Goal: Book appointment/travel/reservation: Book appointment/travel/reservation

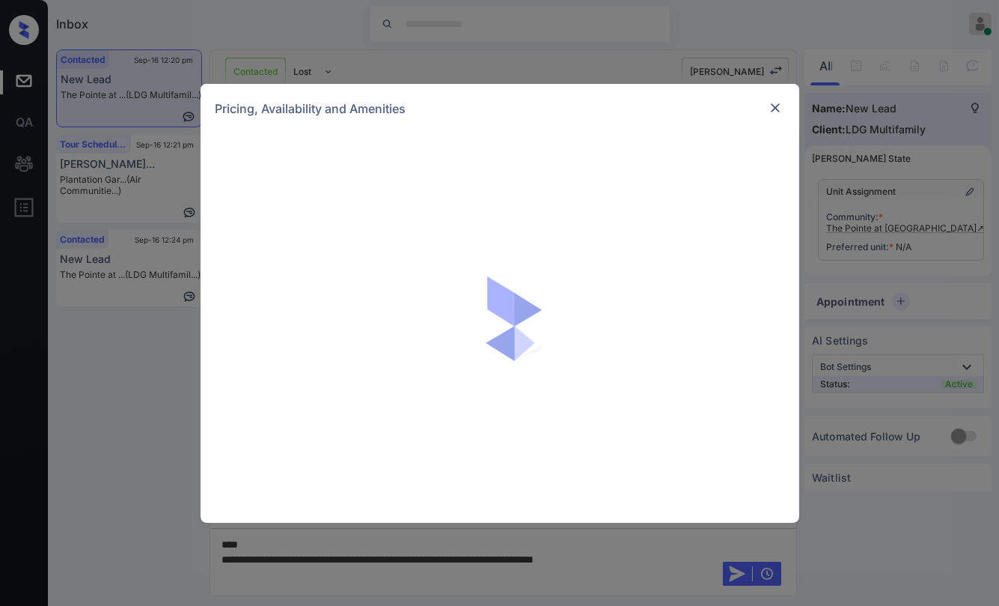
scroll to position [455, 0]
click at [773, 100] on img at bounding box center [775, 107] width 15 height 15
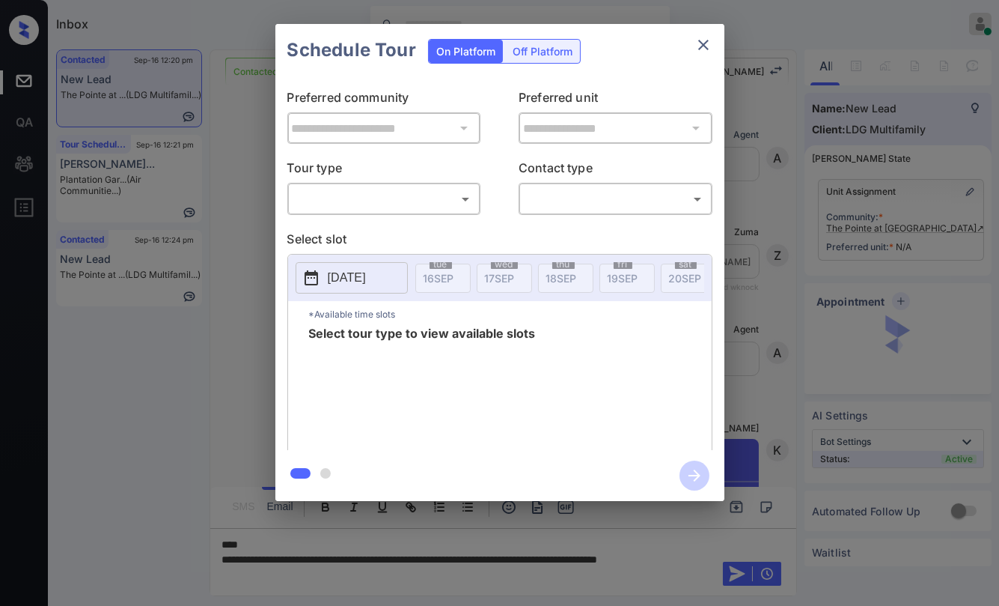
scroll to position [552, 0]
click at [430, 204] on body "Inbox Danielle Dela Cruz Online Set yourself offline Set yourself on break Prof…" at bounding box center [499, 303] width 999 height 606
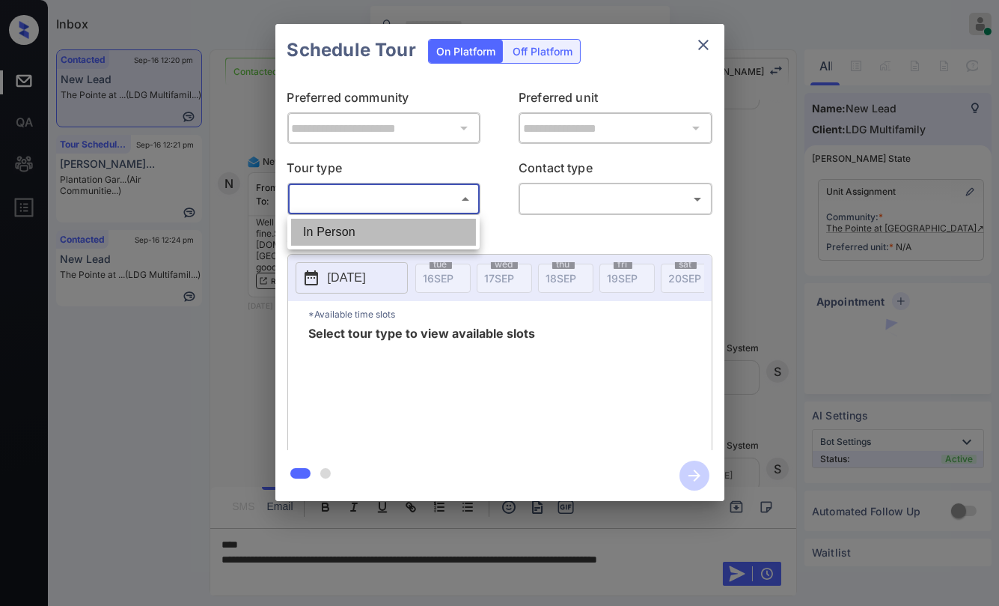
click at [369, 234] on li "In Person" at bounding box center [383, 232] width 185 height 27
type input "********"
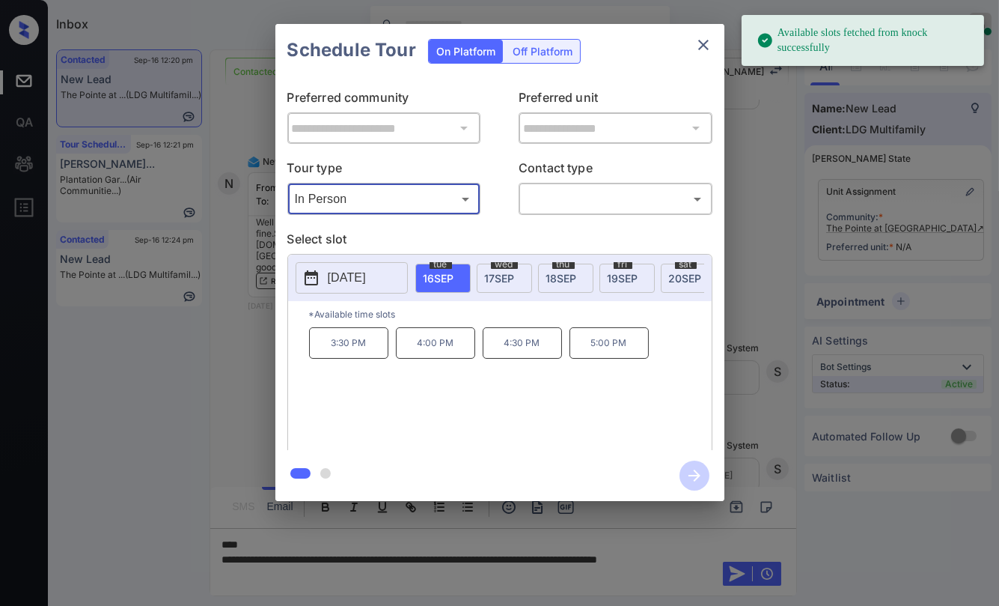
click at [489, 283] on div "wed 17 SEP" at bounding box center [504, 277] width 55 height 29
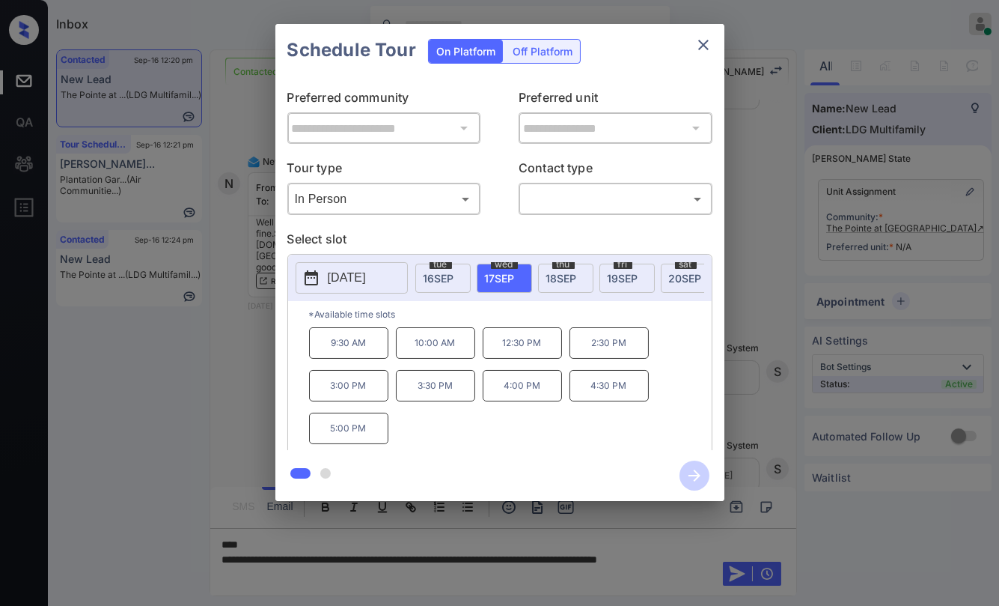
click at [707, 38] on icon "close" at bounding box center [704, 45] width 18 height 18
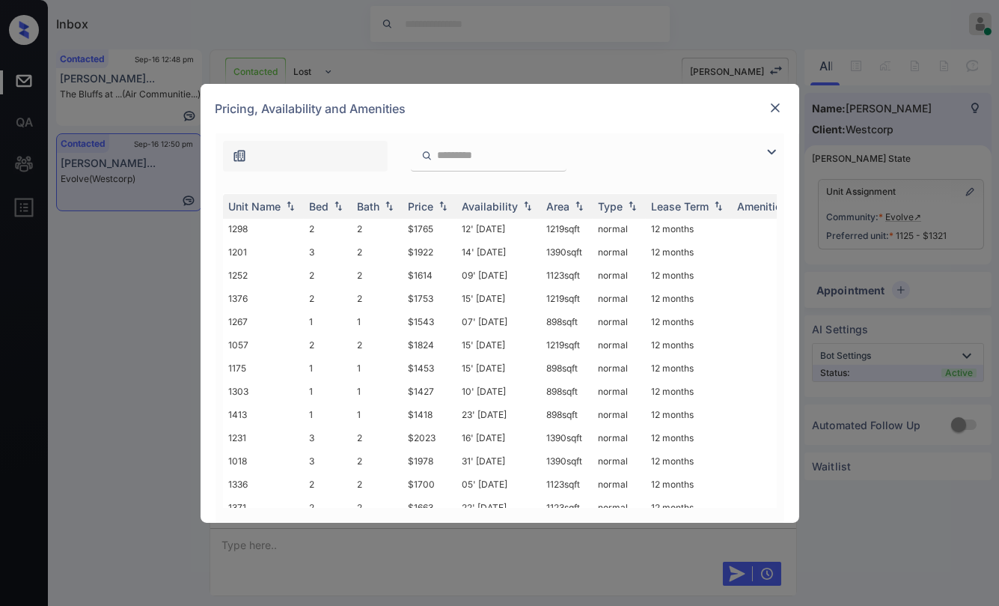
scroll to position [650, 0]
click at [777, 106] on img at bounding box center [775, 107] width 15 height 15
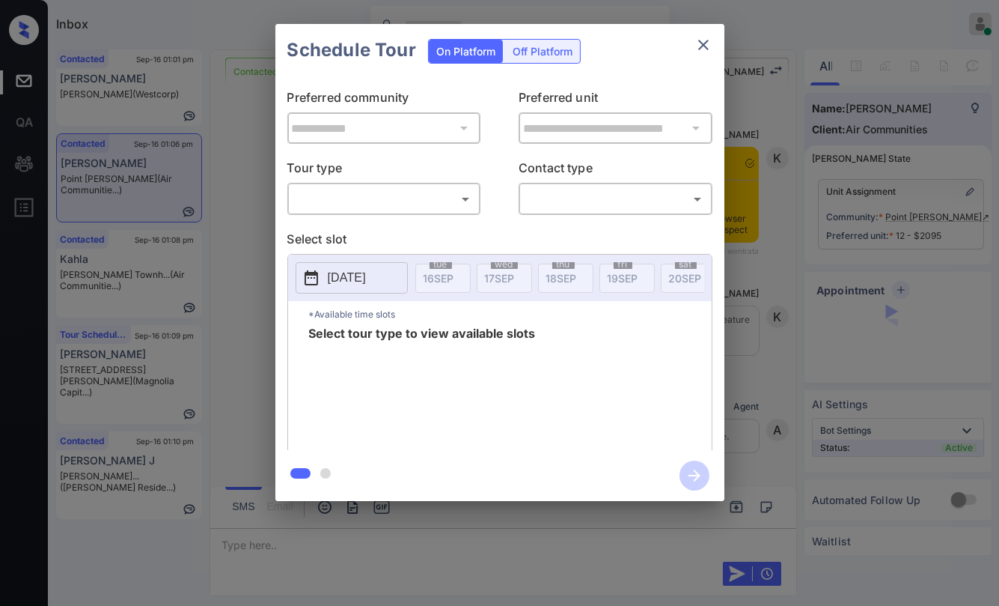
scroll to position [1107, 0]
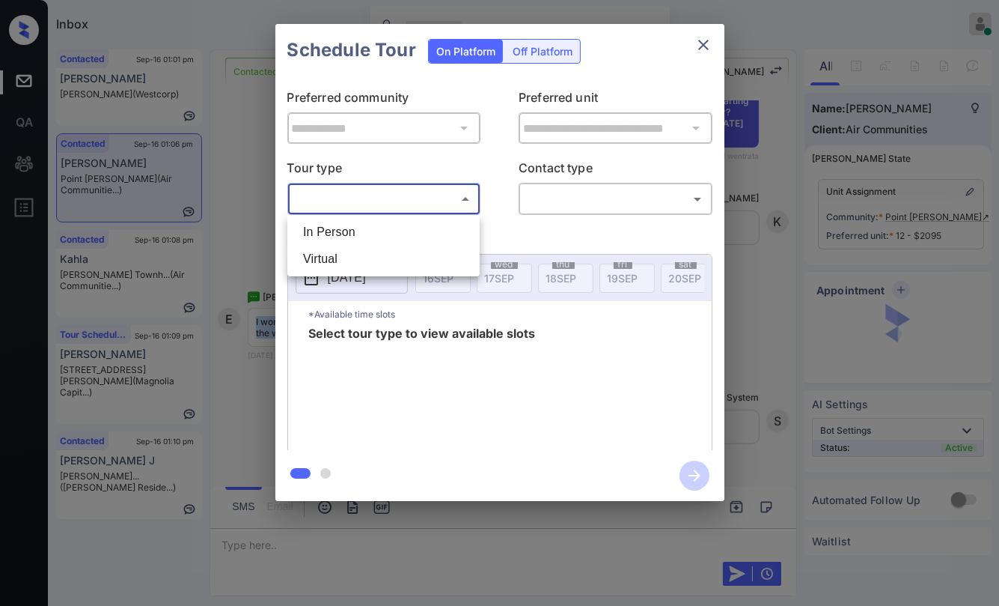
click at [371, 195] on body "Inbox Danielle Dela Cruz Online Set yourself offline Set yourself on break Prof…" at bounding box center [499, 303] width 999 height 606
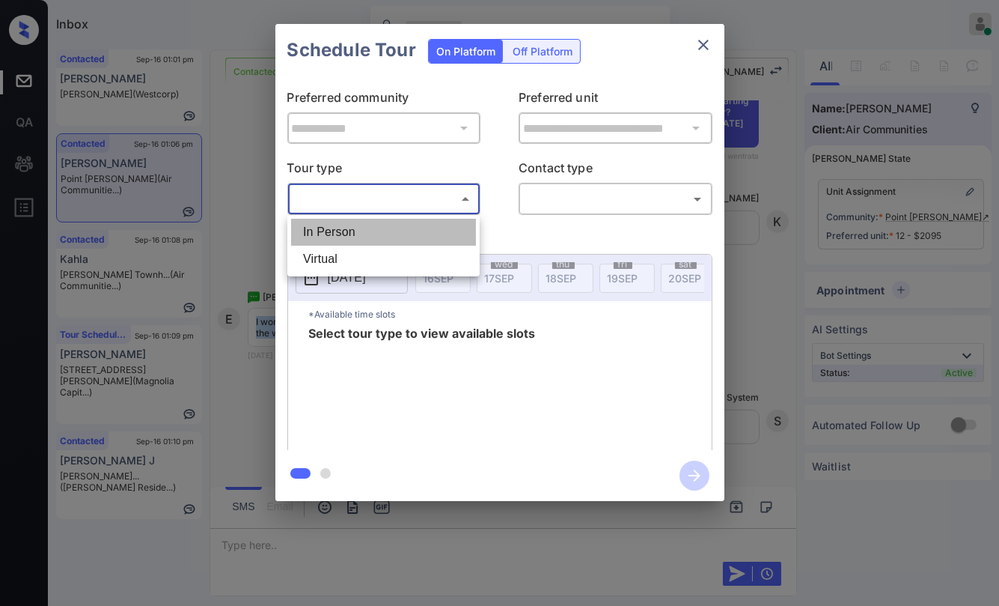
click at [332, 227] on li "In Person" at bounding box center [383, 232] width 185 height 27
type input "********"
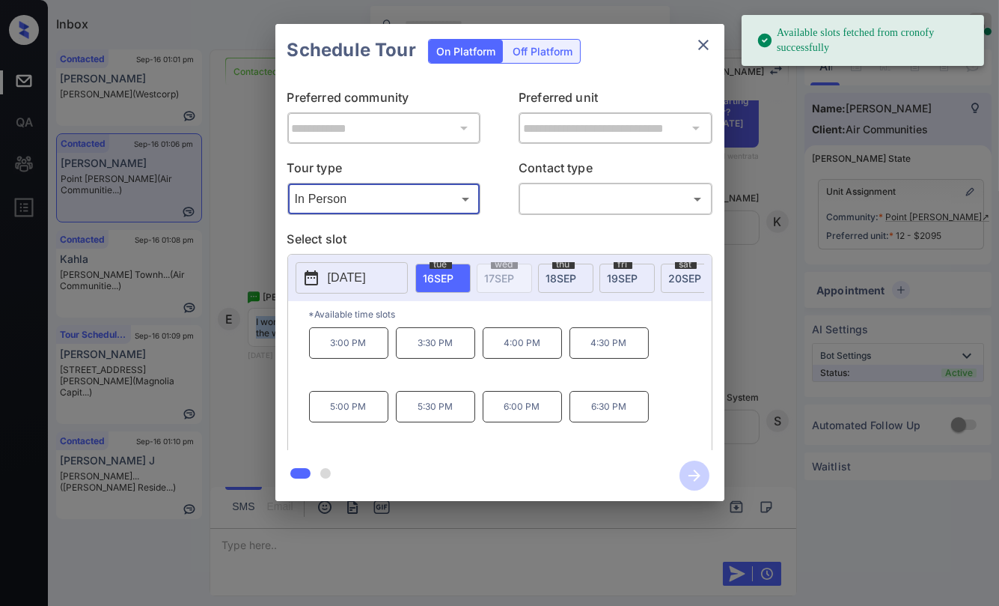
click at [366, 280] on p "[DATE]" at bounding box center [347, 278] width 38 height 18
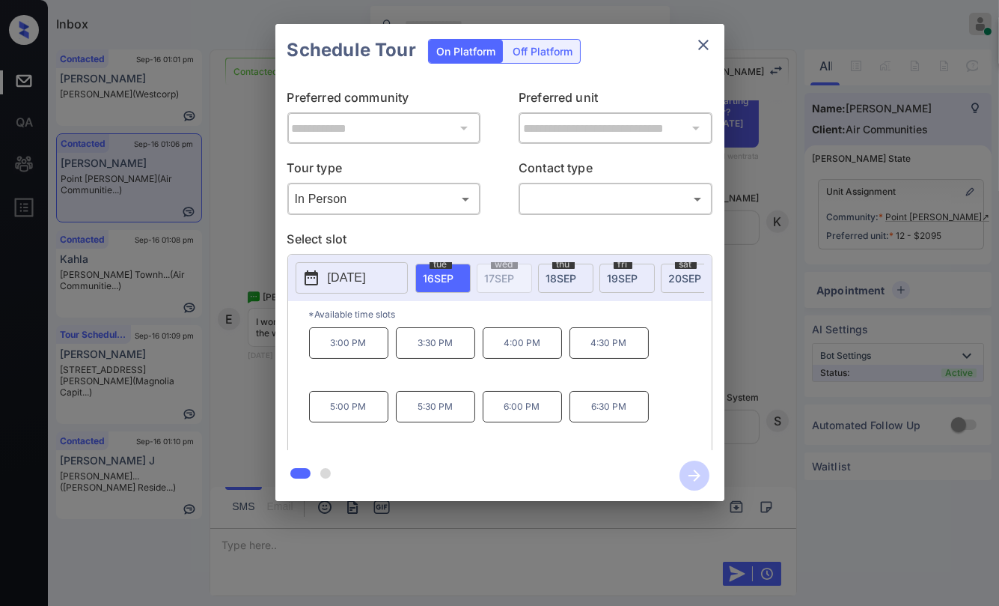
click at [677, 272] on span "20 SEP" at bounding box center [685, 278] width 33 height 13
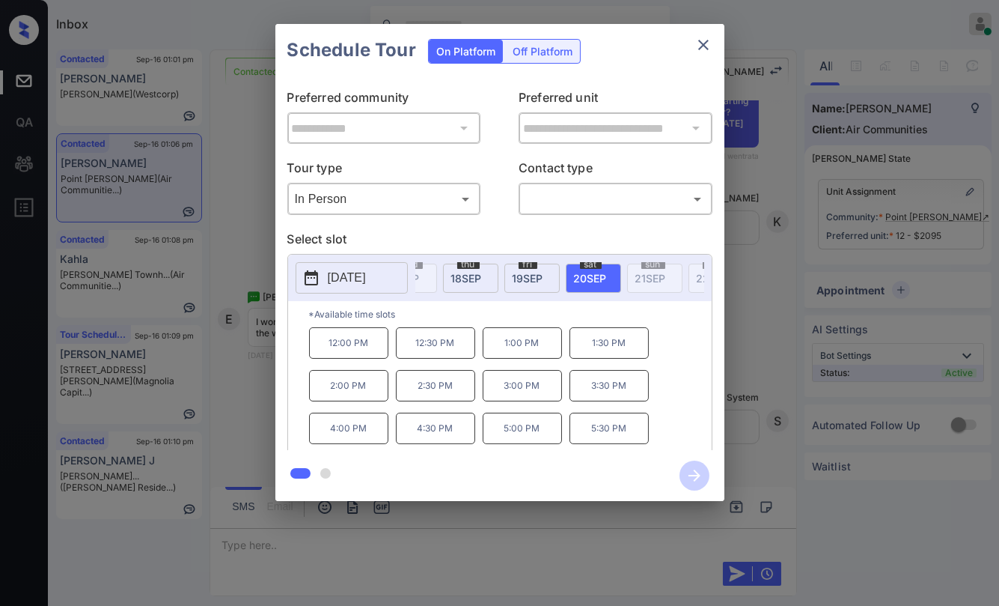
scroll to position [0, 100]
click at [701, 43] on icon "close" at bounding box center [703, 45] width 10 height 10
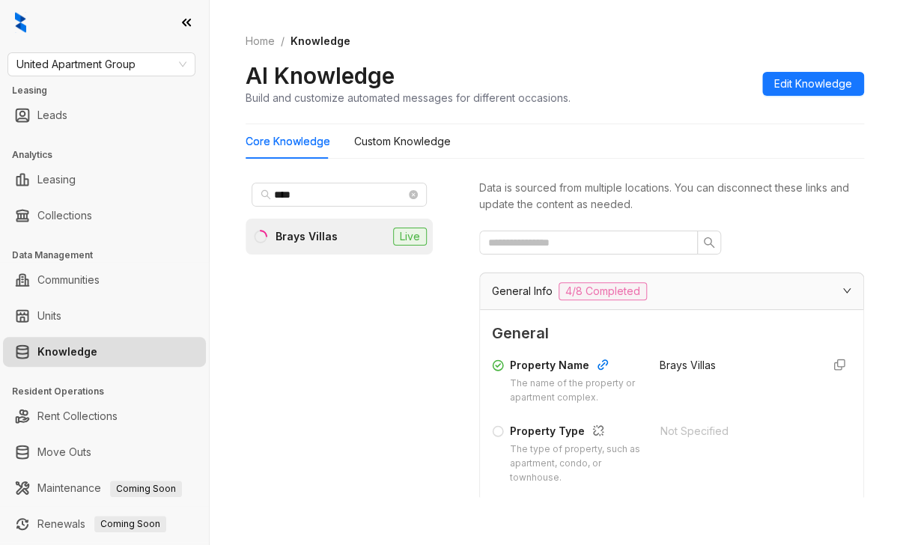
scroll to position [299, 0]
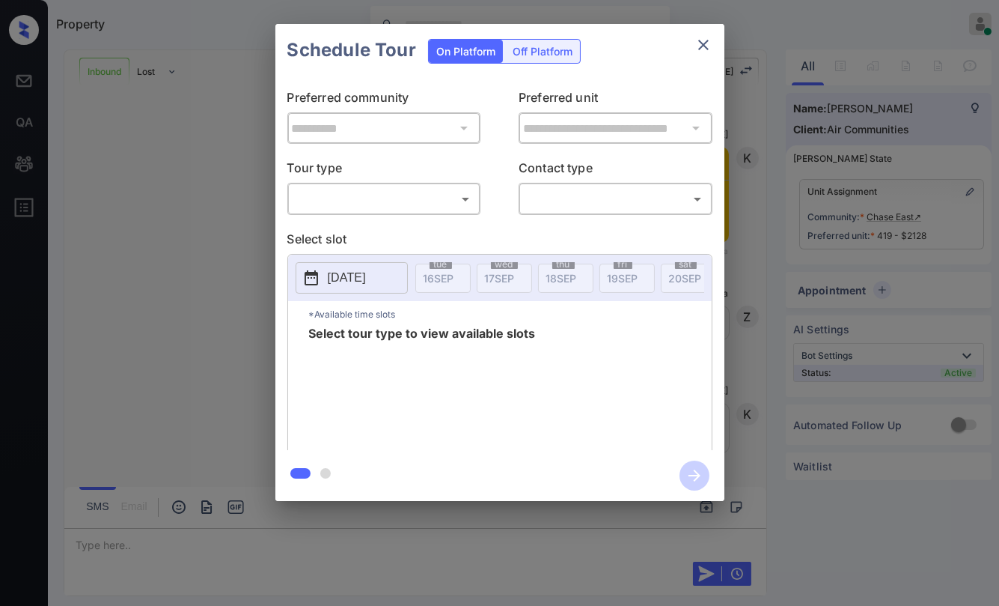
scroll to position [830, 0]
click at [347, 205] on body "Property Danielle Dela Cruz Online Set yourself offline Set yourself on break P…" at bounding box center [499, 303] width 999 height 606
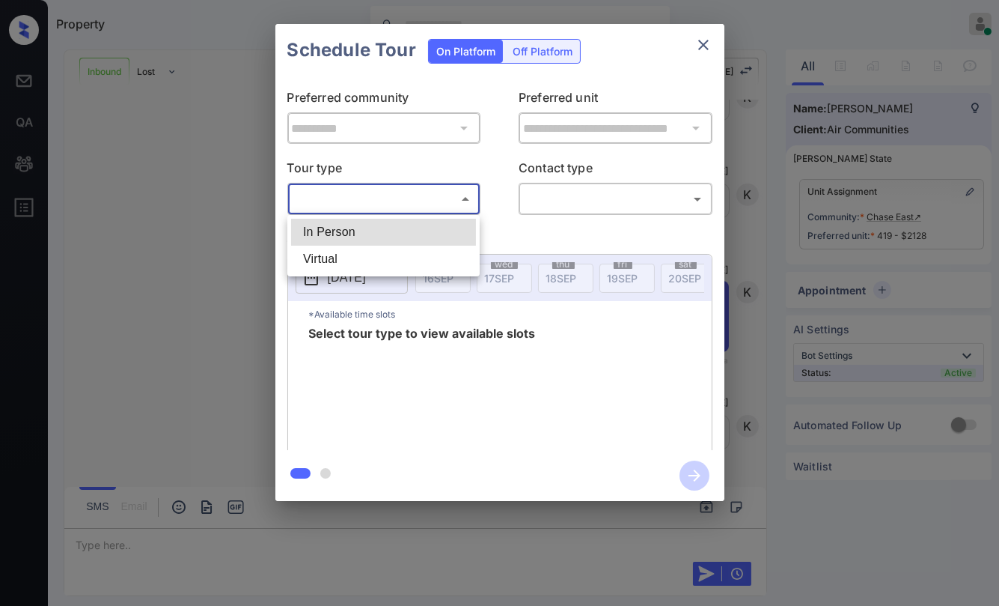
click at [327, 233] on li "In Person" at bounding box center [383, 232] width 185 height 27
type input "********"
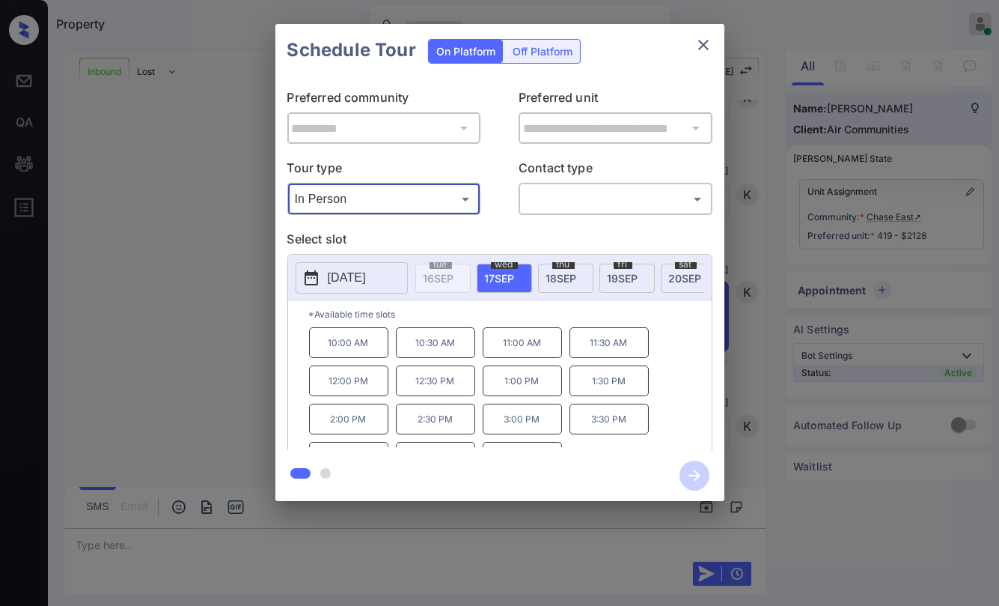
click at [569, 195] on body "Property Danielle Dela Cruz Online Set yourself offline Set yourself on break P…" at bounding box center [499, 303] width 999 height 606
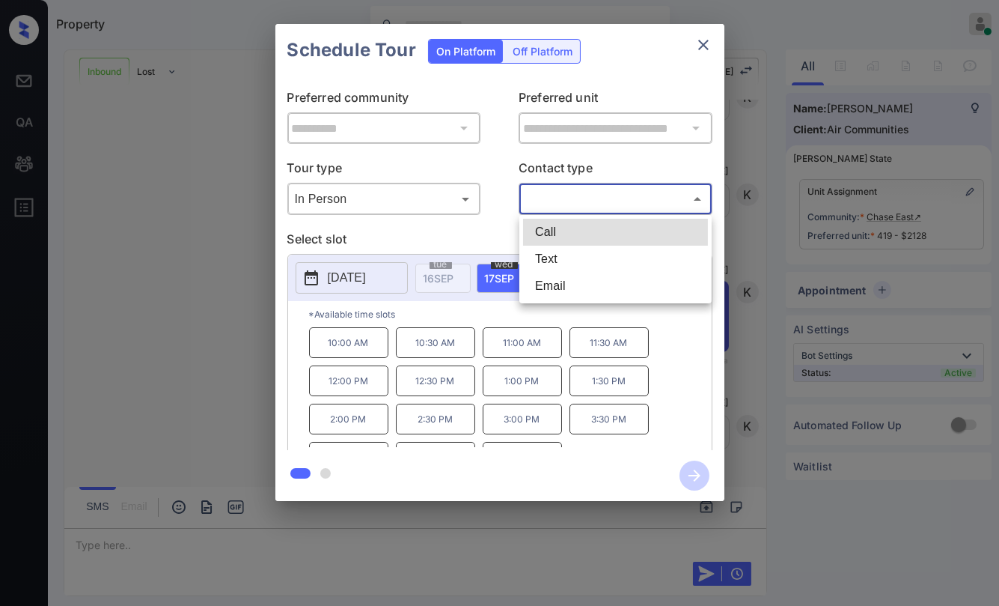
click at [554, 254] on li "Text" at bounding box center [615, 259] width 185 height 27
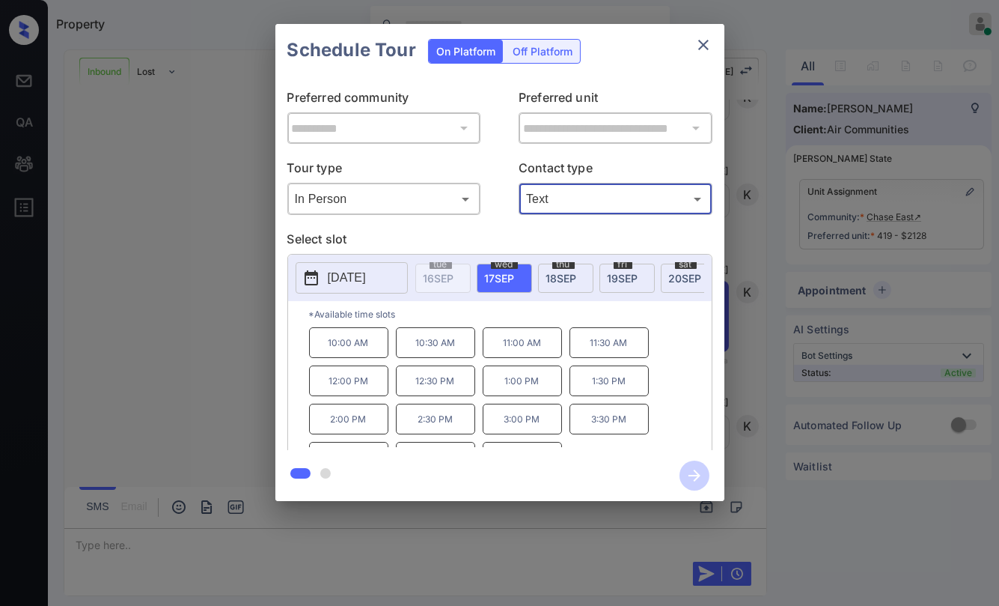
type input "****"
click at [701, 49] on icon "close" at bounding box center [704, 45] width 18 height 18
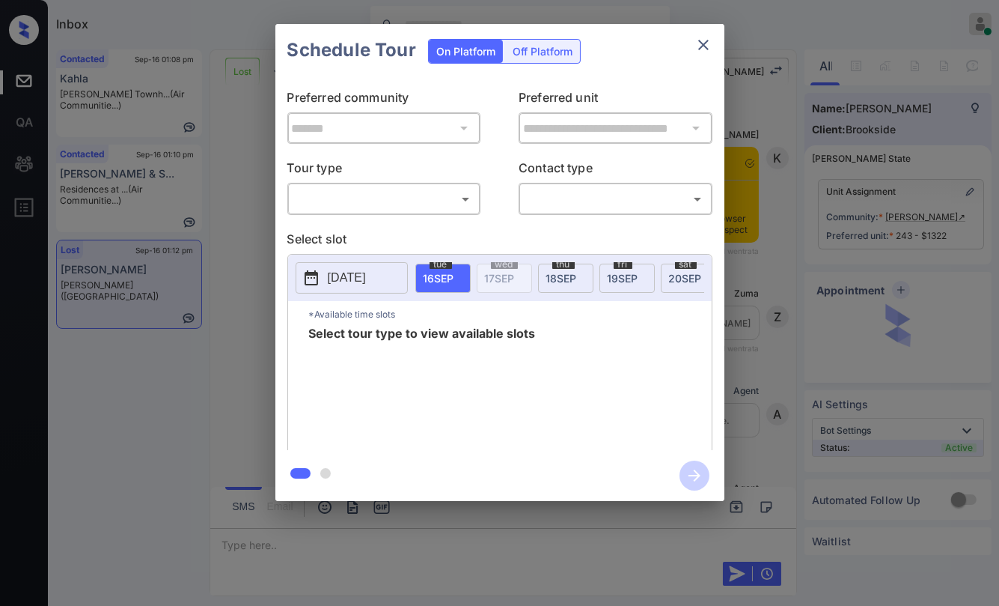
scroll to position [4067, 0]
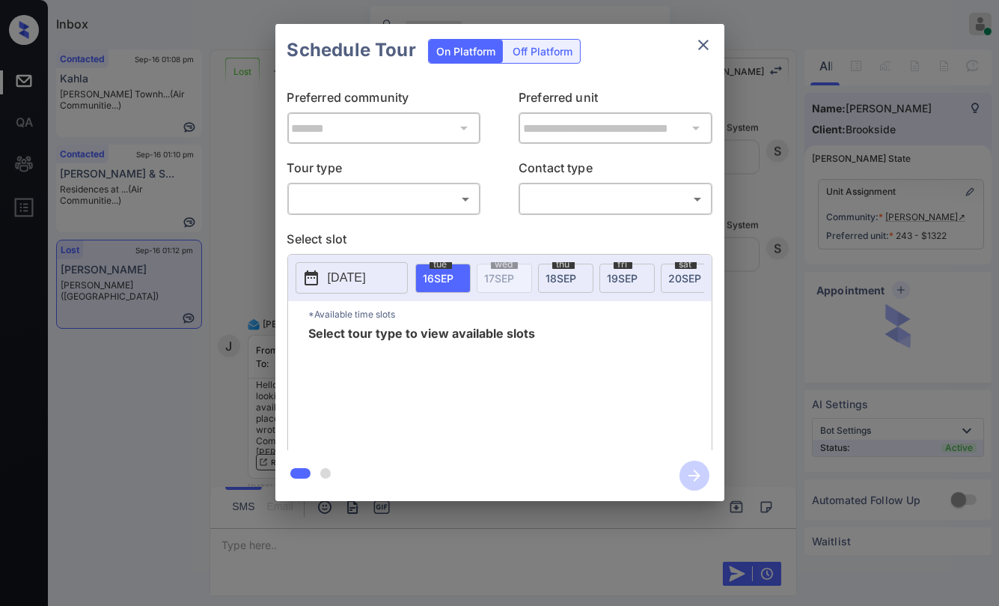
click at [393, 195] on body "Inbox [PERSON_NAME] [PERSON_NAME] Online Set yourself offline Set yourself on b…" at bounding box center [499, 303] width 999 height 606
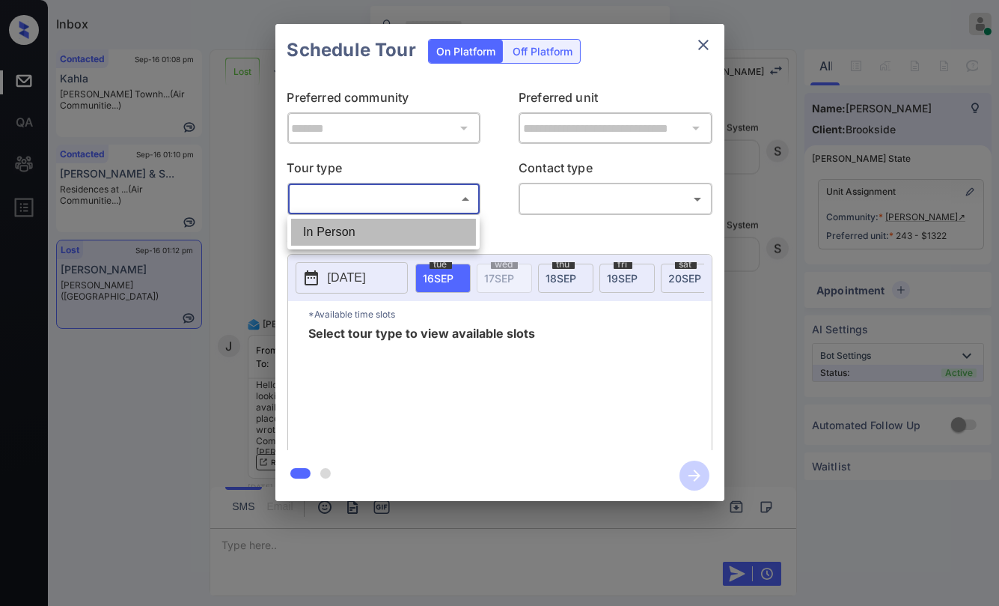
click at [331, 223] on li "In Person" at bounding box center [383, 232] width 185 height 27
type input "********"
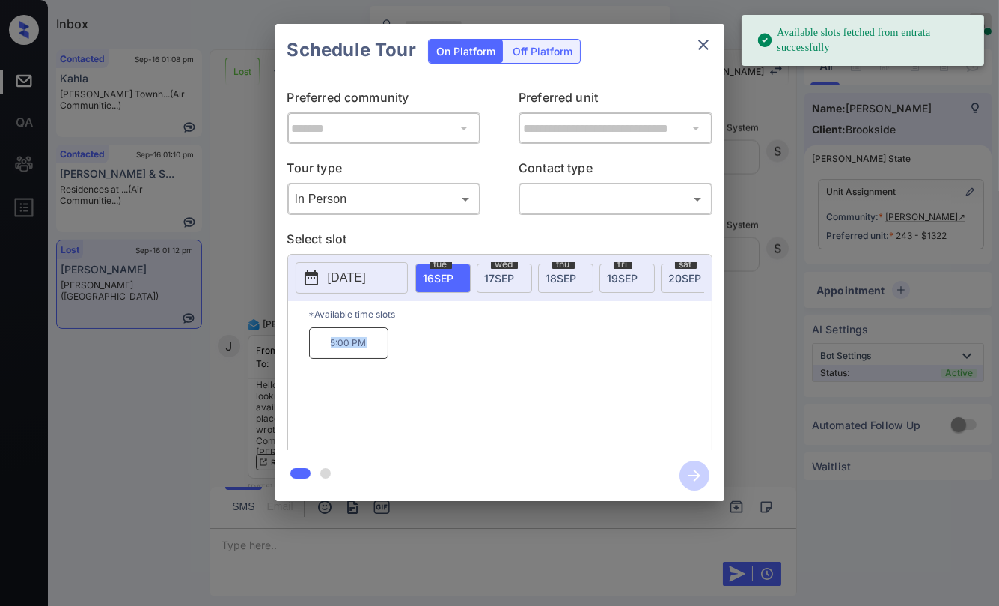
drag, startPoint x: 322, startPoint y: 348, endPoint x: 412, endPoint y: 345, distance: 89.9
click at [389, 356] on div "5:00 PM" at bounding box center [510, 387] width 403 height 120
copy p "5:00 PM"
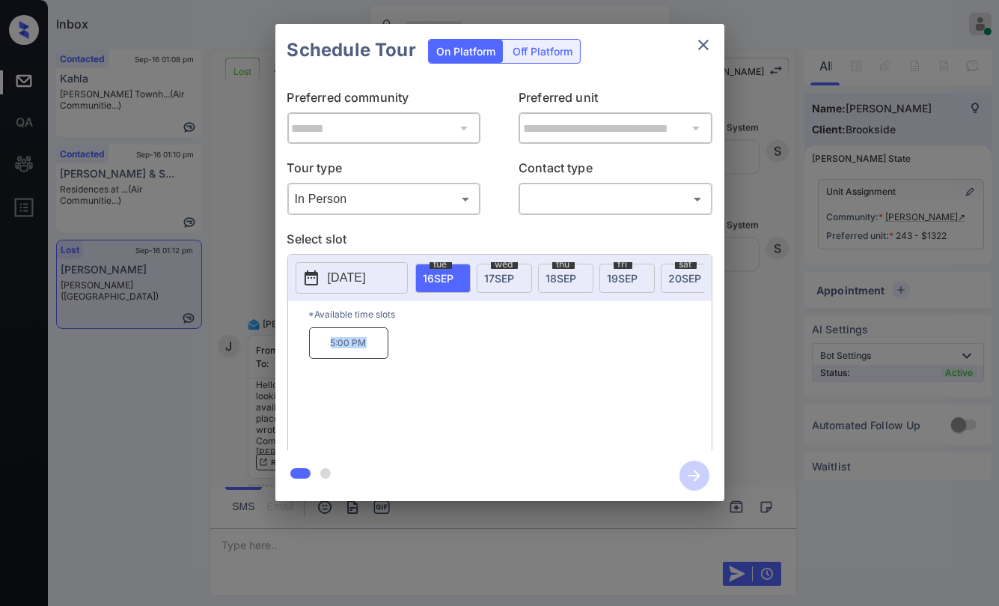
click at [702, 42] on icon "close" at bounding box center [704, 45] width 18 height 18
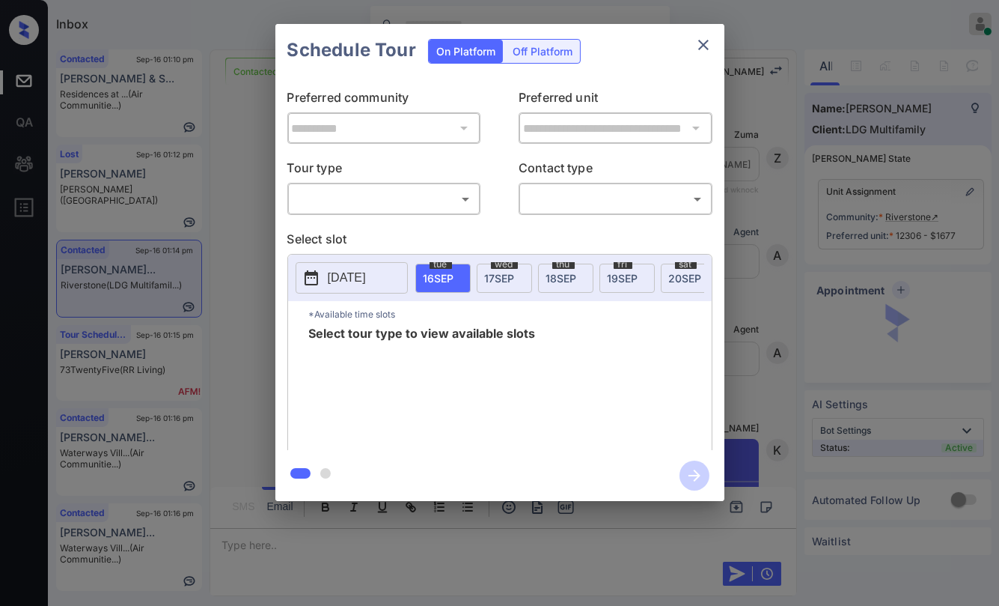
scroll to position [2588, 0]
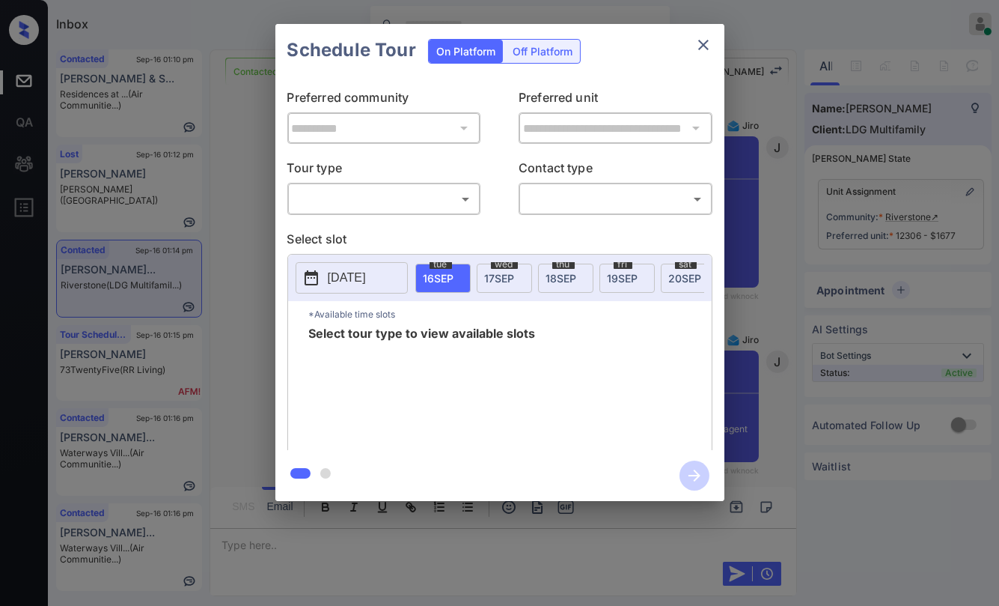
click at [416, 197] on body "Inbox [PERSON_NAME] [PERSON_NAME] Online Set yourself offline Set yourself on b…" at bounding box center [499, 303] width 999 height 606
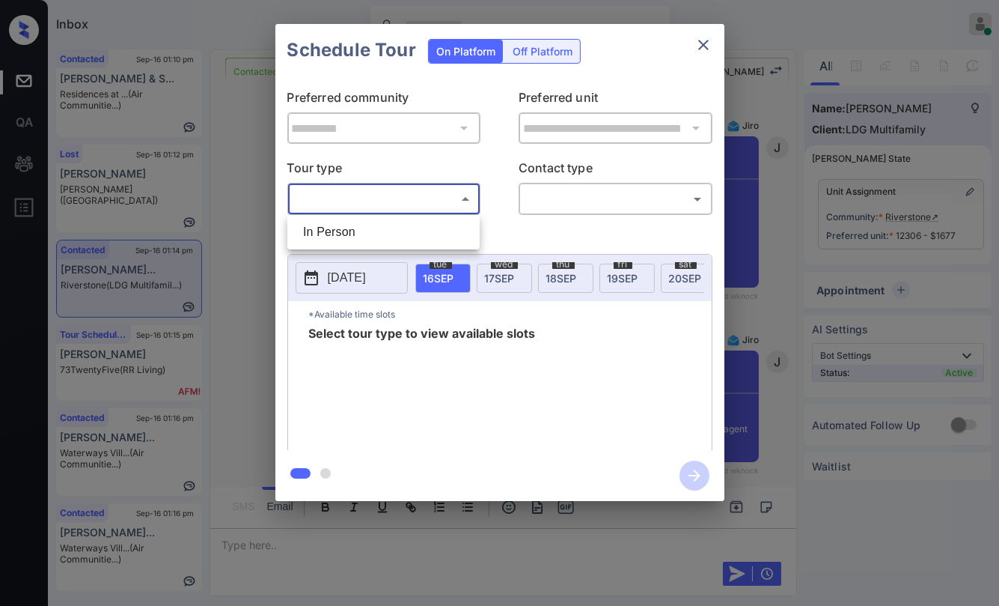
click at [359, 230] on li "In Person" at bounding box center [383, 232] width 185 height 27
type input "********"
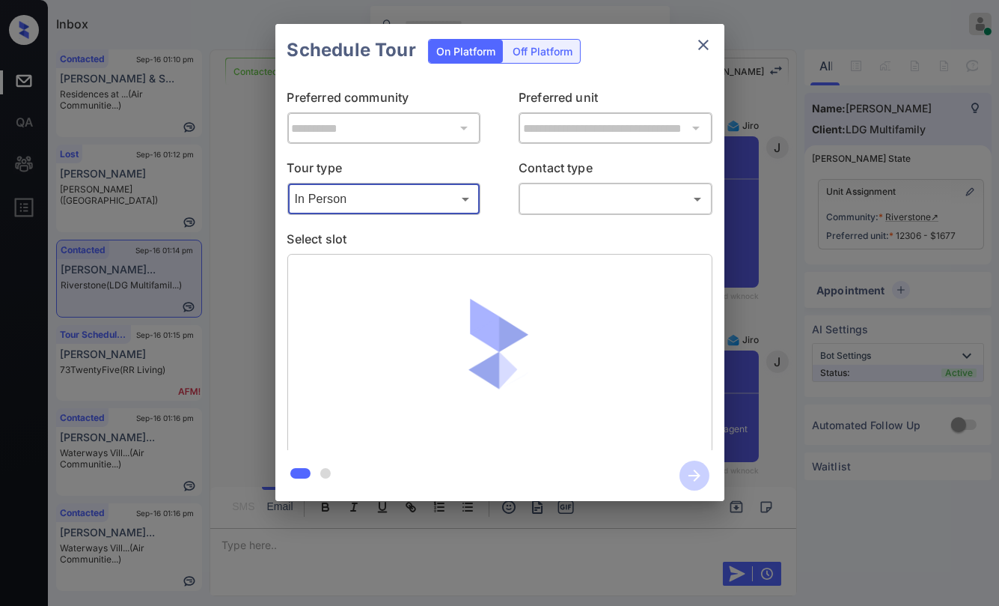
click at [625, 193] on body "Inbox [PERSON_NAME] [PERSON_NAME] Online Set yourself offline Set yourself on b…" at bounding box center [499, 303] width 999 height 606
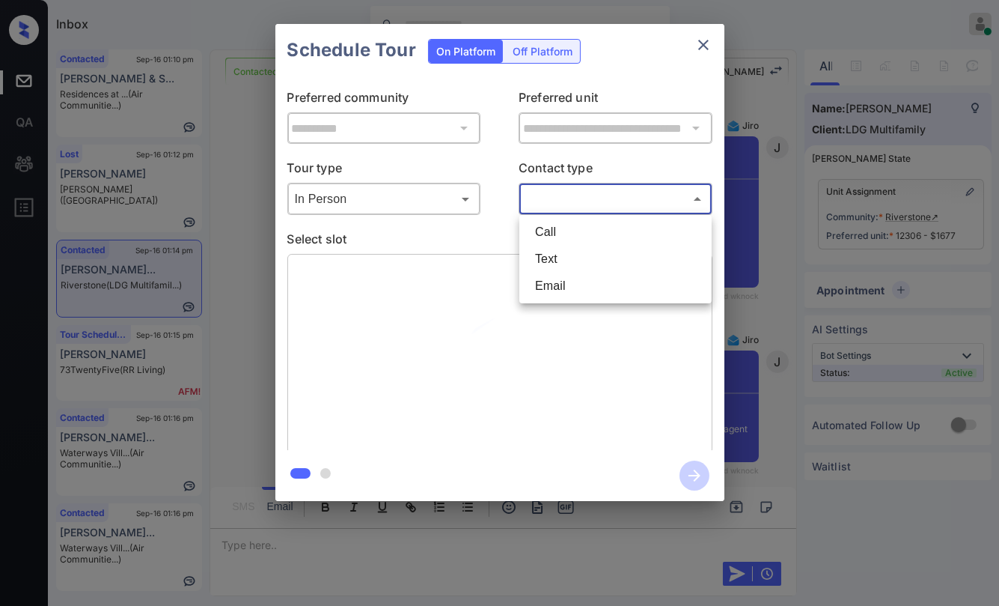
click at [555, 260] on li "Text" at bounding box center [615, 259] width 185 height 27
type input "****"
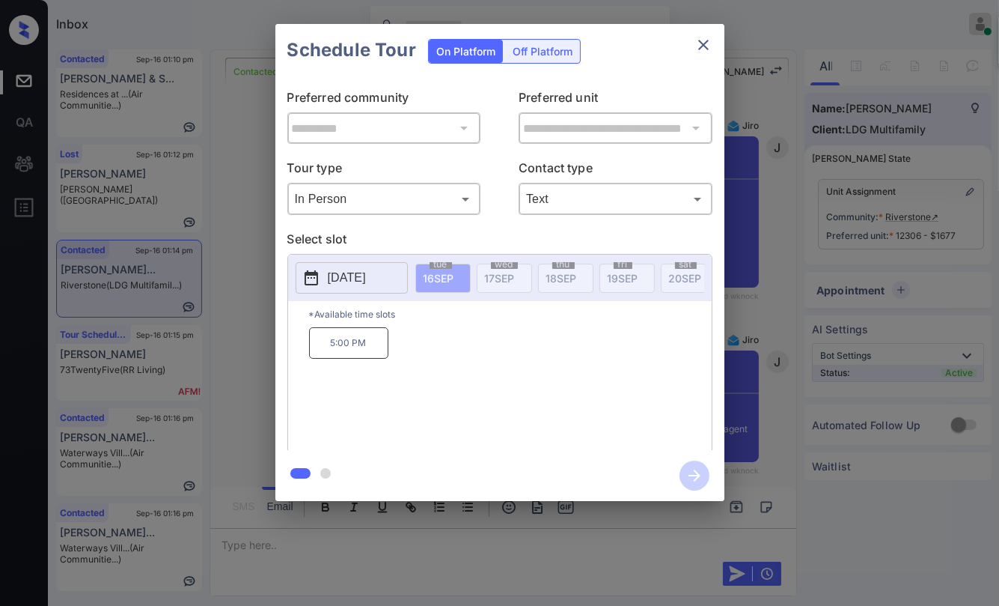
click at [356, 272] on p "[DATE]" at bounding box center [347, 278] width 38 height 18
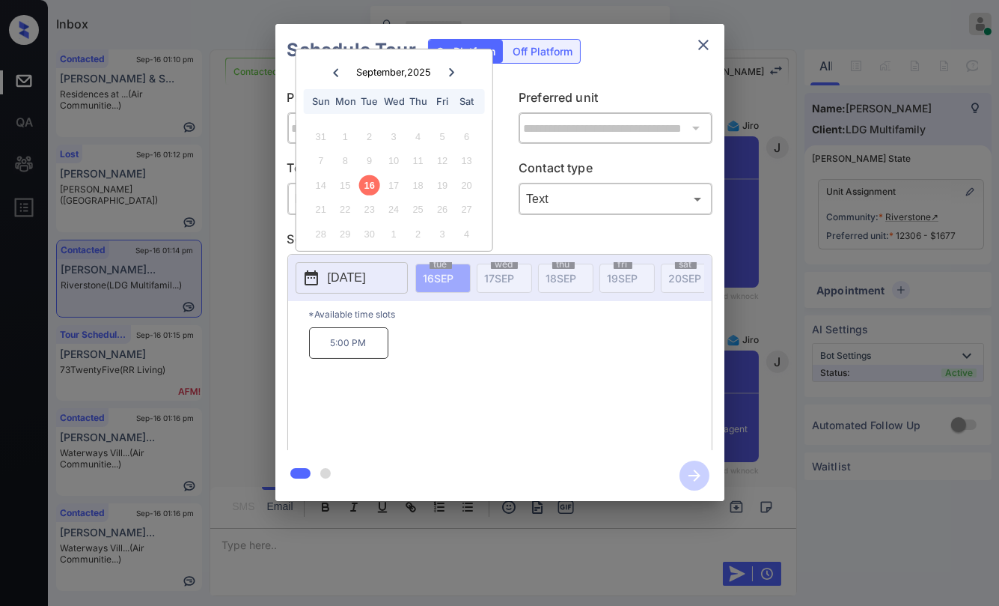
click at [486, 361] on div "5:00 PM" at bounding box center [510, 387] width 403 height 120
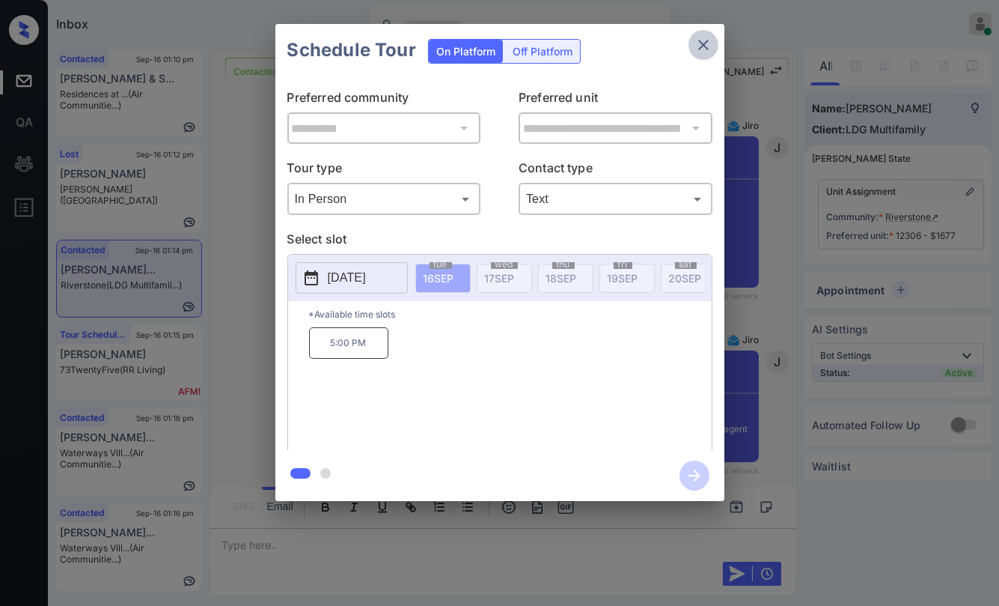
click at [704, 37] on icon "close" at bounding box center [704, 45] width 18 height 18
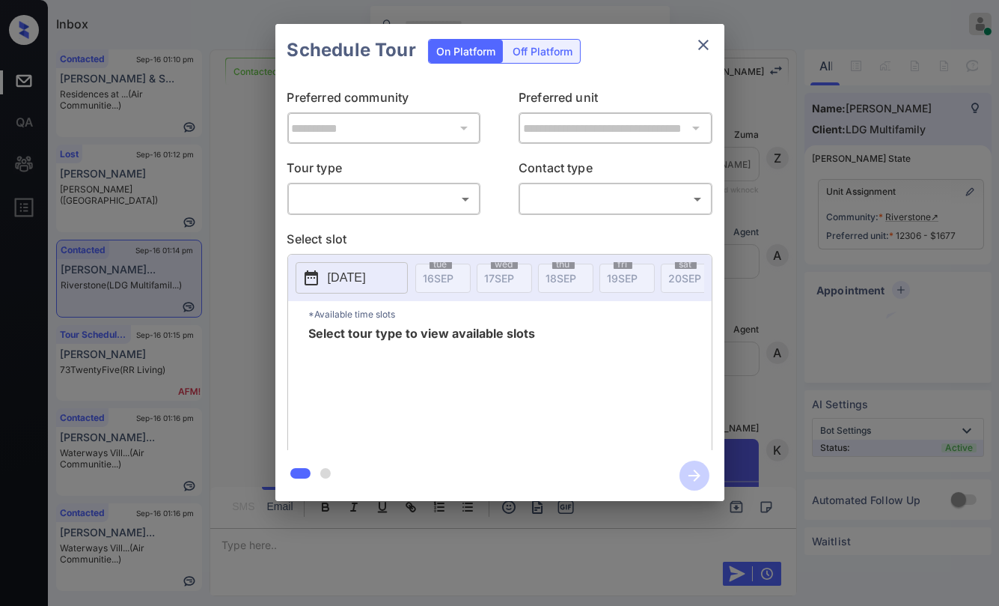
scroll to position [4668, 0]
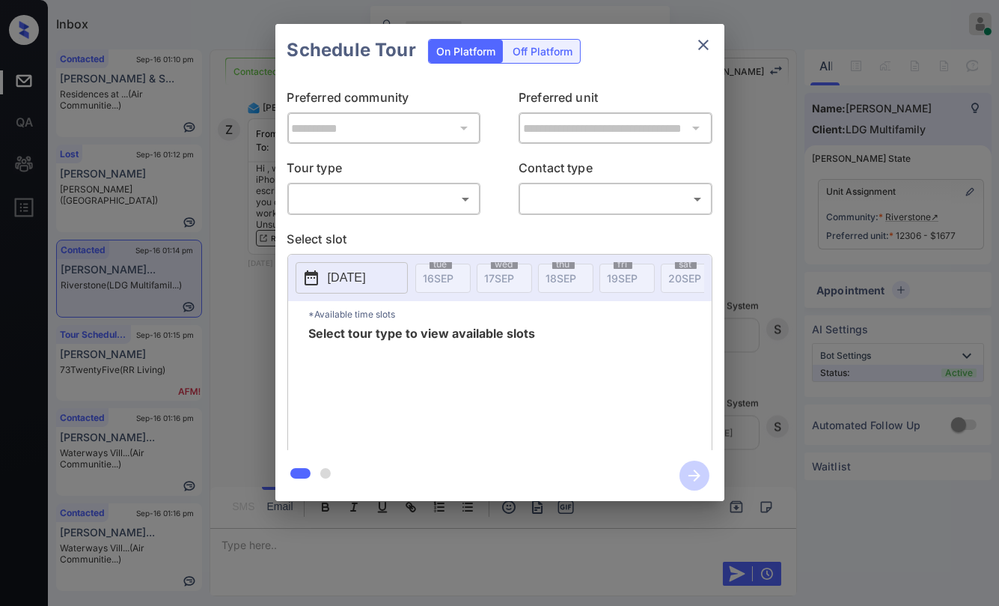
click at [338, 199] on body "Inbox Danielle Dela Cruz Online Set yourself offline Set yourself on break Prof…" at bounding box center [499, 303] width 999 height 606
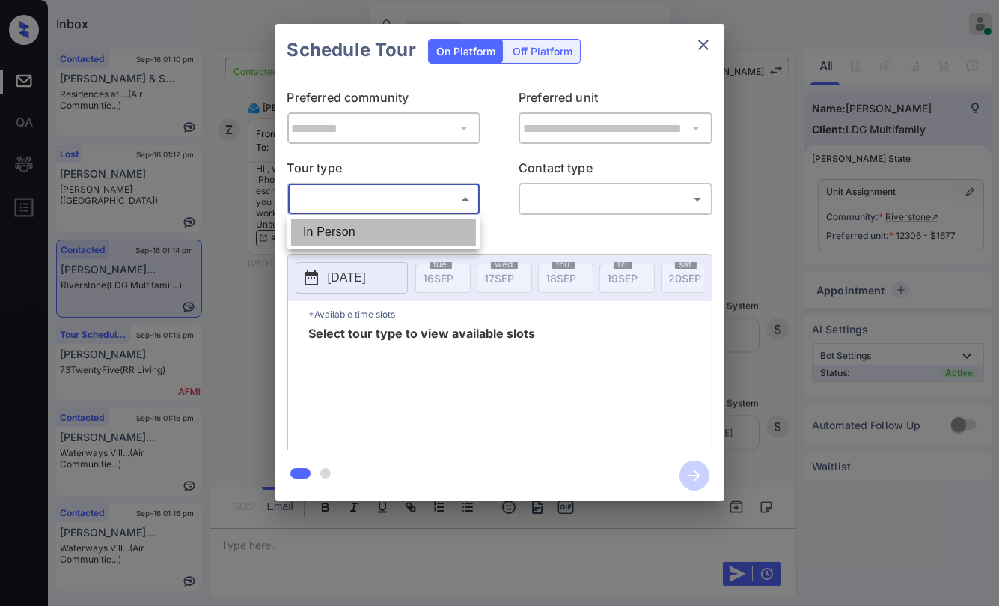
click at [323, 229] on li "In Person" at bounding box center [383, 232] width 185 height 27
type input "********"
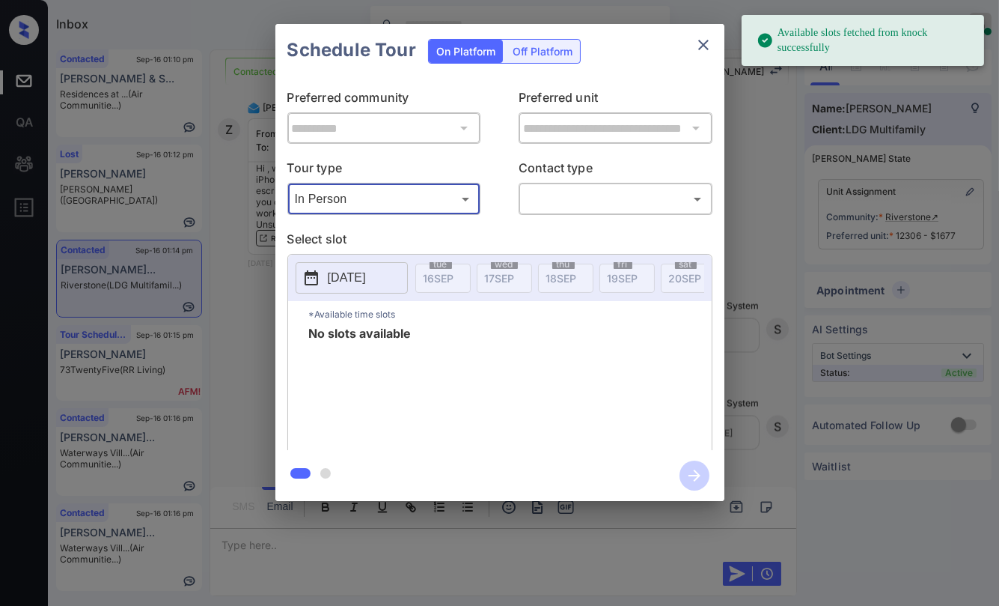
click at [335, 281] on p "[DATE]" at bounding box center [347, 278] width 38 height 18
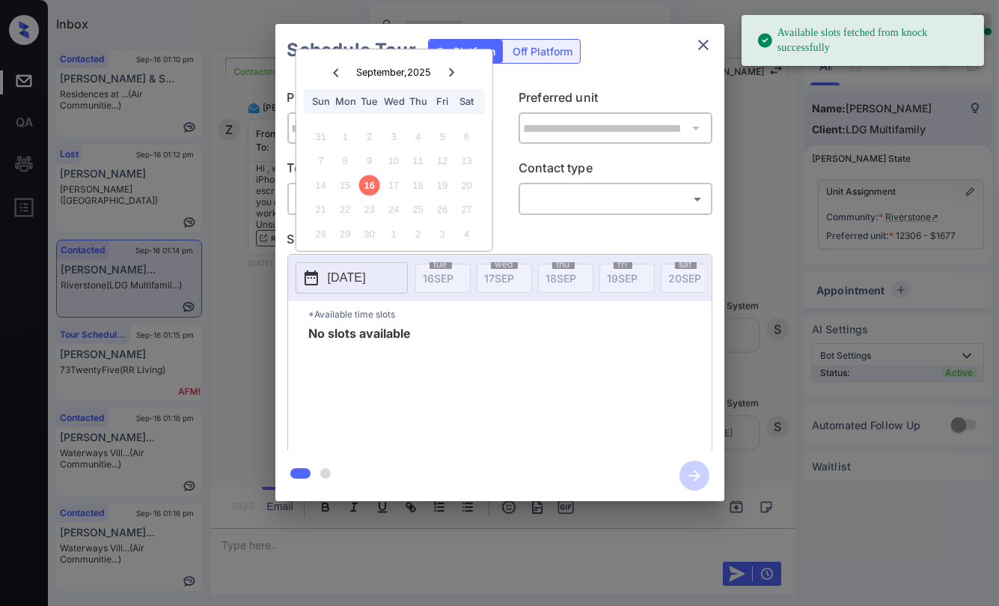
click at [580, 199] on body "Available slots fetched from knock successfully Inbox Danielle Dela Cruz Online…" at bounding box center [499, 303] width 999 height 606
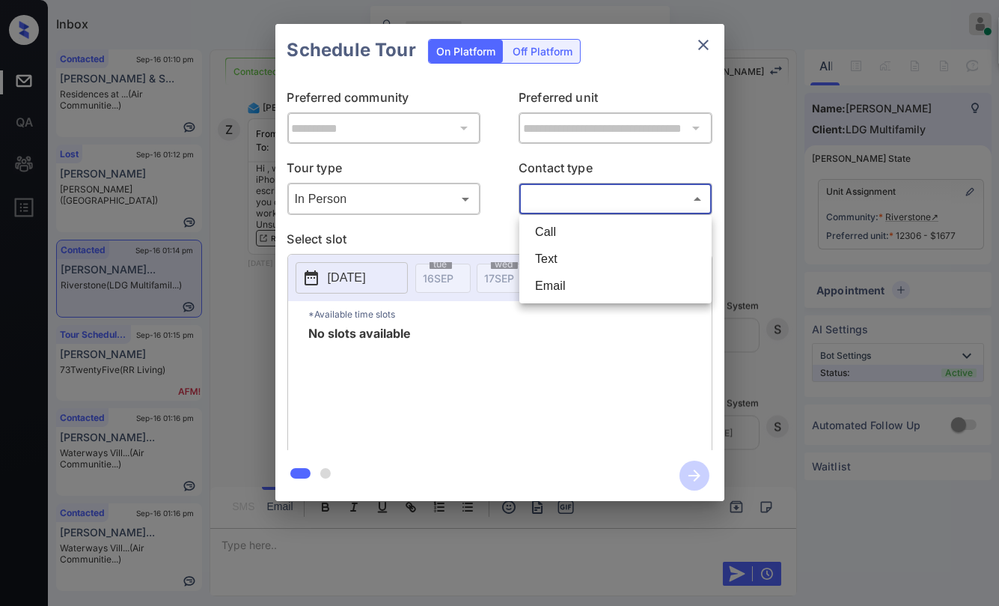
click at [546, 260] on li "Text" at bounding box center [615, 259] width 185 height 27
type input "****"
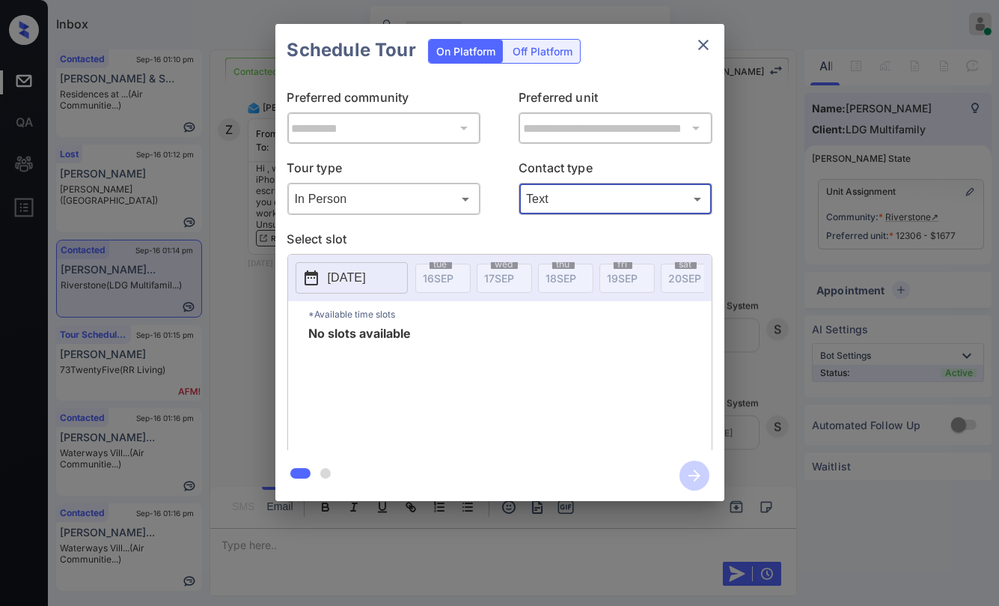
click at [697, 43] on icon "close" at bounding box center [704, 45] width 18 height 18
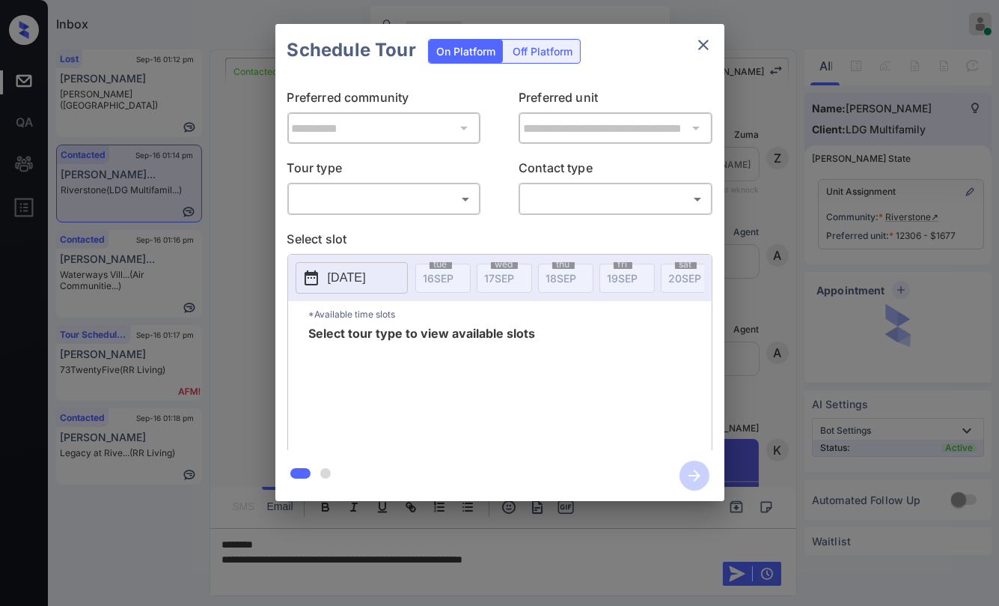
scroll to position [4668, 0]
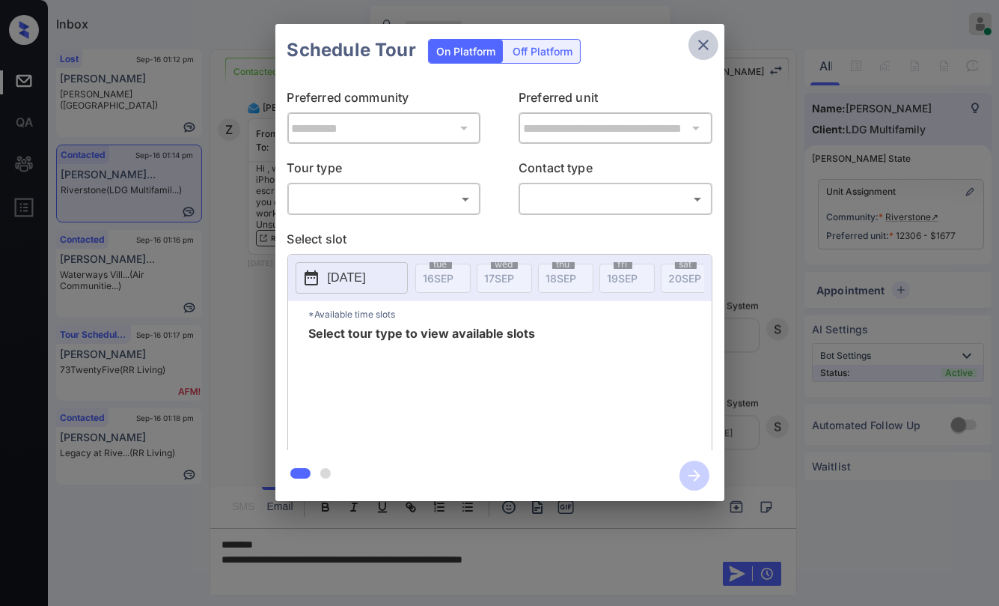
click at [698, 40] on icon "close" at bounding box center [704, 45] width 18 height 18
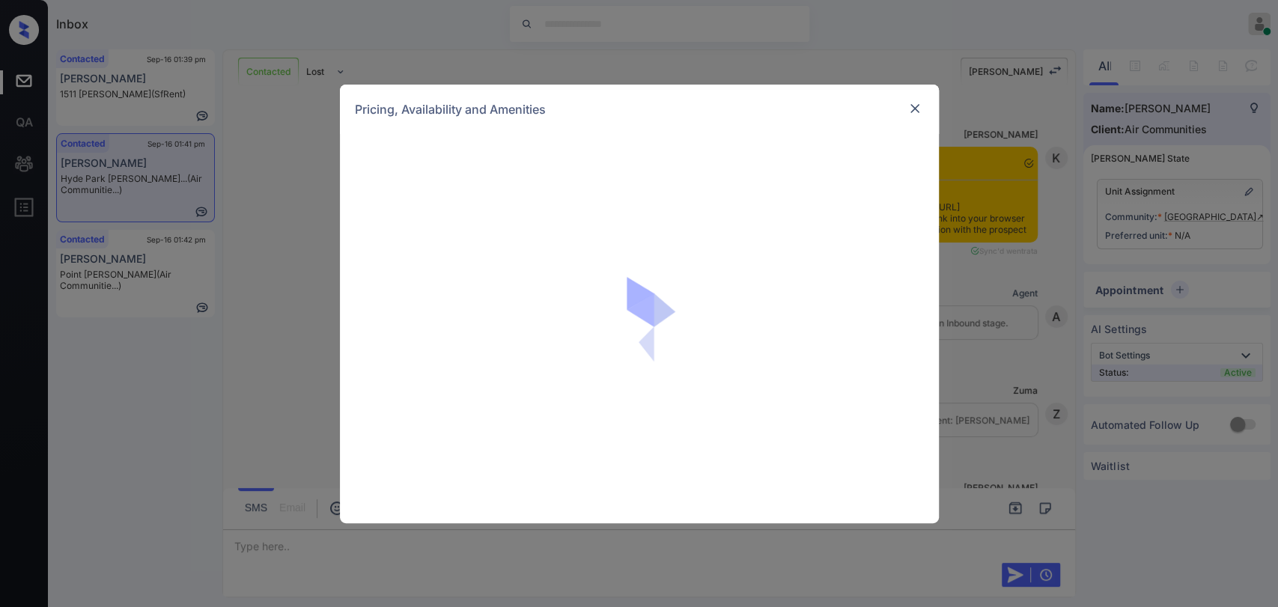
scroll to position [2791, 0]
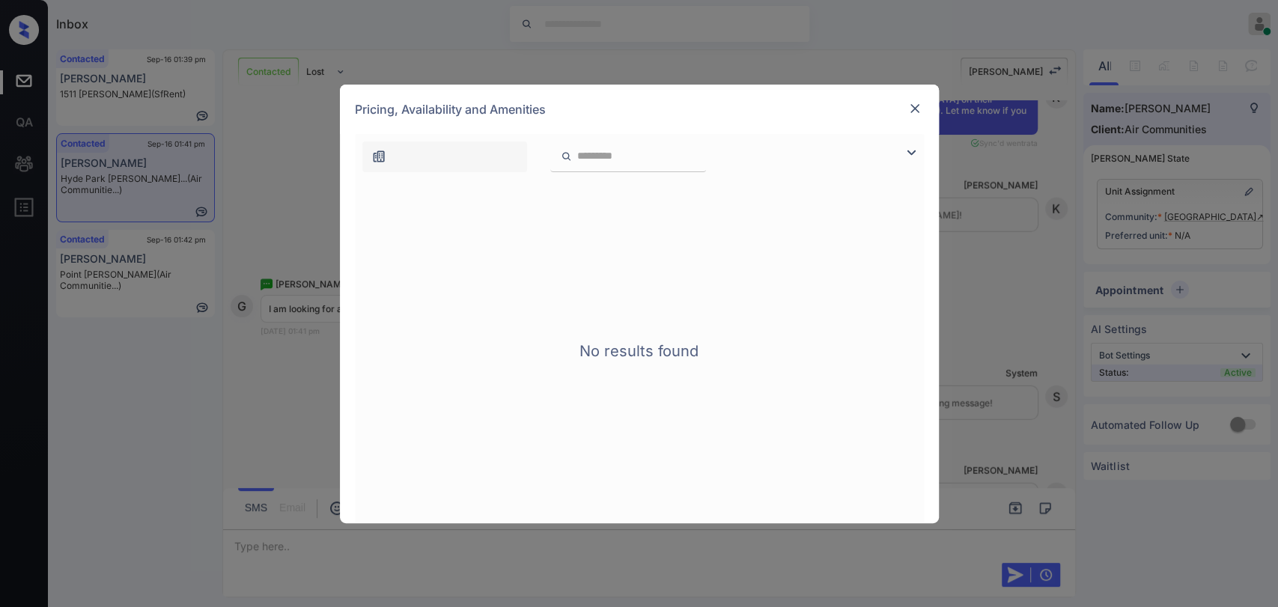
click at [912, 106] on img at bounding box center [914, 108] width 15 height 15
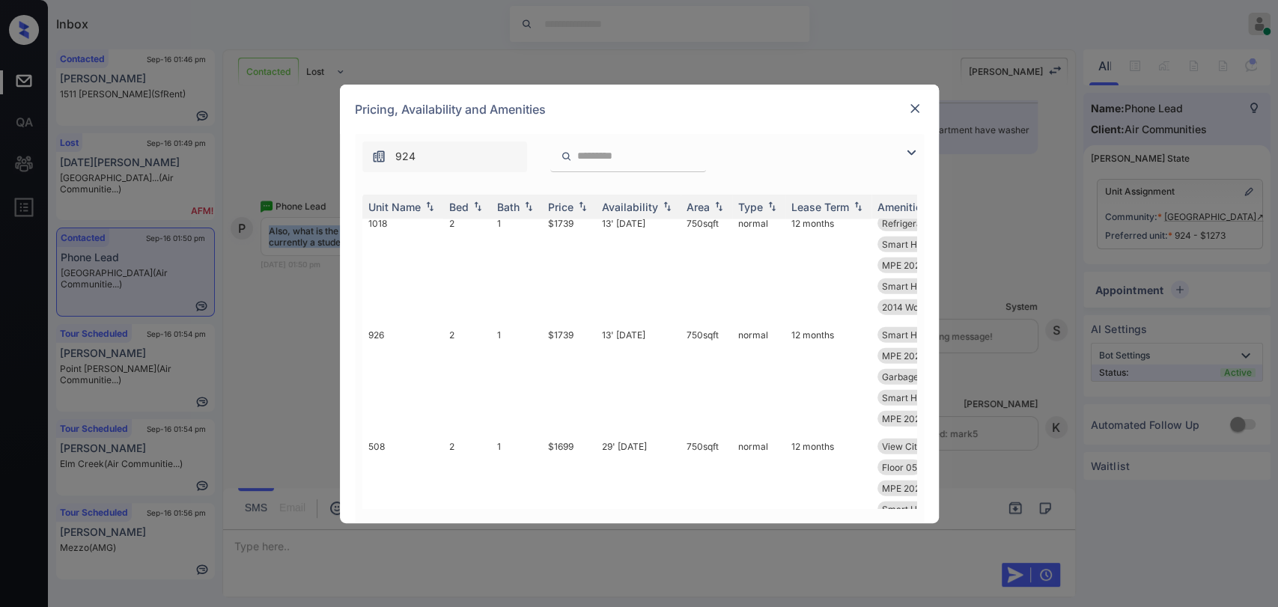
scroll to position [2413, 0]
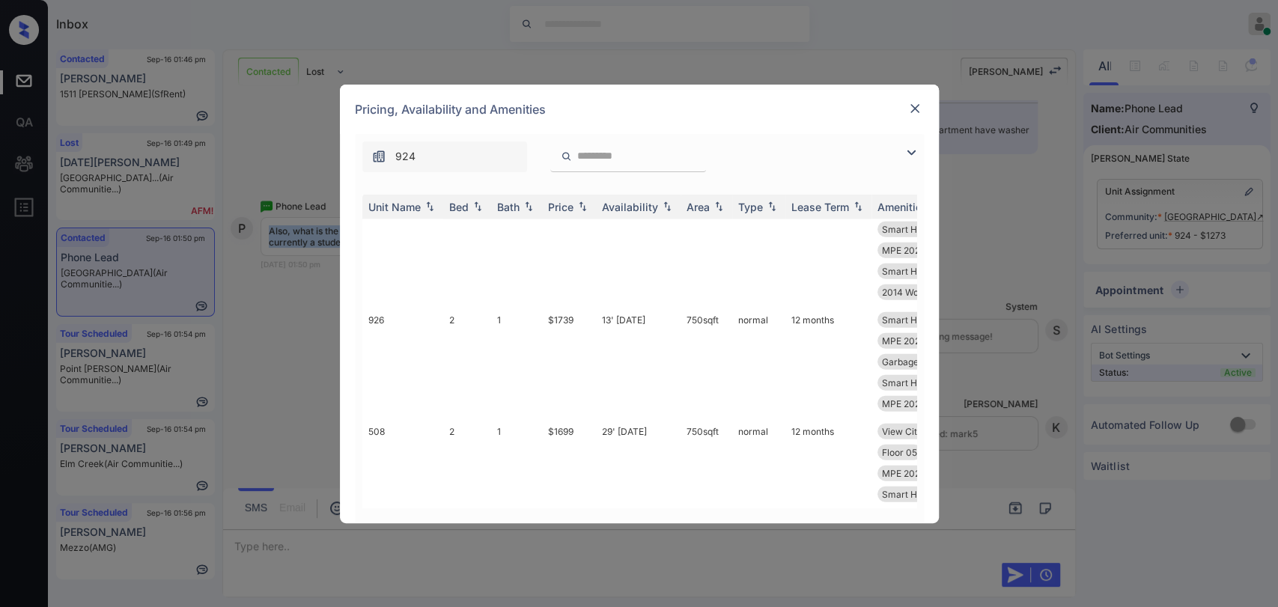
click at [919, 109] on img at bounding box center [914, 108] width 15 height 15
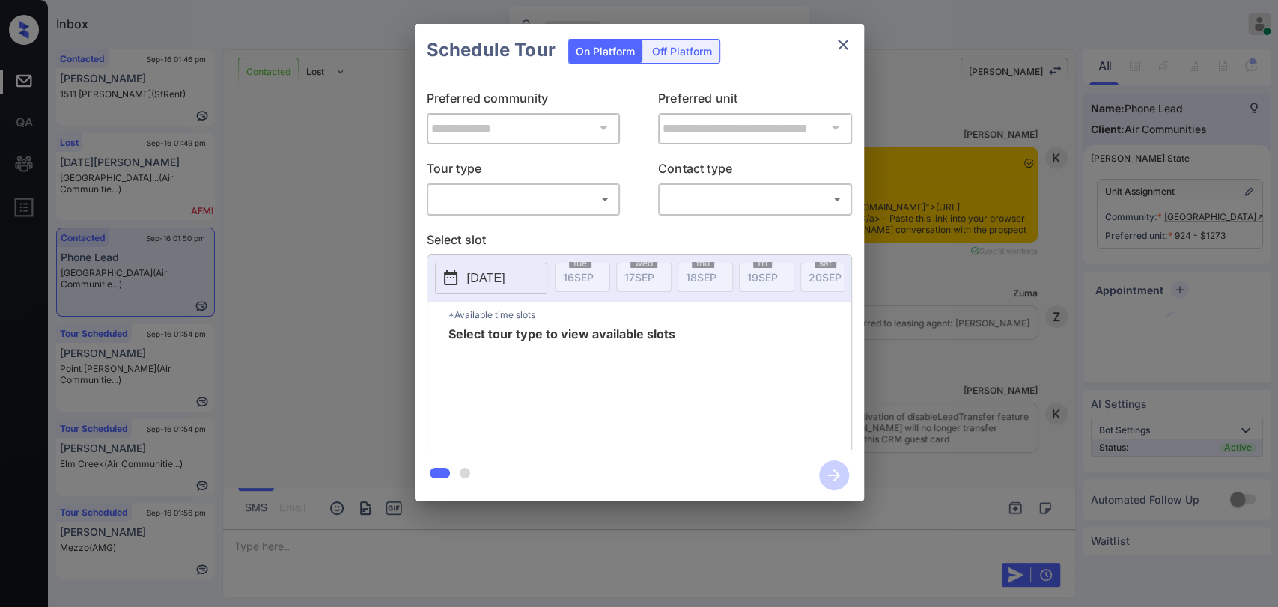
scroll to position [3428, 0]
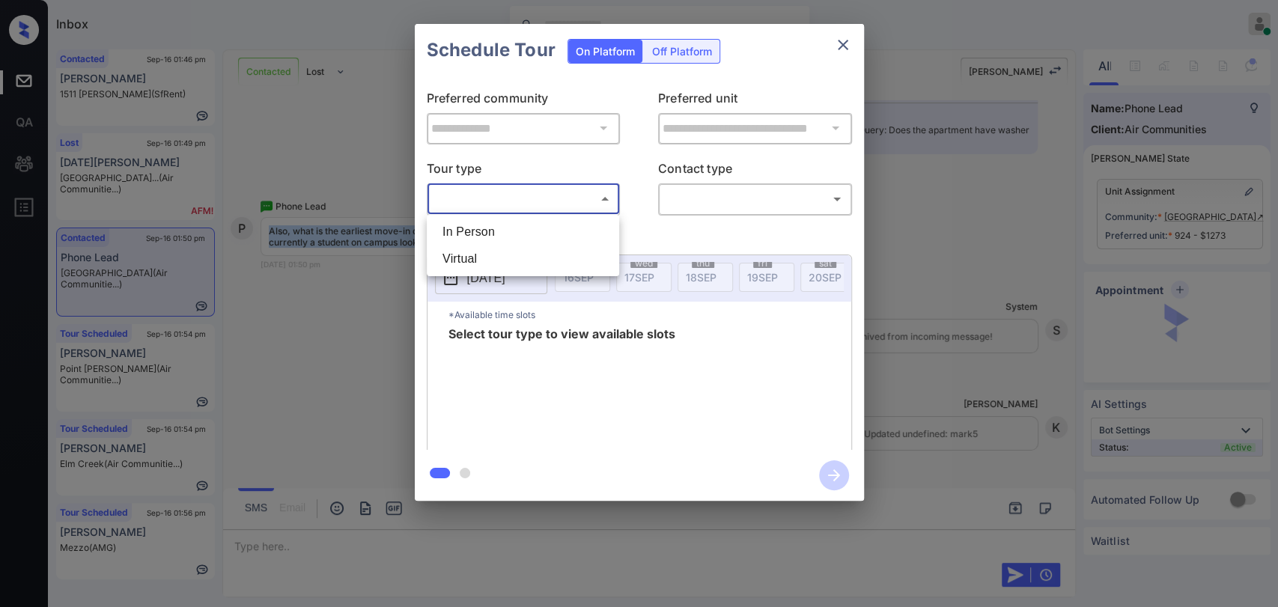
click at [504, 189] on body "Inbox Danielle Dela Cruz Online Set yourself offline Set yourself on break Prof…" at bounding box center [639, 303] width 1278 height 607
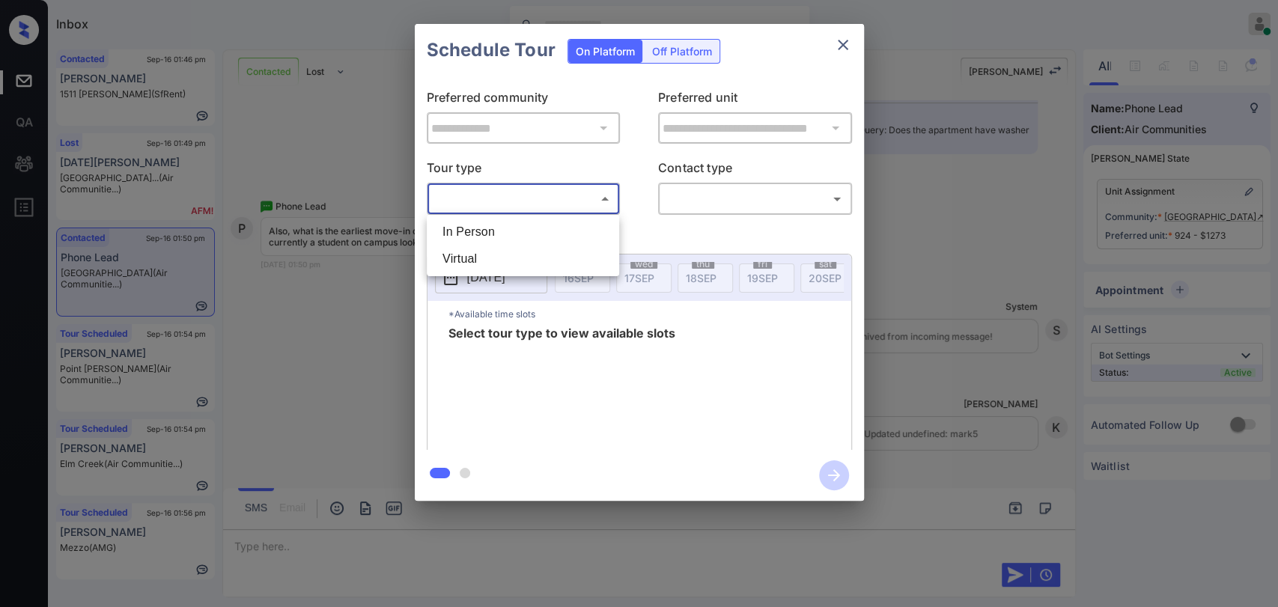
click at [952, 51] on div at bounding box center [639, 303] width 1278 height 607
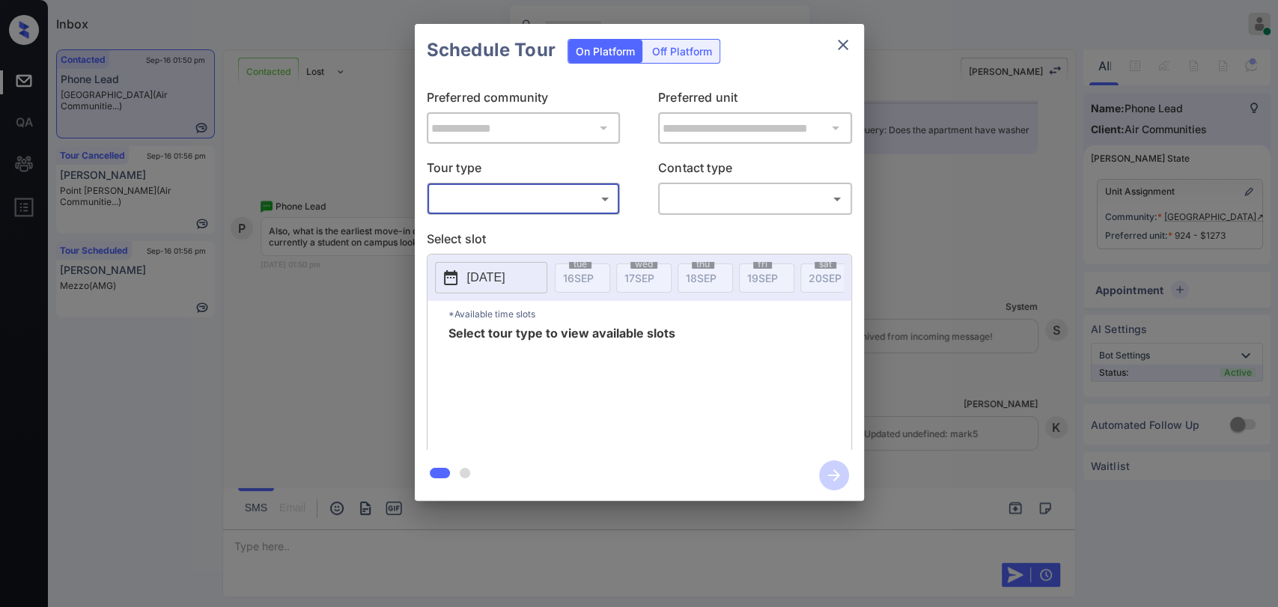
click at [831, 42] on button "close" at bounding box center [843, 45] width 30 height 30
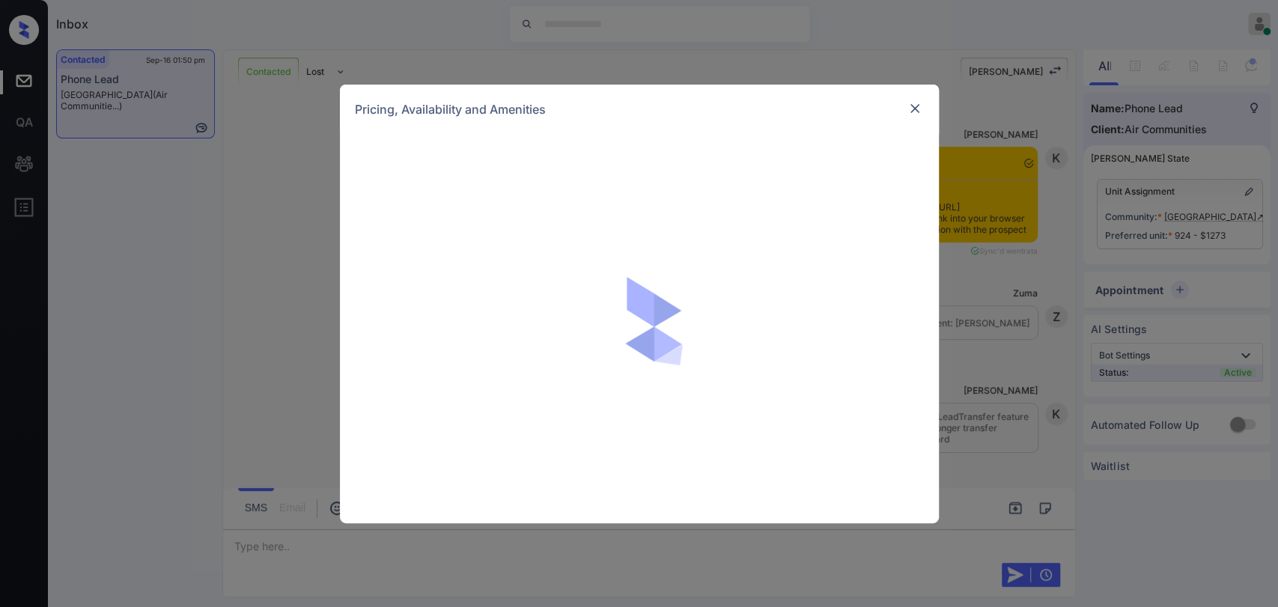
scroll to position [3428, 0]
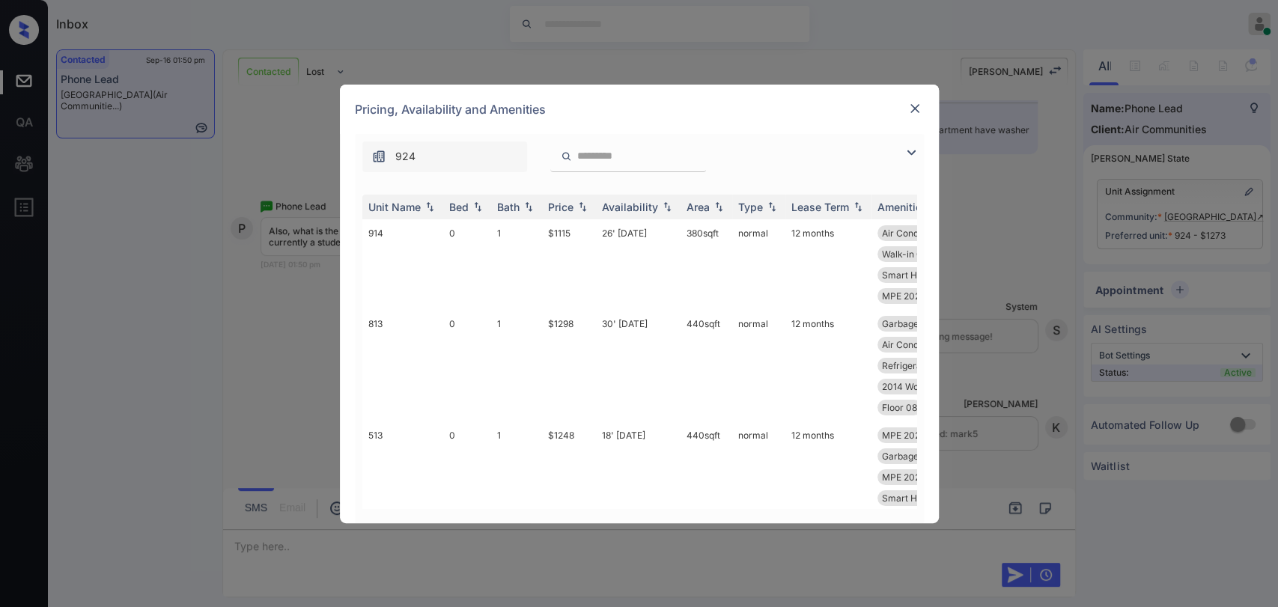
click at [909, 106] on img at bounding box center [914, 108] width 15 height 15
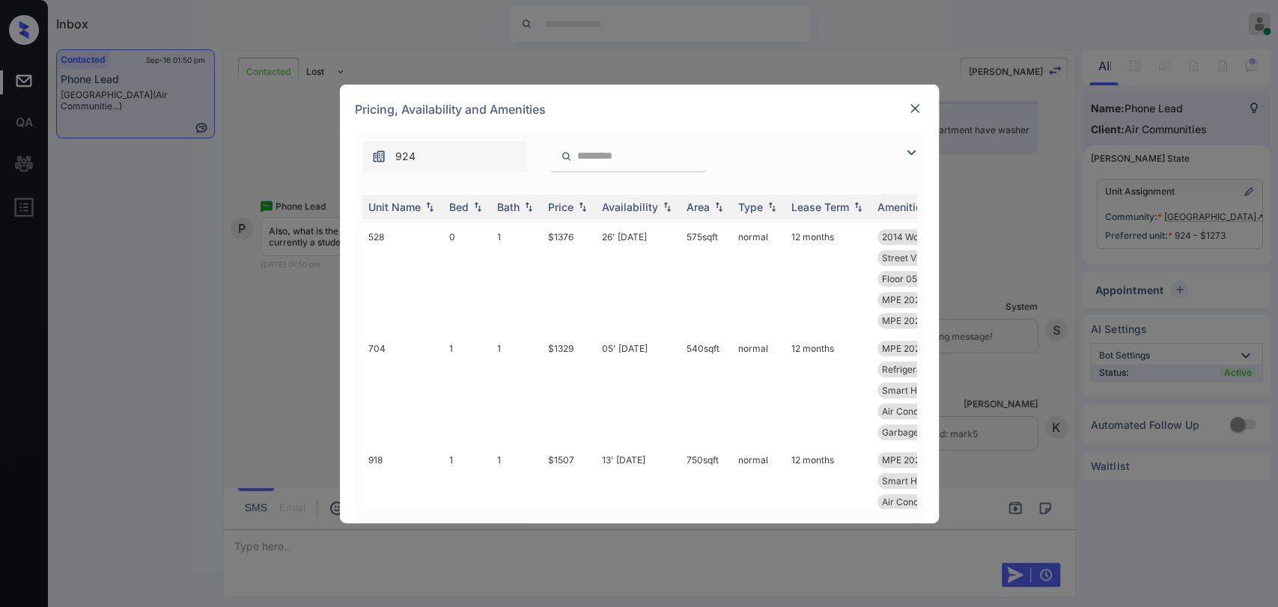
scroll to position [915, 0]
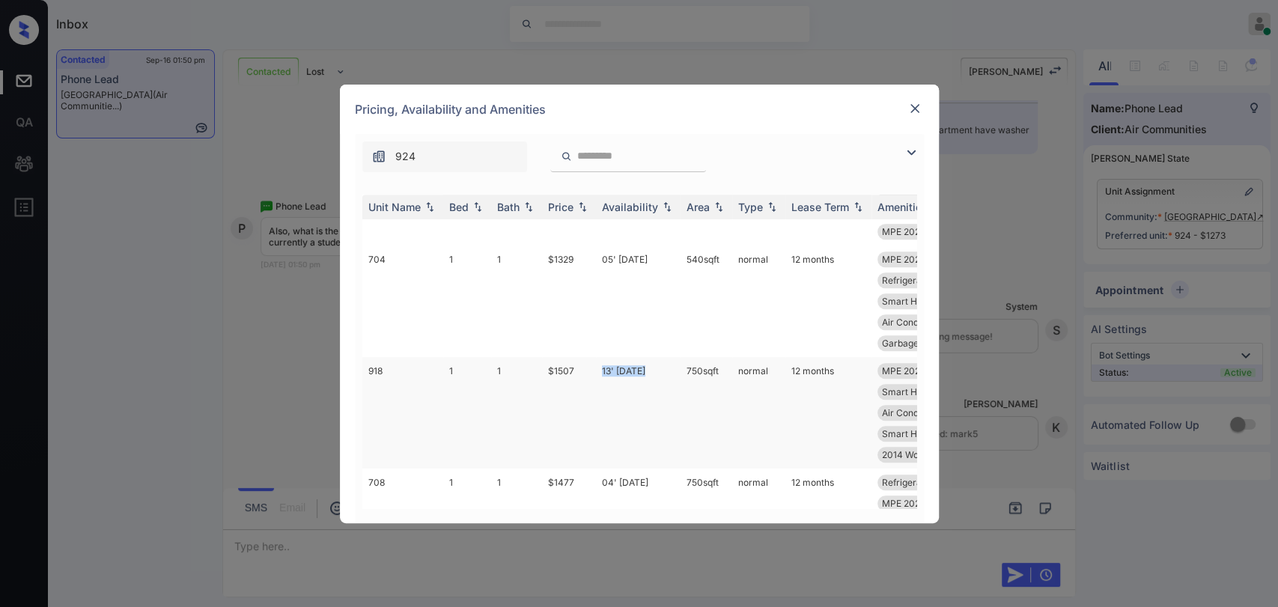
drag, startPoint x: 593, startPoint y: 370, endPoint x: 657, endPoint y: 370, distance: 64.4
click at [657, 370] on tr "918 1 1 $1507 13' [DATE] 750 sqft normal 12 months MPE 2024 Studen... Refrigera…" at bounding box center [753, 413] width 782 height 112
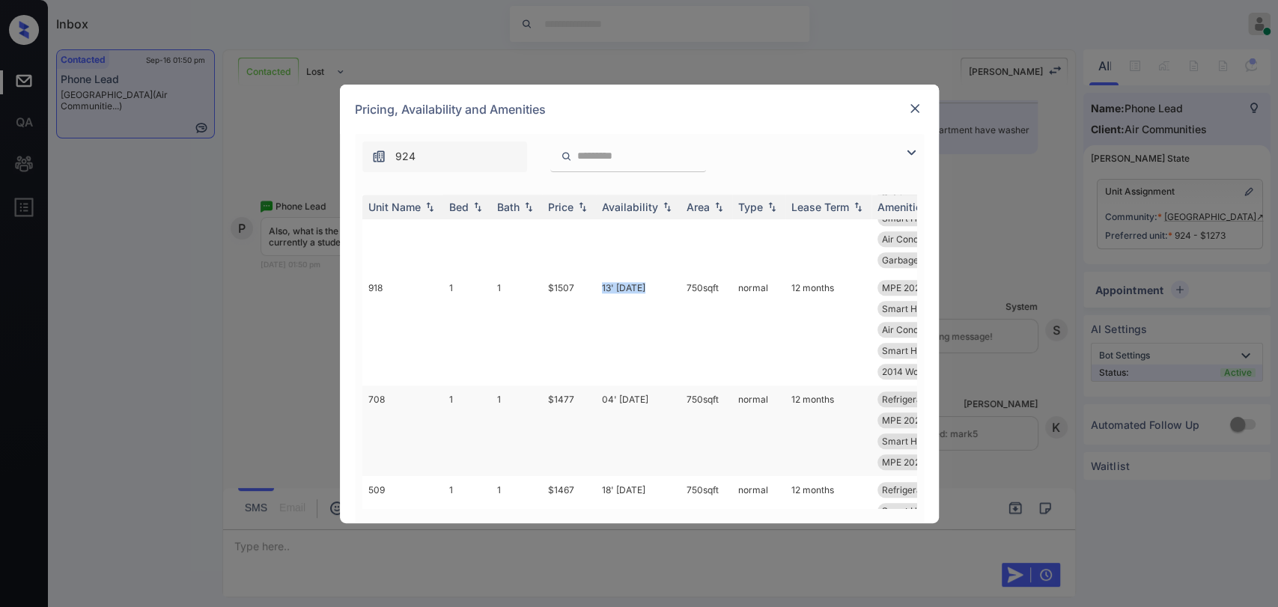
scroll to position [1081, 0]
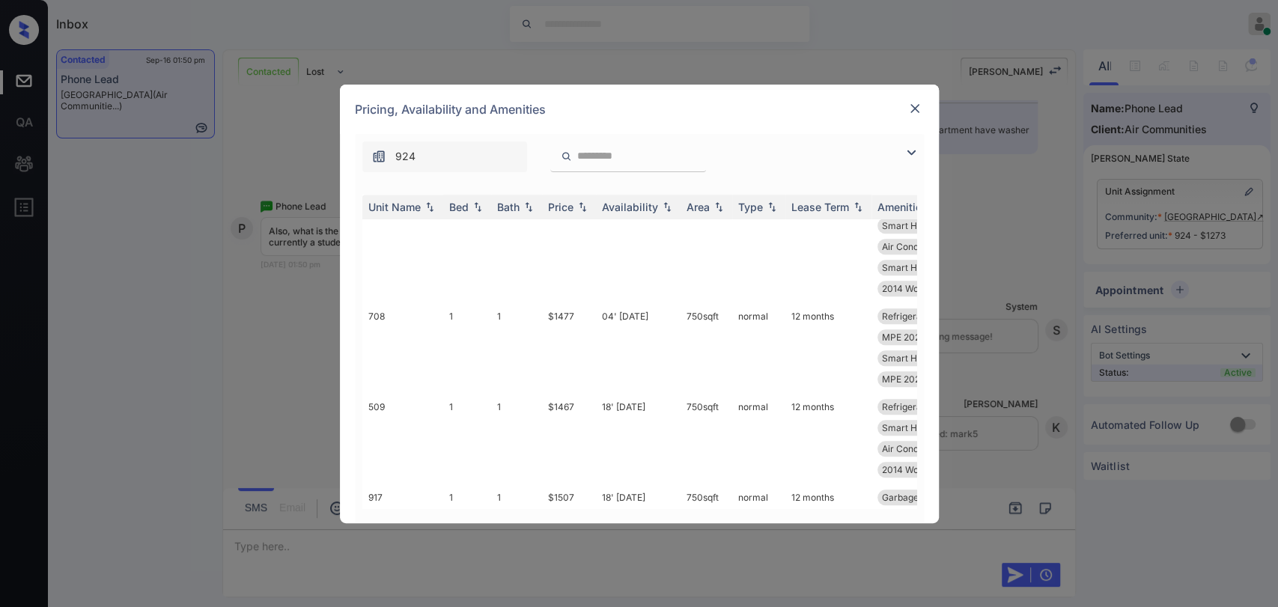
click at [915, 107] on img at bounding box center [914, 108] width 15 height 15
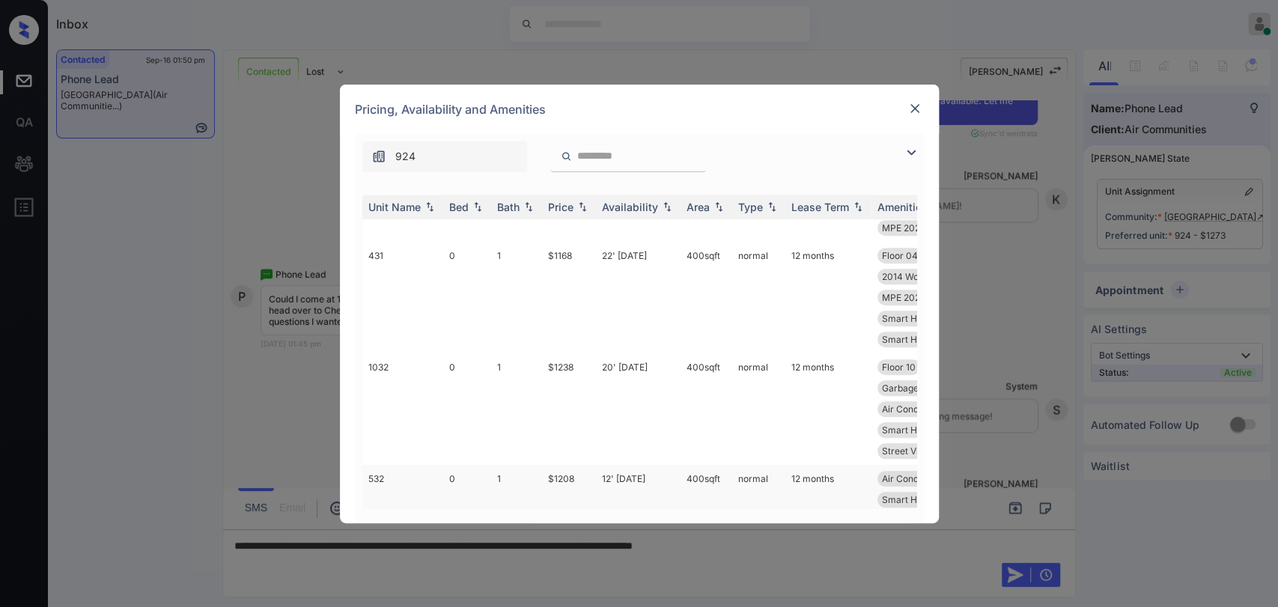
scroll to position [749, 0]
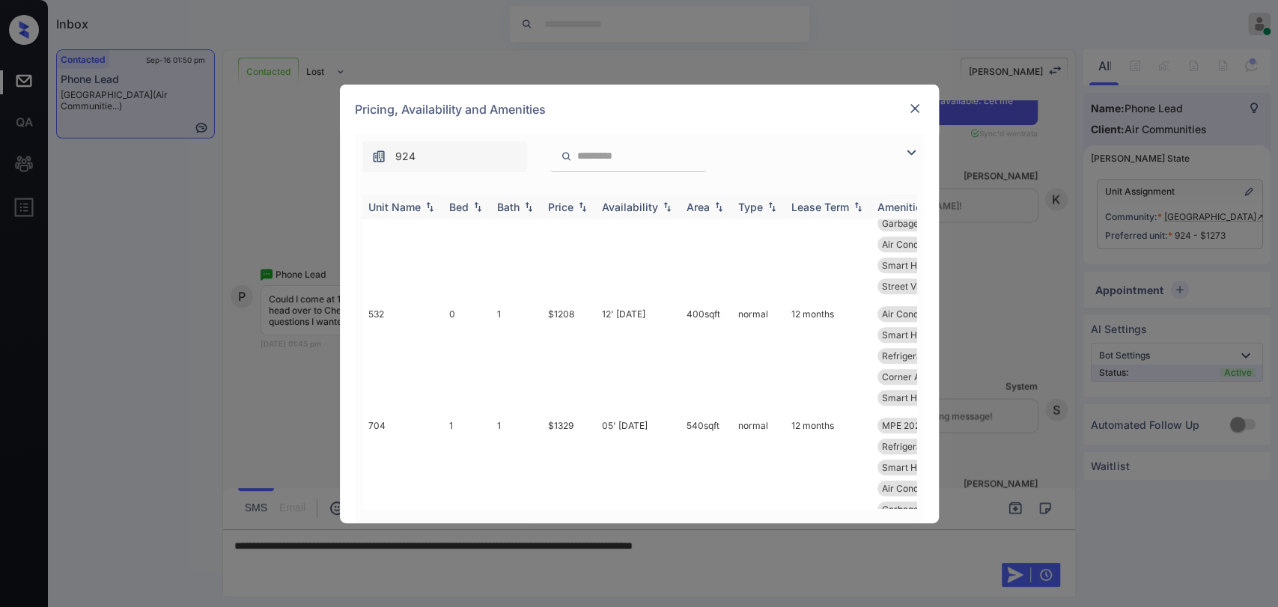
click at [465, 205] on div "Bed" at bounding box center [458, 207] width 19 height 13
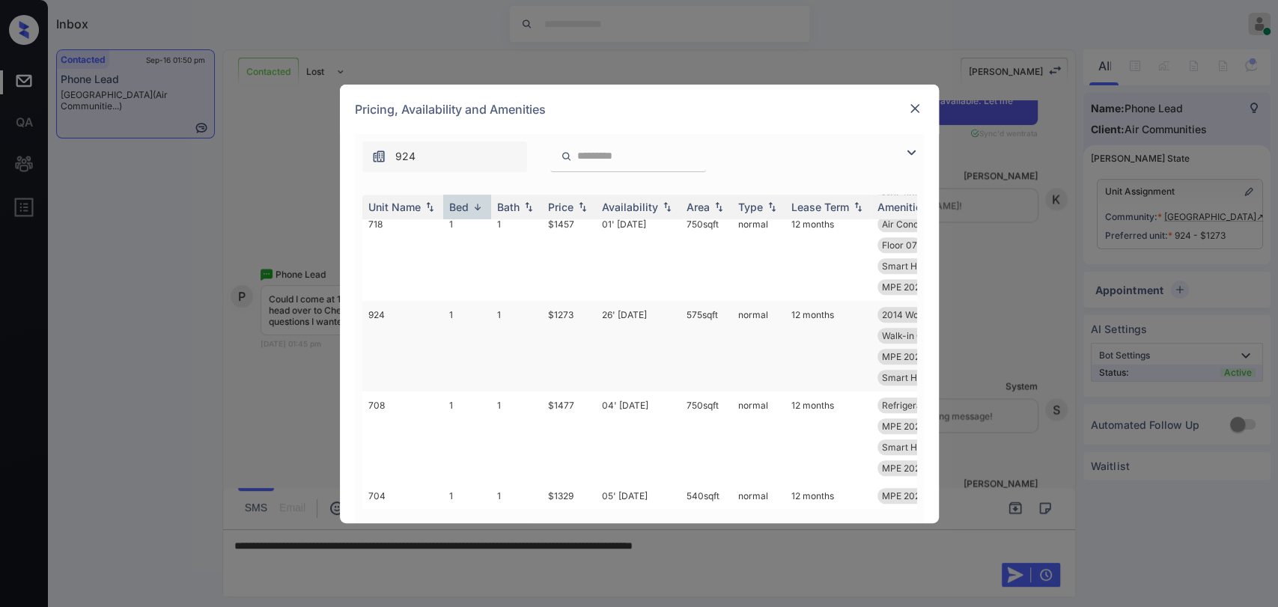
click at [608, 313] on td "26' Sep 25" at bounding box center [638, 346] width 85 height 91
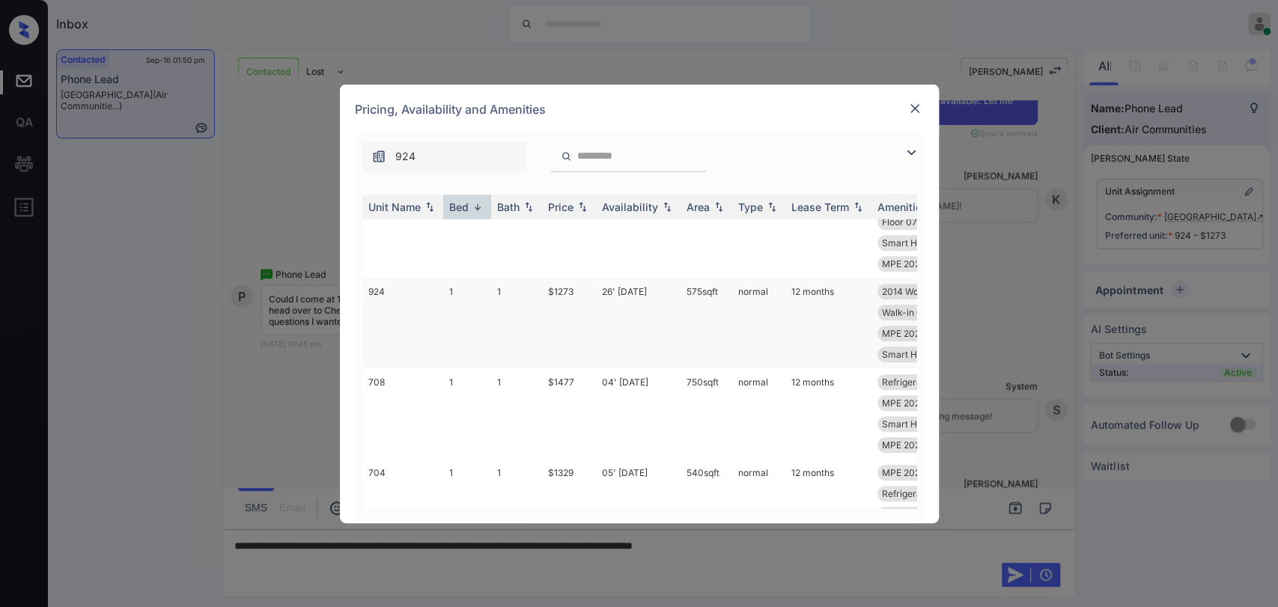
scroll to position [832, 0]
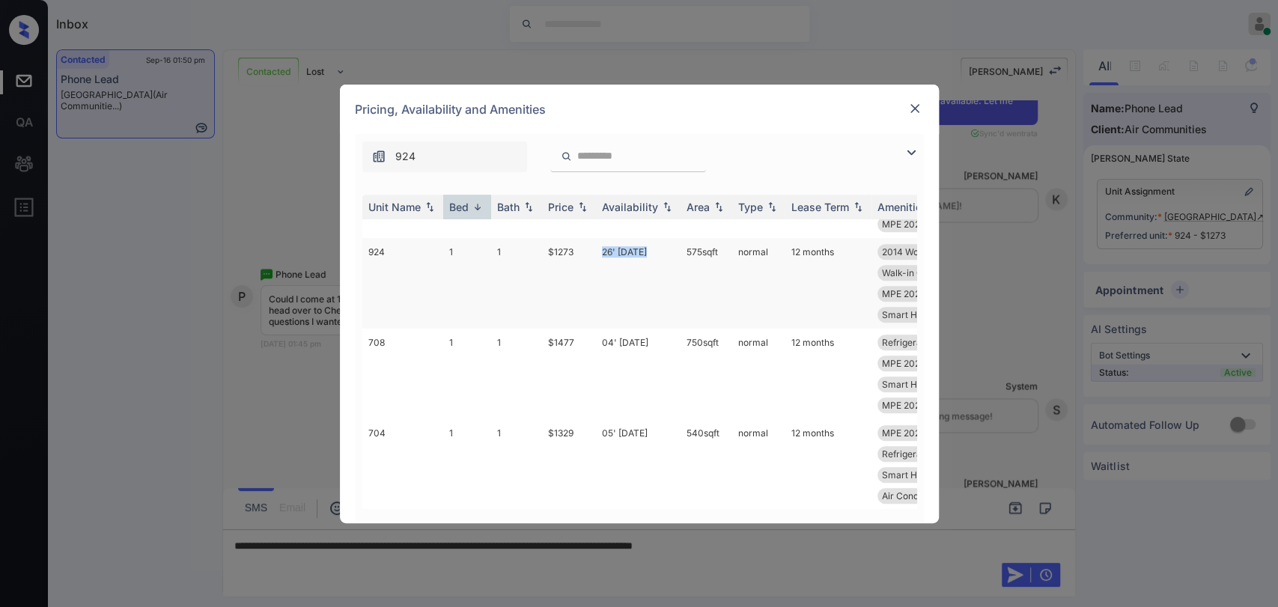
drag, startPoint x: 593, startPoint y: 253, endPoint x: 674, endPoint y: 253, distance: 80.8
click at [674, 253] on tr "924 1 1 $1273 26' Sep 25 575 sqft normal 12 months 2014 Wood Floor... MPE 2024 …" at bounding box center [753, 283] width 782 height 91
drag, startPoint x: 539, startPoint y: 251, endPoint x: 593, endPoint y: 243, distance: 54.4
click at [592, 252] on tr "924 1 1 $1273 26' Sep 25 575 sqft normal 12 months 2014 Wood Floor... MPE 2024 …" at bounding box center [753, 283] width 782 height 91
copy tr "$1273"
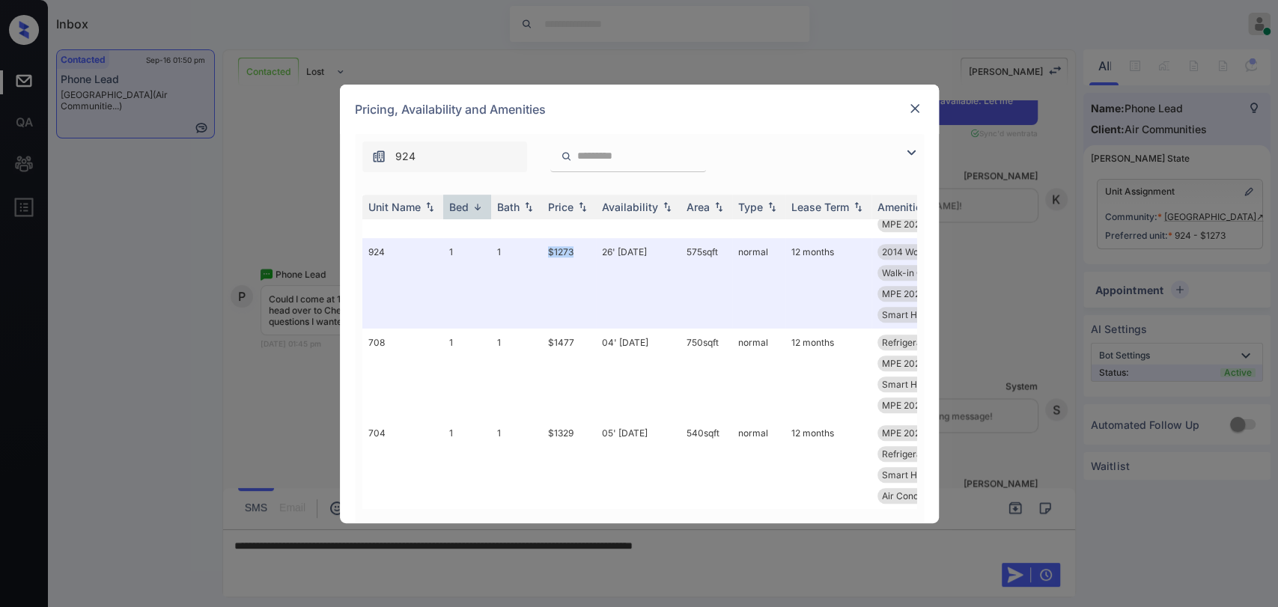
click at [921, 101] on img at bounding box center [914, 108] width 15 height 15
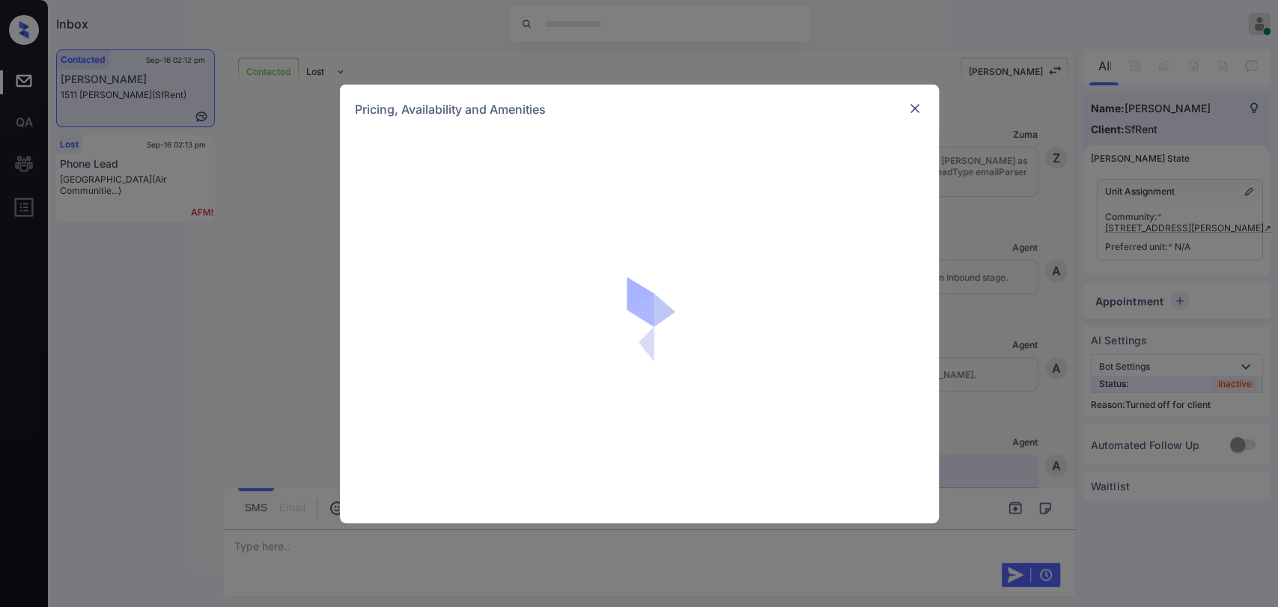
scroll to position [3548, 0]
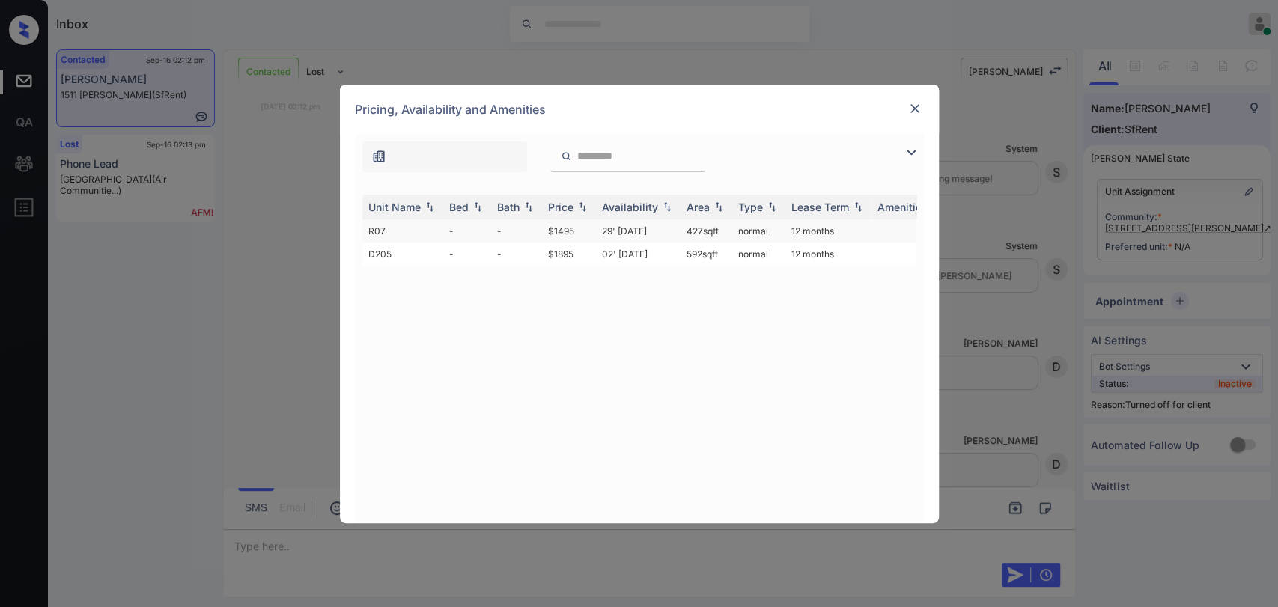
click at [417, 226] on td "R07" at bounding box center [402, 230] width 81 height 23
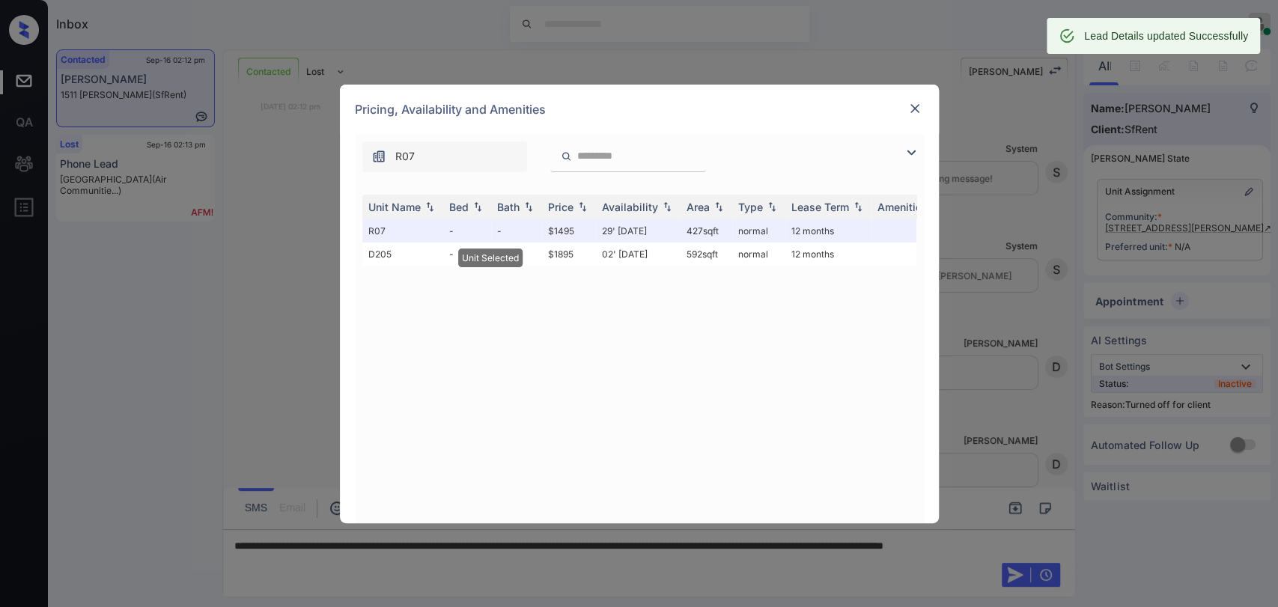
click at [910, 109] on img at bounding box center [914, 108] width 15 height 15
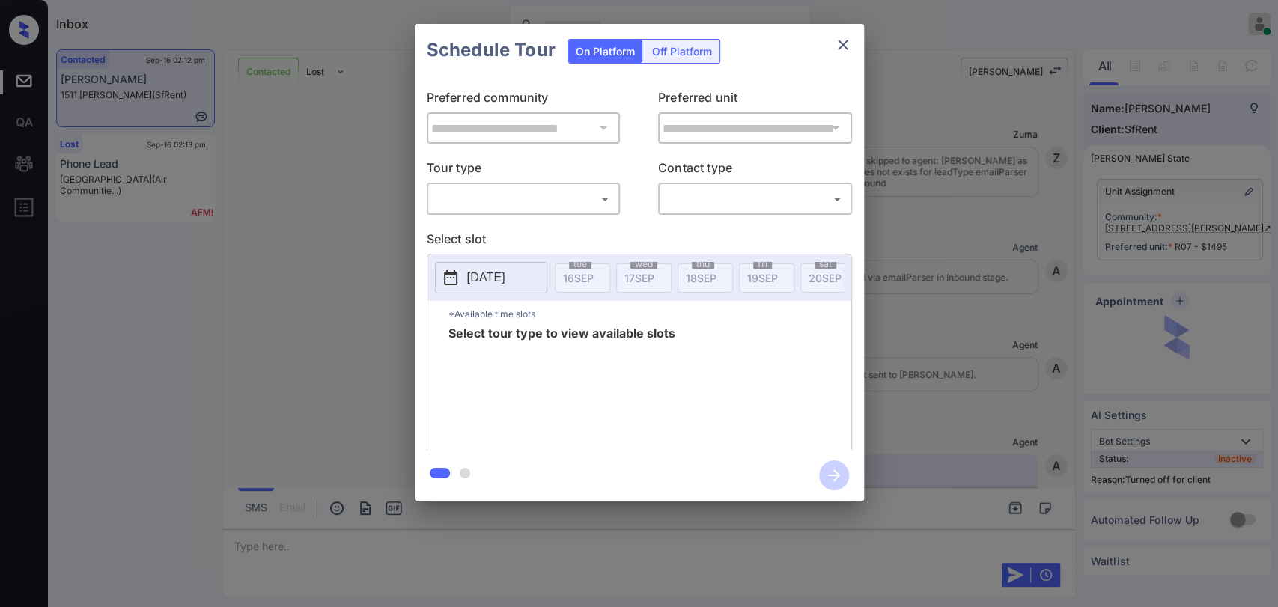
scroll to position [3548, 0]
click at [677, 43] on div "Off Platform" at bounding box center [681, 51] width 75 height 23
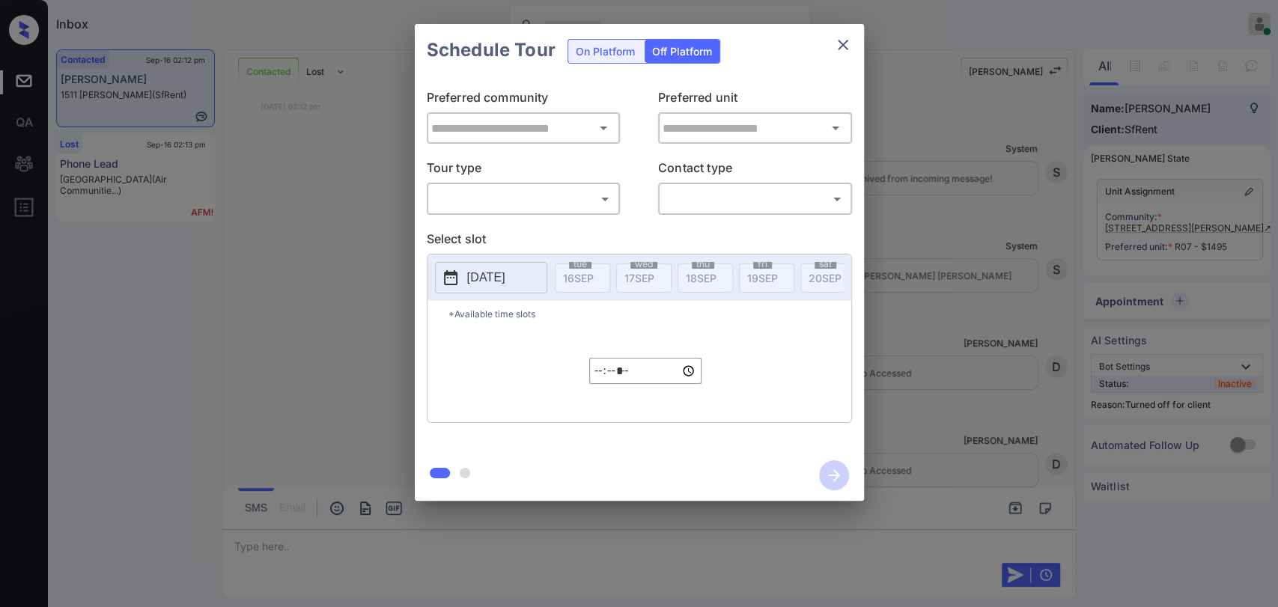
type input "**********"
click at [672, 49] on div "Off Platform" at bounding box center [681, 51] width 75 height 23
click at [688, 58] on div "Off Platform" at bounding box center [681, 51] width 75 height 23
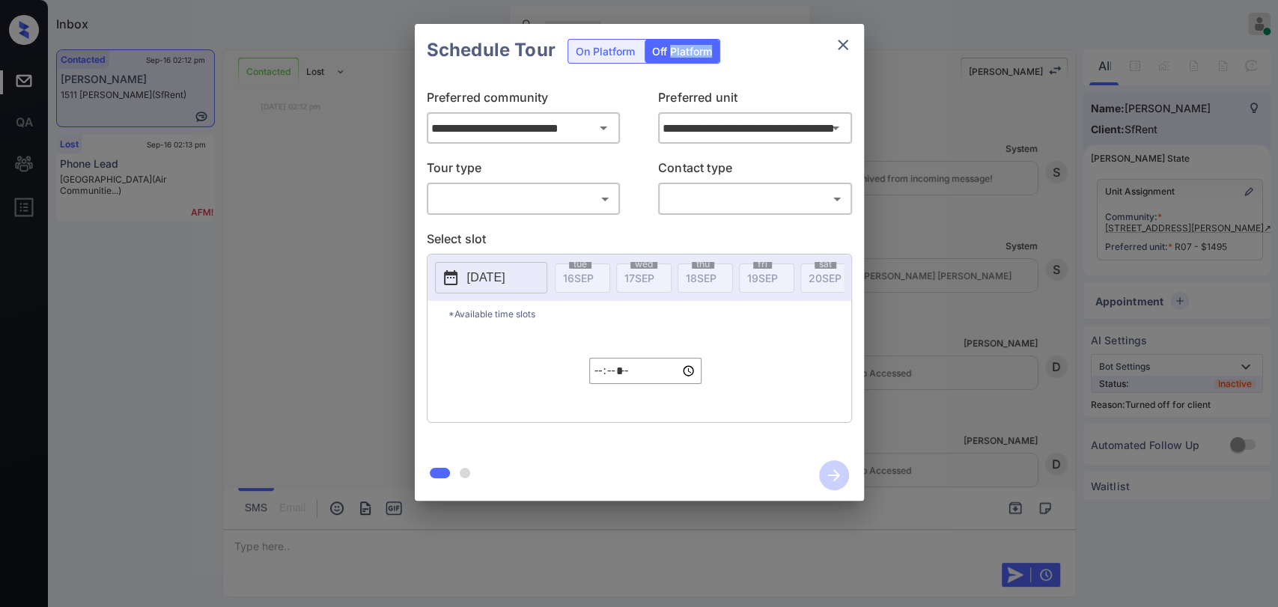
click at [537, 202] on body "Inbox Danielle Dela Cruz Online Set yourself offline Set yourself on break Prof…" at bounding box center [639, 303] width 1278 height 607
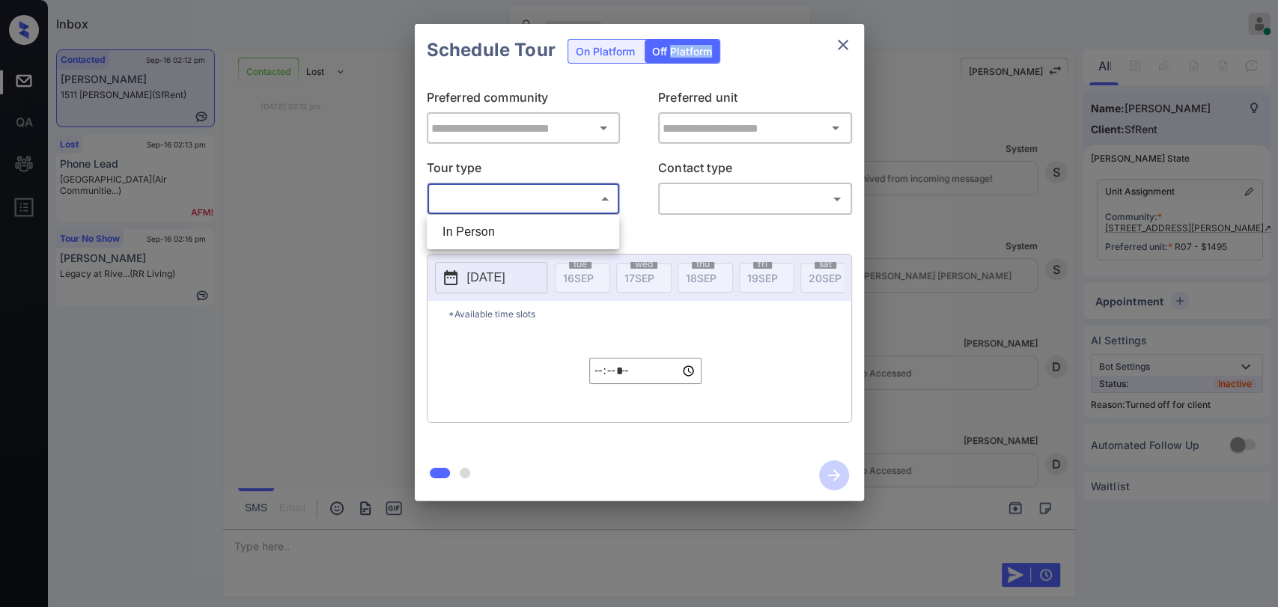
type input "**********"
click at [487, 231] on li "In Person" at bounding box center [522, 232] width 185 height 27
type input "********"
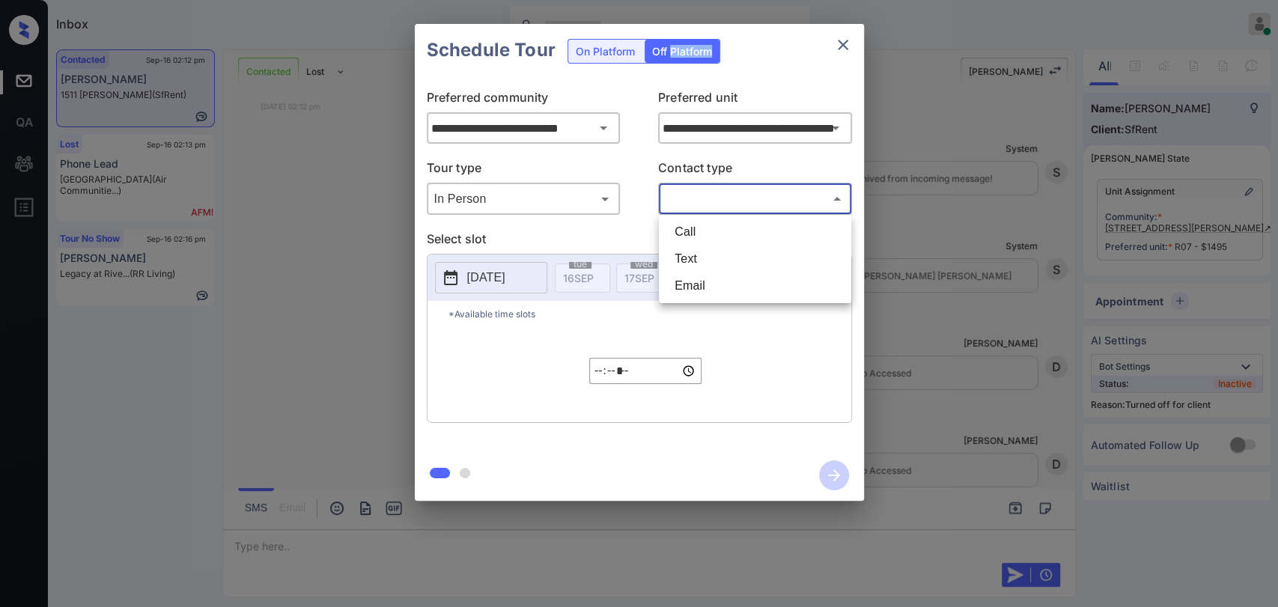
click at [713, 208] on body "Inbox Danielle Dela Cruz Online Set yourself offline Set yourself on break Prof…" at bounding box center [639, 303] width 1278 height 607
click at [720, 250] on li "Text" at bounding box center [754, 259] width 185 height 27
type input "****"
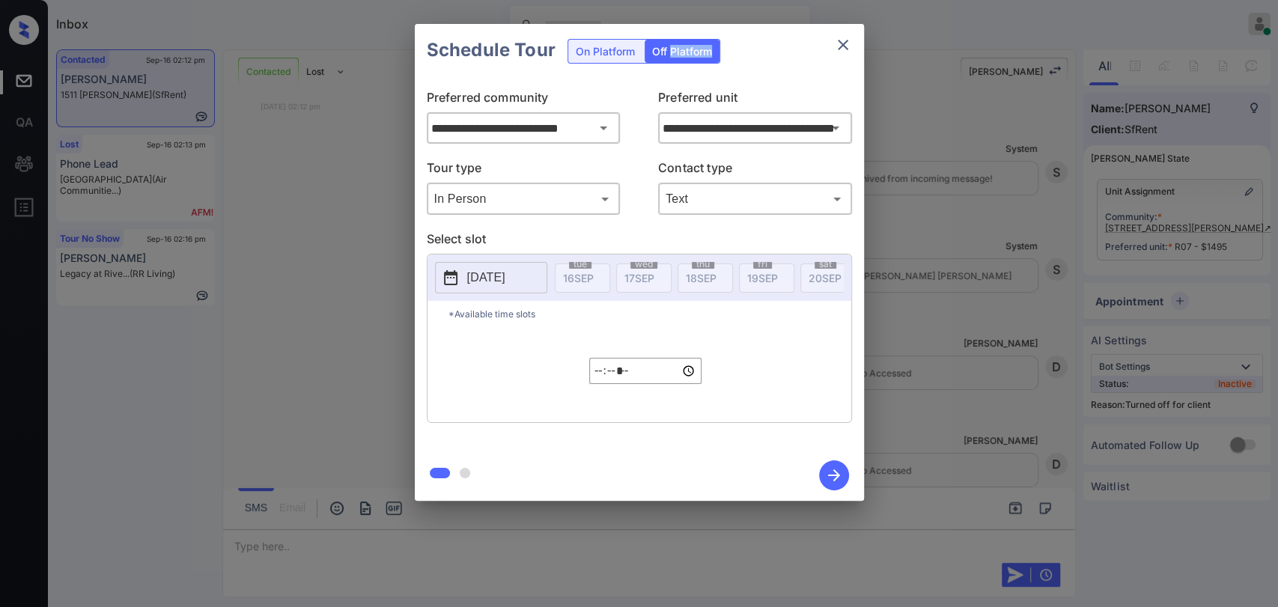
click at [505, 273] on p "2025-09-16" at bounding box center [486, 278] width 38 height 18
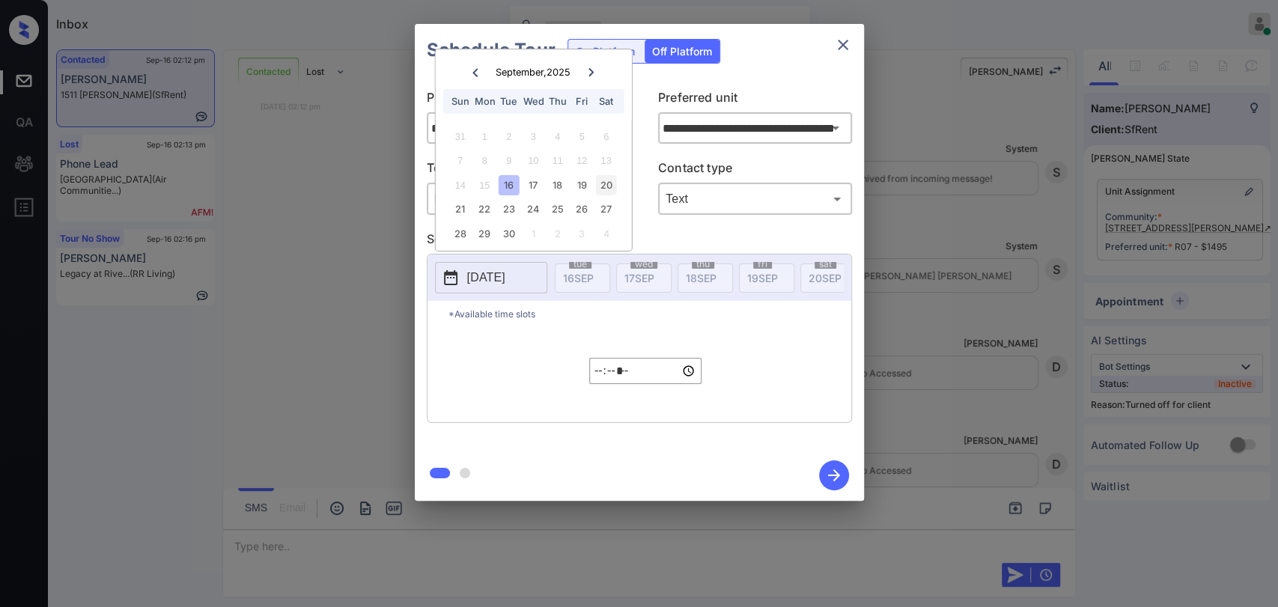
click at [608, 189] on div "20" at bounding box center [606, 185] width 20 height 20
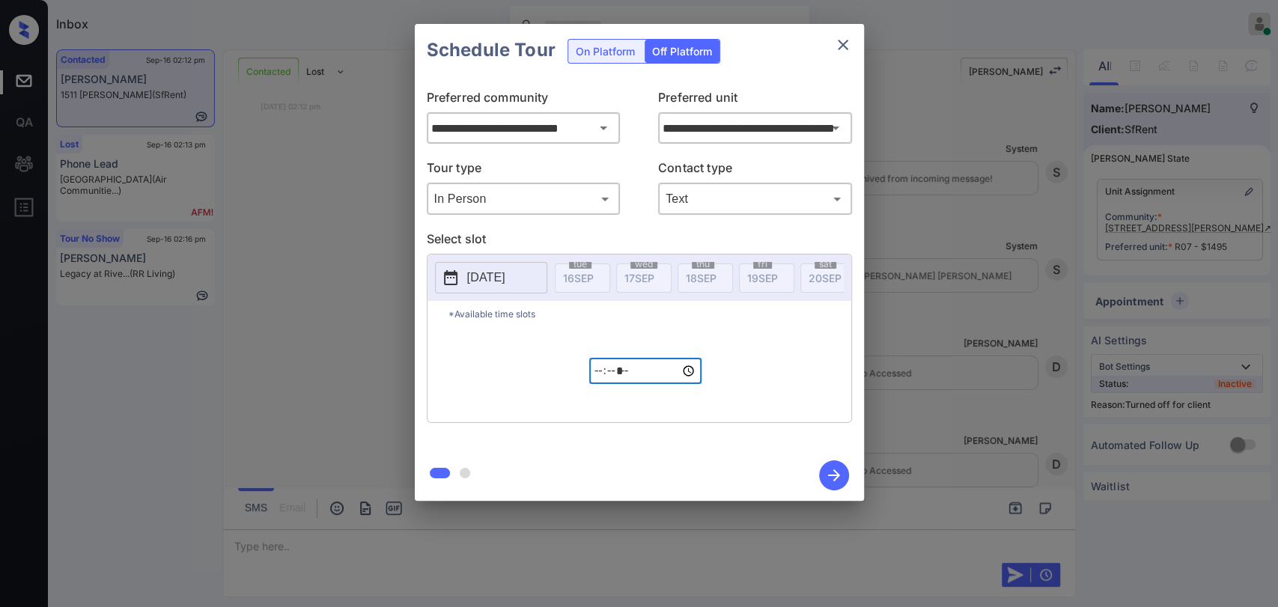
drag, startPoint x: 599, startPoint y: 376, endPoint x: 641, endPoint y: 356, distance: 46.5
click at [599, 374] on input "*****" at bounding box center [645, 371] width 112 height 26
type input "*****"
click at [843, 470] on icon "button" at bounding box center [834, 475] width 30 height 30
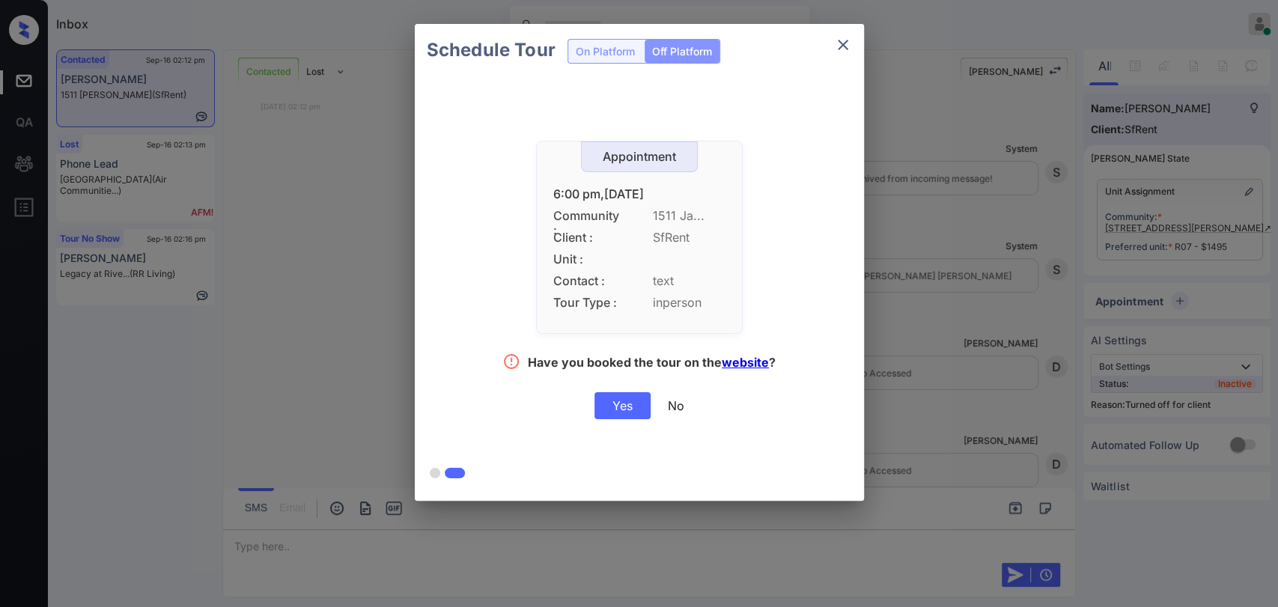
click at [847, 46] on icon "close" at bounding box center [843, 45] width 18 height 18
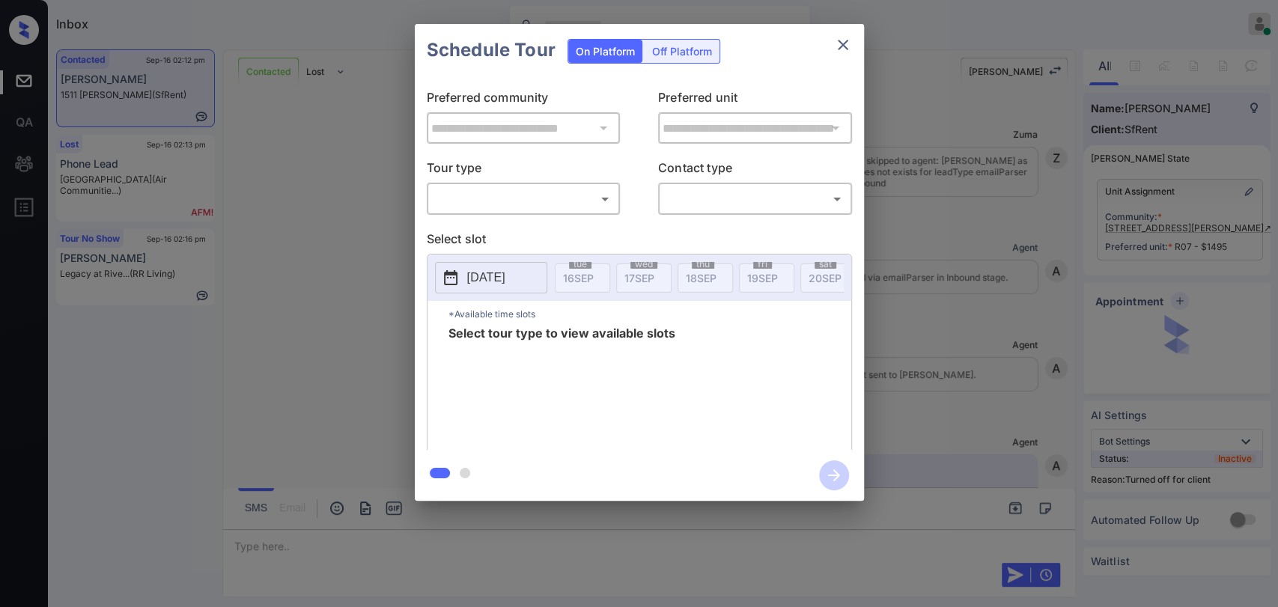
scroll to position [3548, 0]
click at [707, 51] on div "Off Platform" at bounding box center [681, 51] width 75 height 23
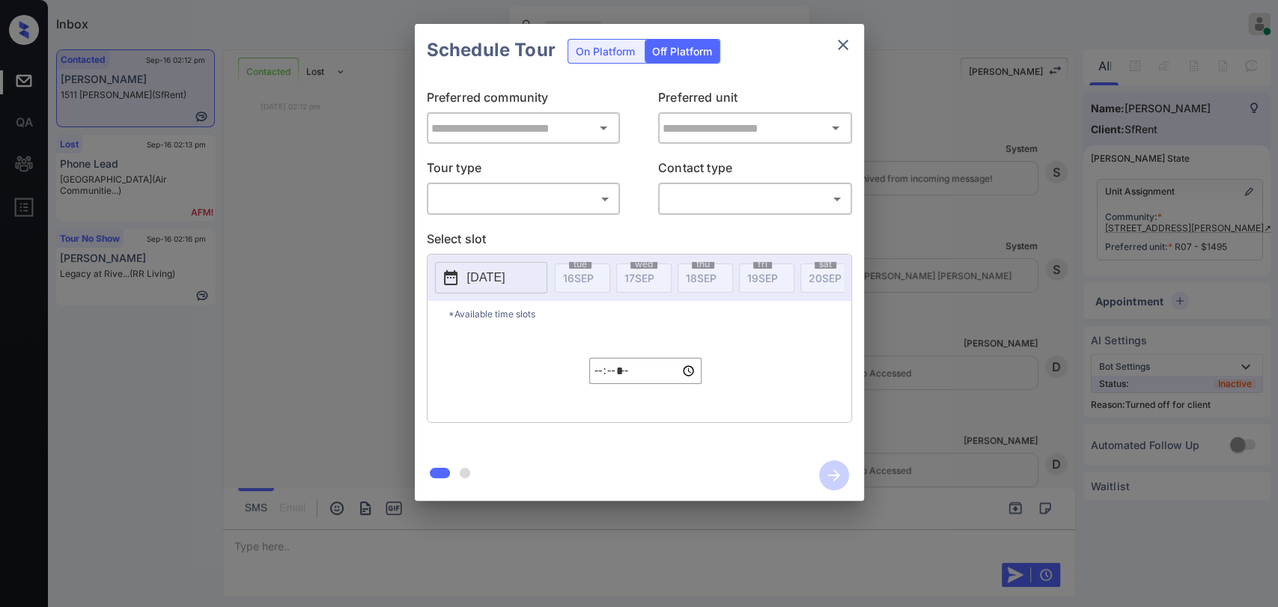
type input "**********"
click at [510, 206] on body "Inbox Danielle Dela Cruz Online Set yourself offline Set yourself on break Prof…" at bounding box center [639, 303] width 1278 height 607
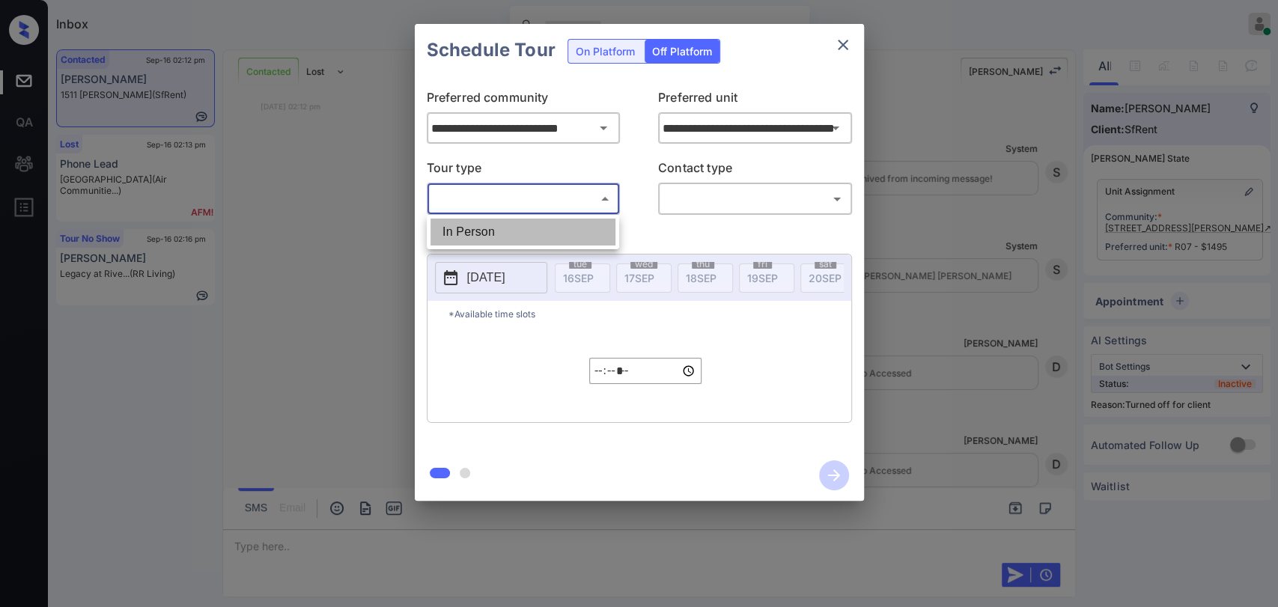
drag, startPoint x: 487, startPoint y: 234, endPoint x: 766, endPoint y: 201, distance: 281.9
click at [487, 233] on li "In Person" at bounding box center [522, 232] width 185 height 27
type input "********"
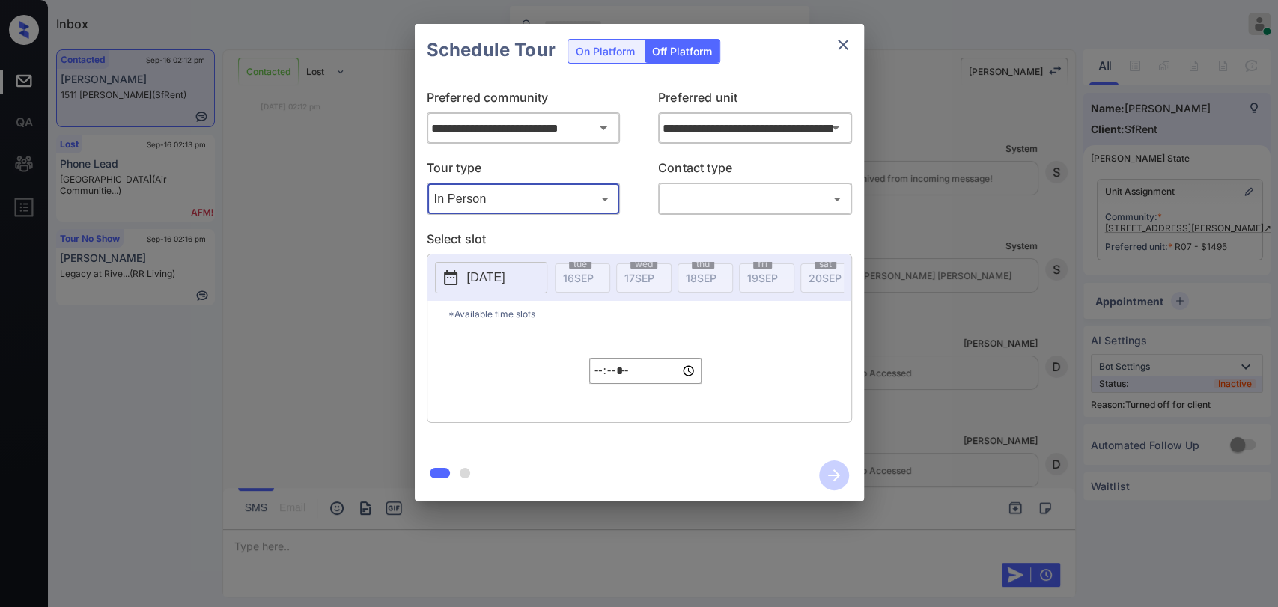
click at [787, 204] on body "Inbox Danielle Dela Cruz Online Set yourself offline Set yourself on break Prof…" at bounding box center [639, 303] width 1278 height 607
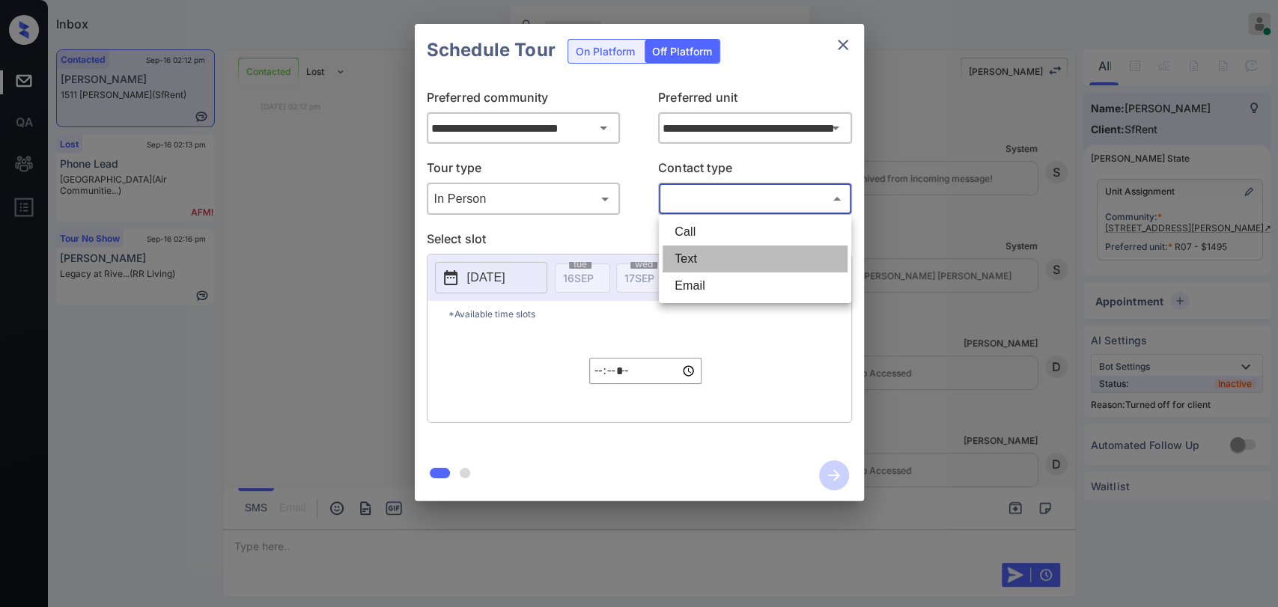
click at [685, 263] on li "Text" at bounding box center [754, 259] width 185 height 27
type input "****"
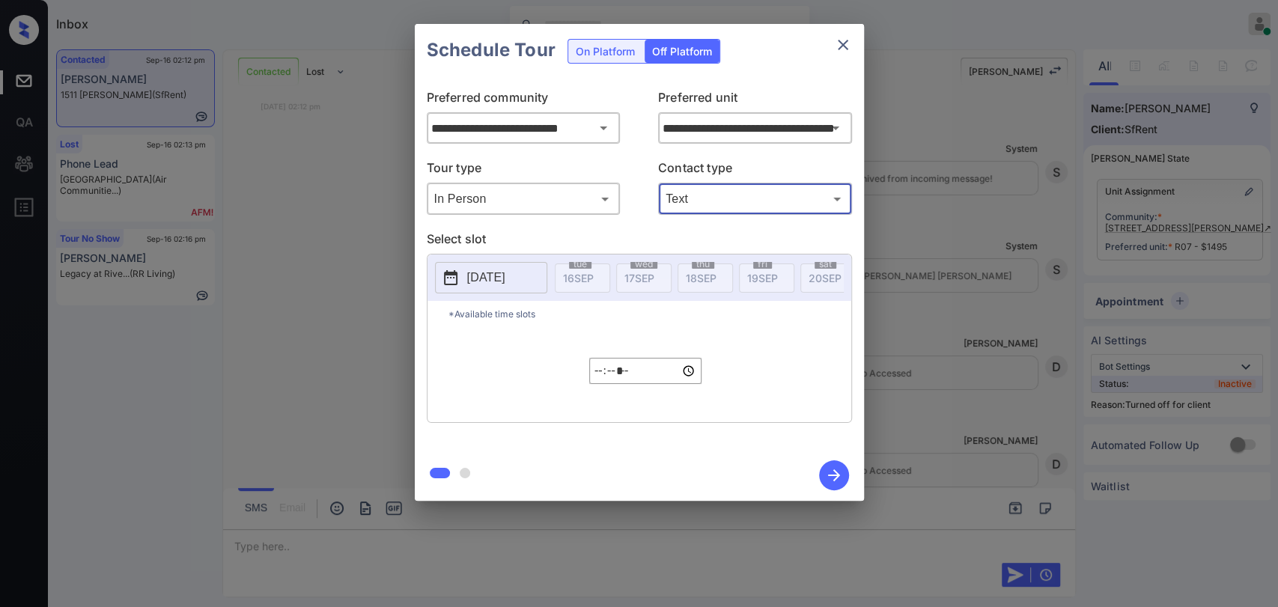
click at [501, 277] on p "2025-09-16" at bounding box center [486, 278] width 38 height 18
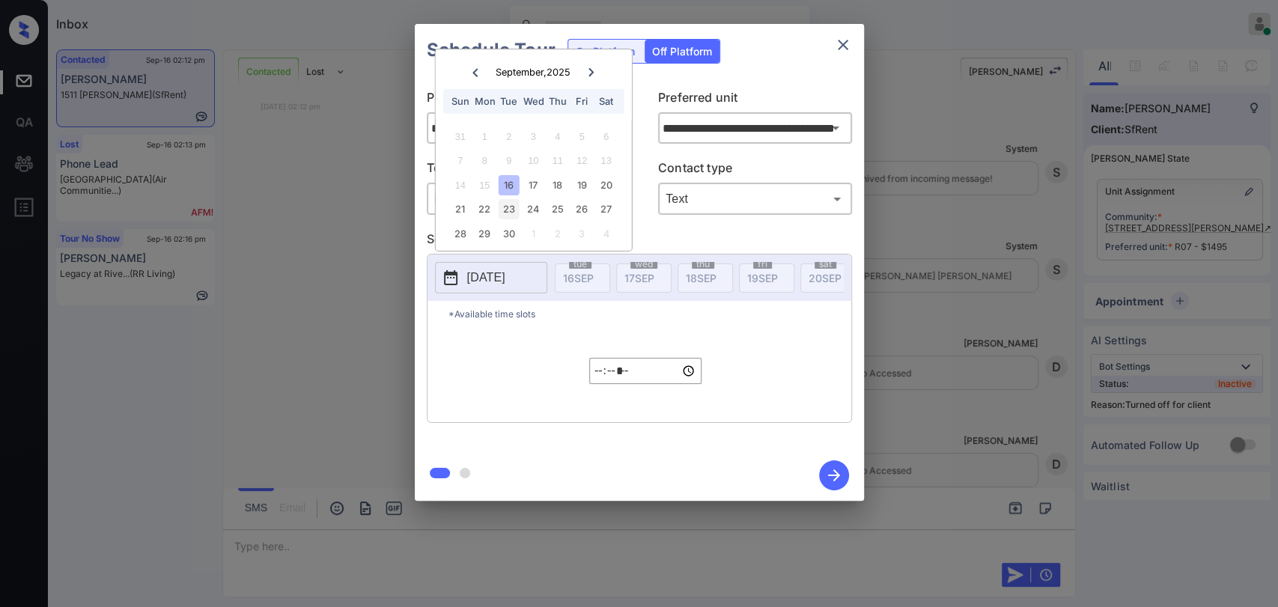
click at [513, 208] on div "23" at bounding box center [509, 209] width 20 height 20
click at [609, 380] on input "*****" at bounding box center [645, 371] width 112 height 26
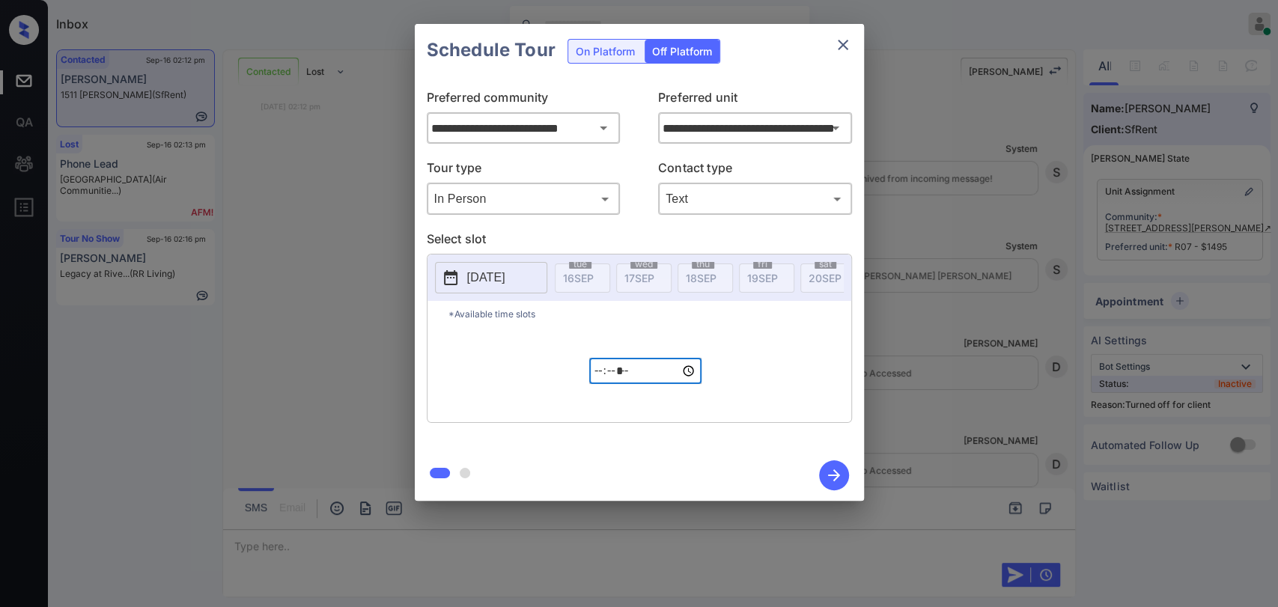
type input "*****"
type input "**********"
type input "*****"
click at [832, 474] on icon "button" at bounding box center [834, 475] width 30 height 30
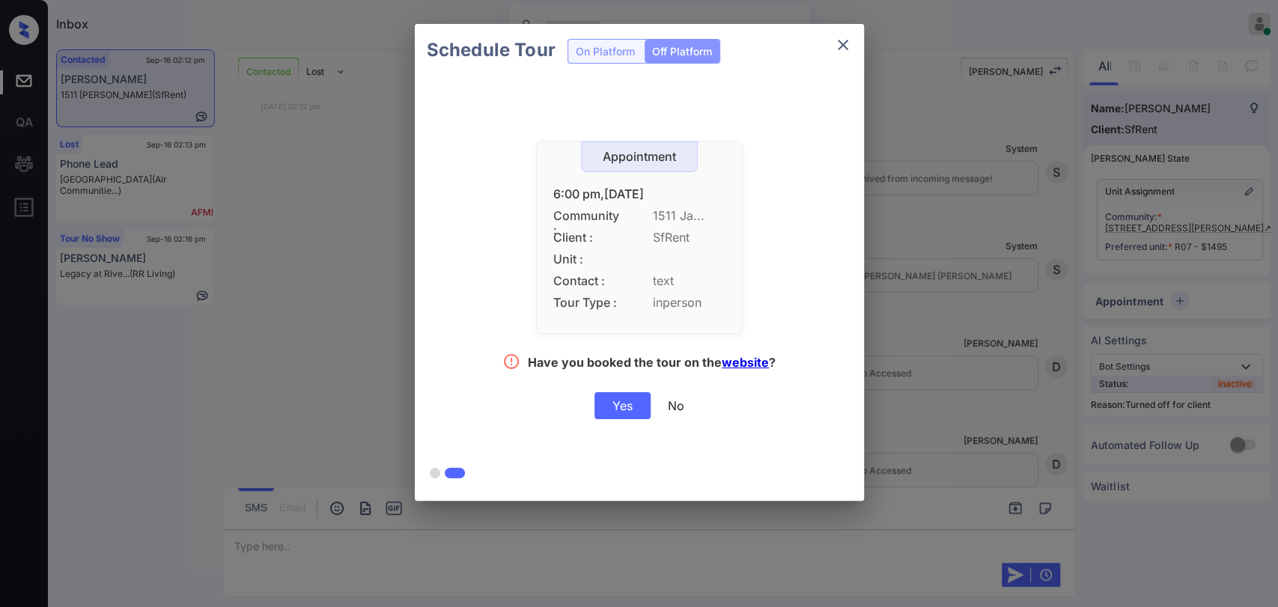
click at [623, 403] on div "Yes" at bounding box center [622, 405] width 56 height 27
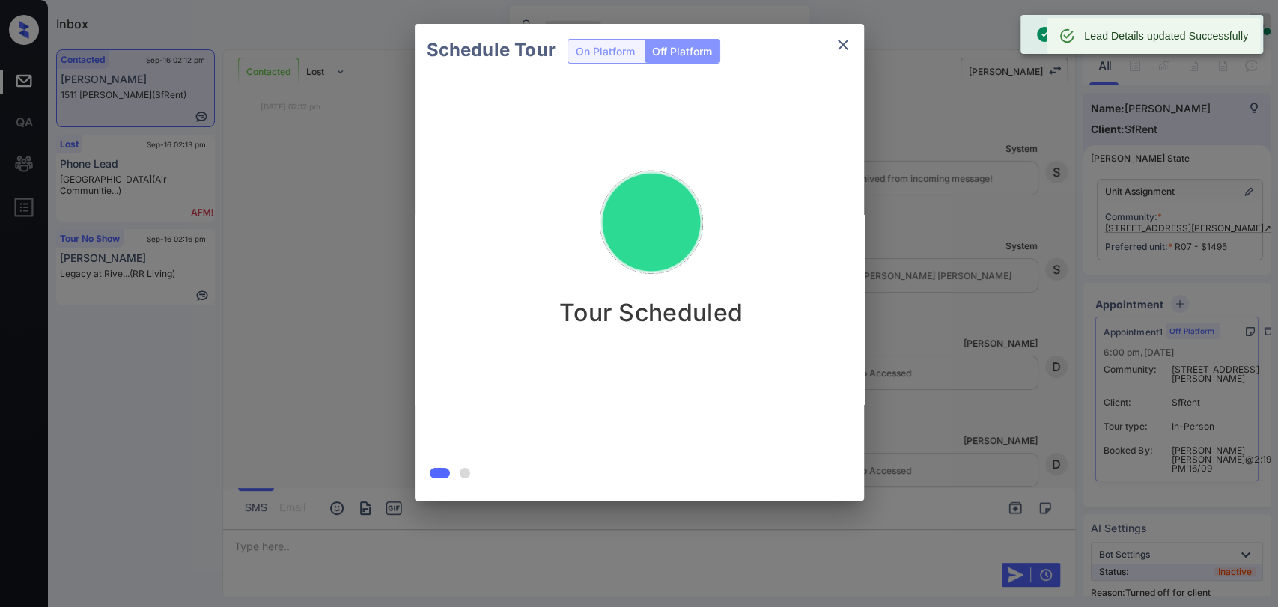
click at [835, 42] on icon "close" at bounding box center [843, 45] width 18 height 18
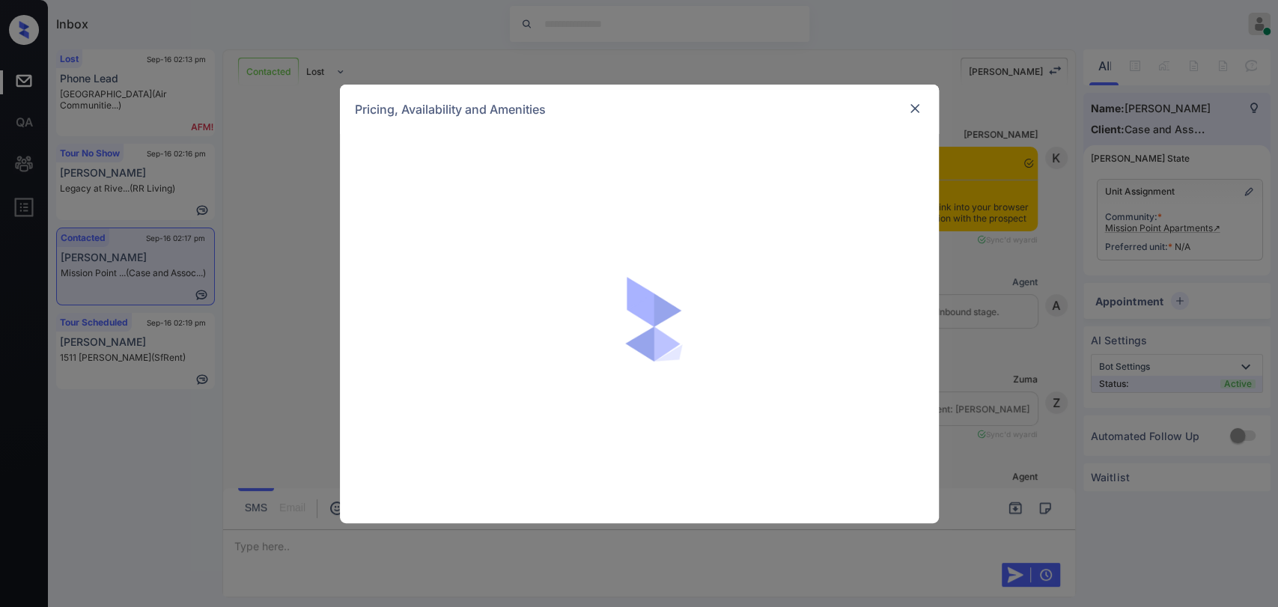
scroll to position [6106, 0]
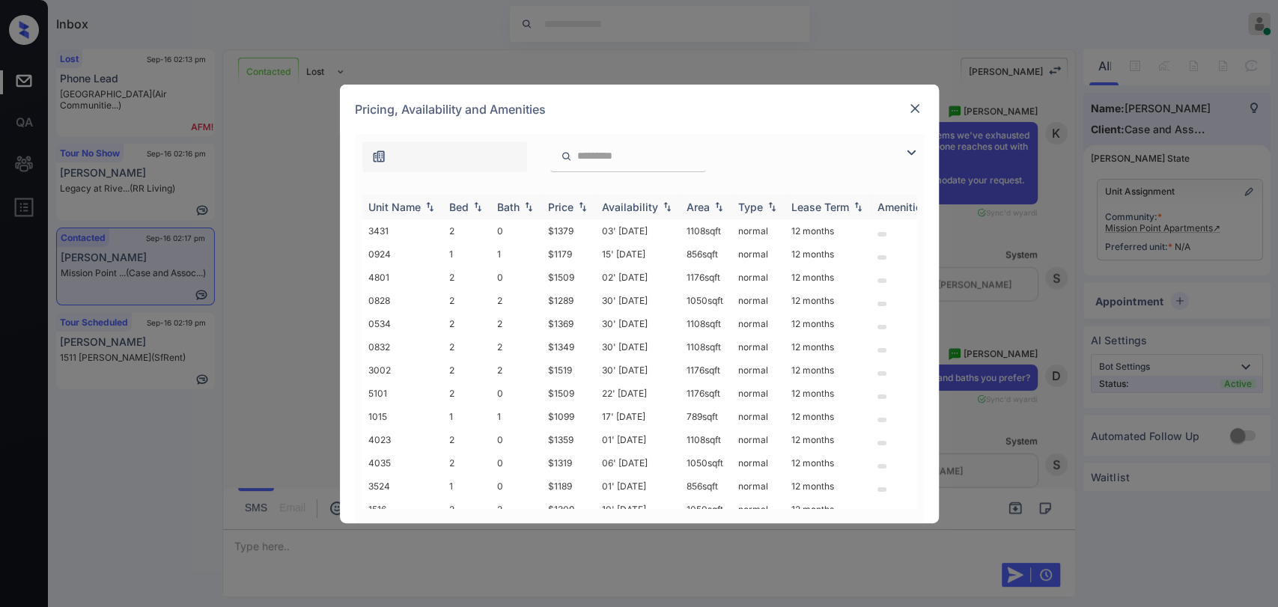
click at [461, 212] on div "Bed" at bounding box center [458, 207] width 19 height 13
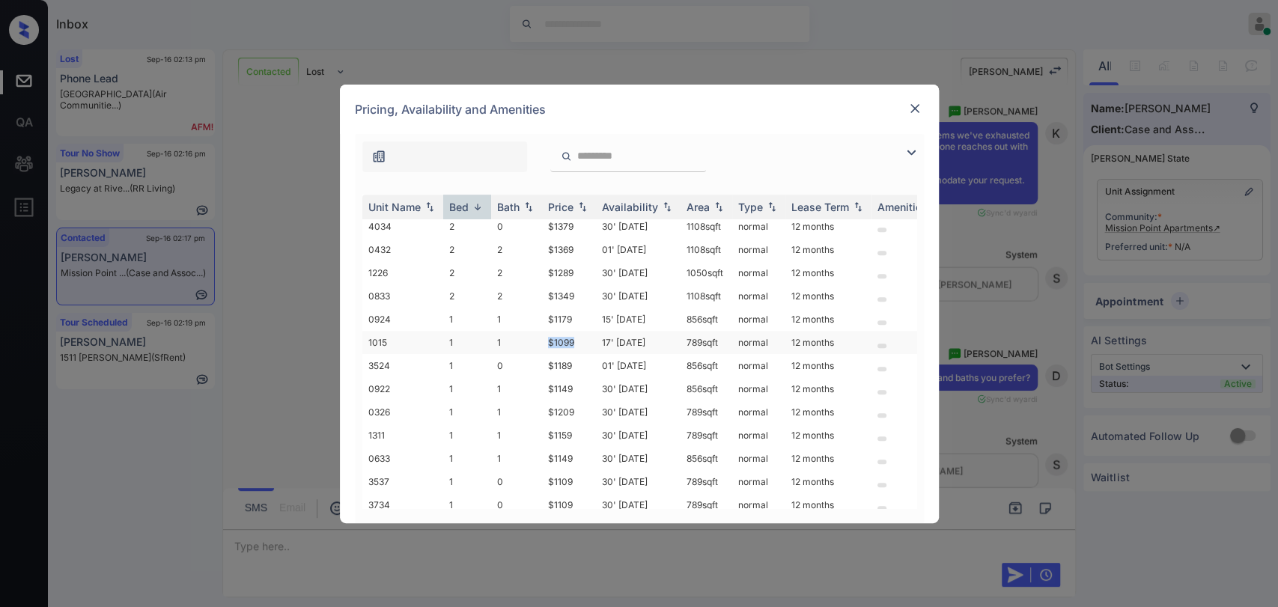
drag, startPoint x: 543, startPoint y: 329, endPoint x: 587, endPoint y: 329, distance: 43.4
click at [587, 331] on td "$1099" at bounding box center [569, 342] width 54 height 23
copy td "$1099"
drag, startPoint x: 546, startPoint y: 479, endPoint x: 579, endPoint y: 481, distance: 33.0
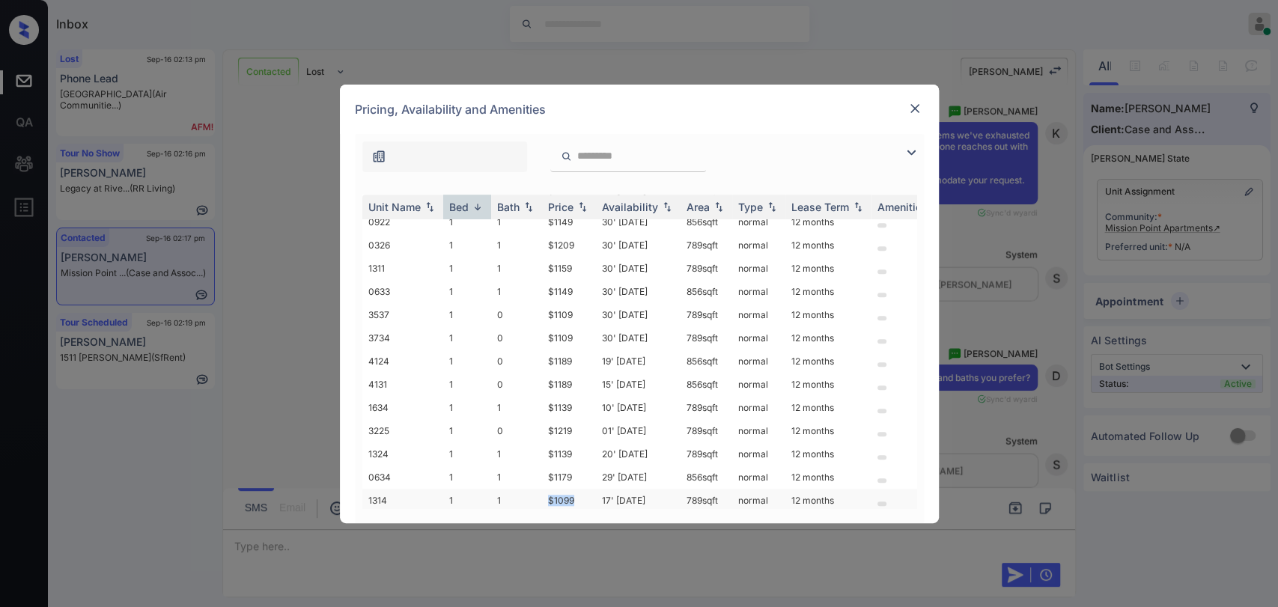
click at [579, 489] on td "$1099" at bounding box center [569, 500] width 54 height 23
copy td "$1099"
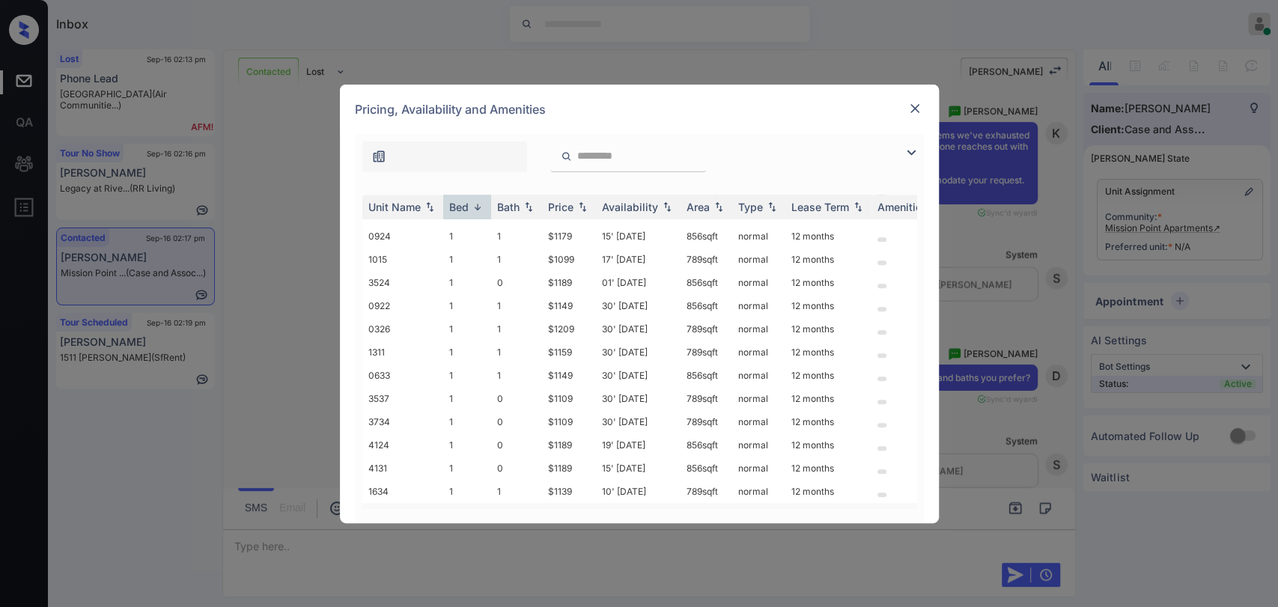
scroll to position [677, 0]
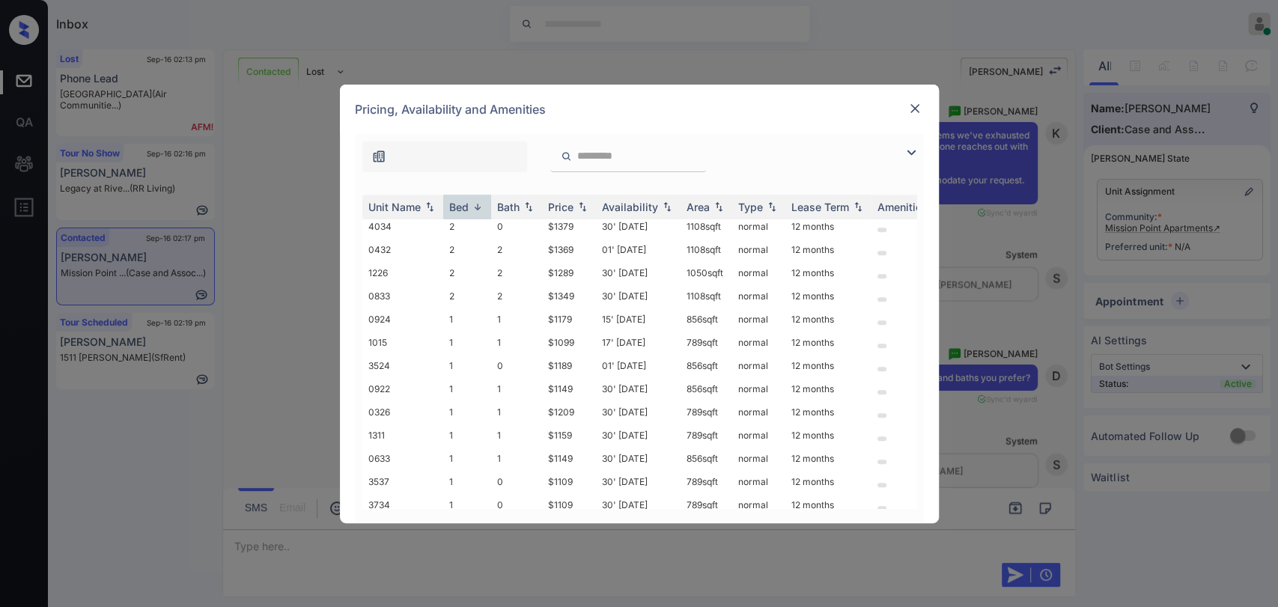
click at [909, 109] on img at bounding box center [914, 108] width 15 height 15
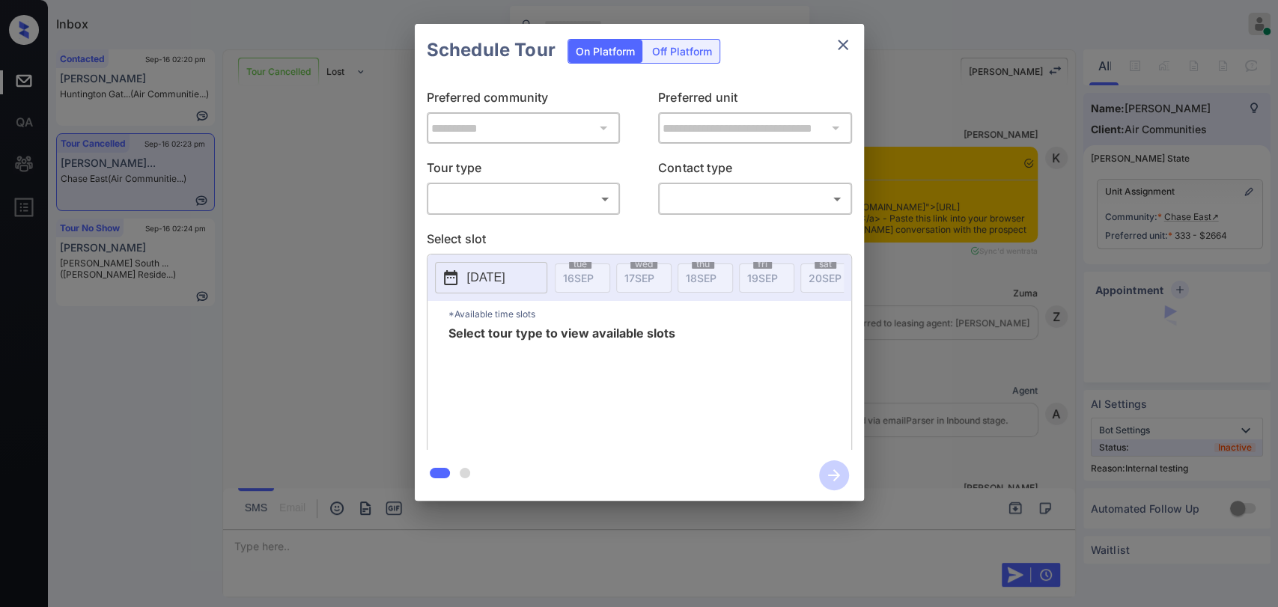
scroll to position [8498, 0]
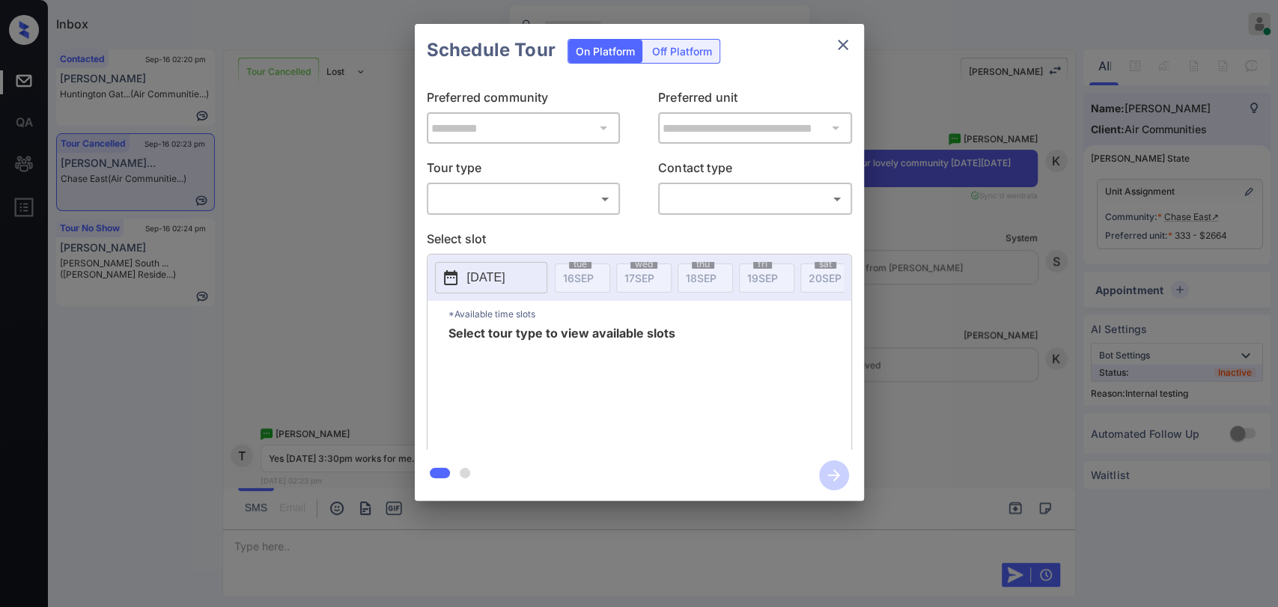
click at [580, 210] on body "Inbox [PERSON_NAME] [PERSON_NAME] Online Set yourself offline Set yourself on b…" at bounding box center [639, 303] width 1278 height 607
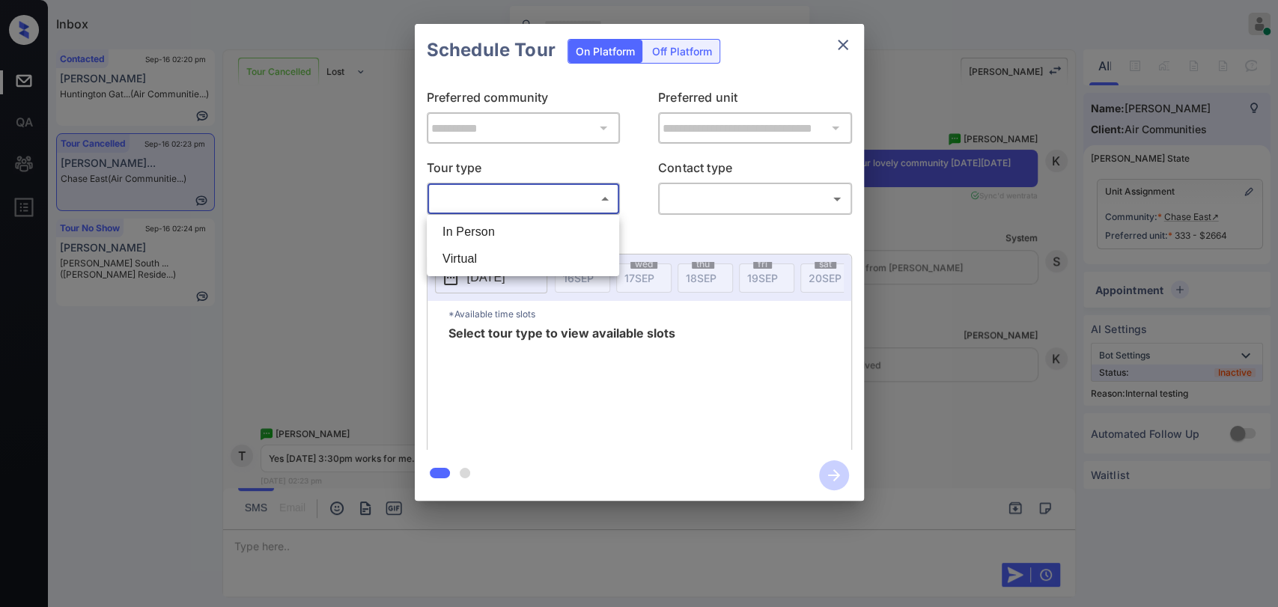
click at [509, 244] on li "In Person" at bounding box center [522, 232] width 185 height 27
type input "********"
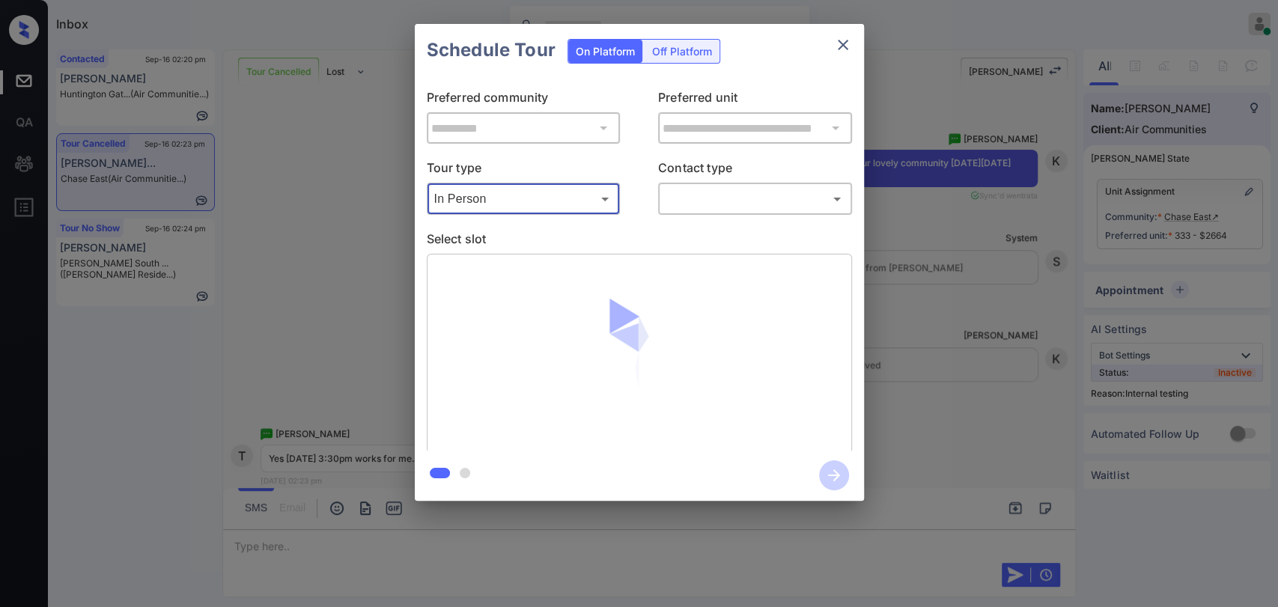
click at [701, 205] on body "Inbox Danielle Dela Cruz Online Set yourself offline Set yourself on break Prof…" at bounding box center [639, 303] width 1278 height 607
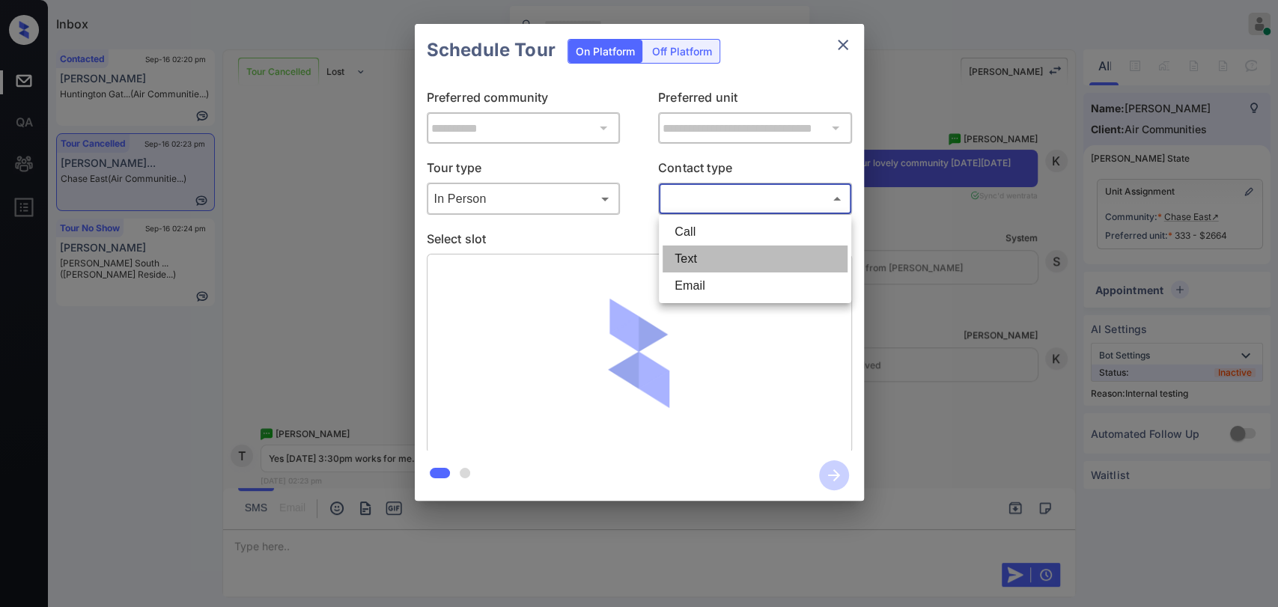
click at [709, 257] on li "Text" at bounding box center [754, 259] width 185 height 27
type input "****"
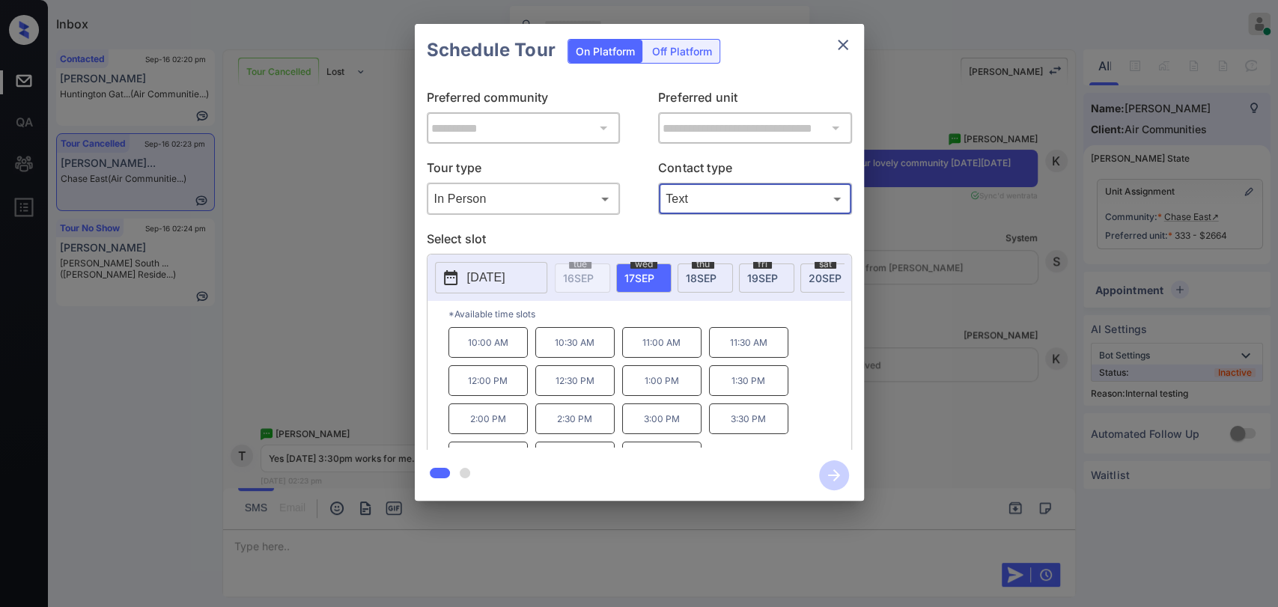
click at [804, 274] on div "sat 20 SEP" at bounding box center [827, 277] width 55 height 29
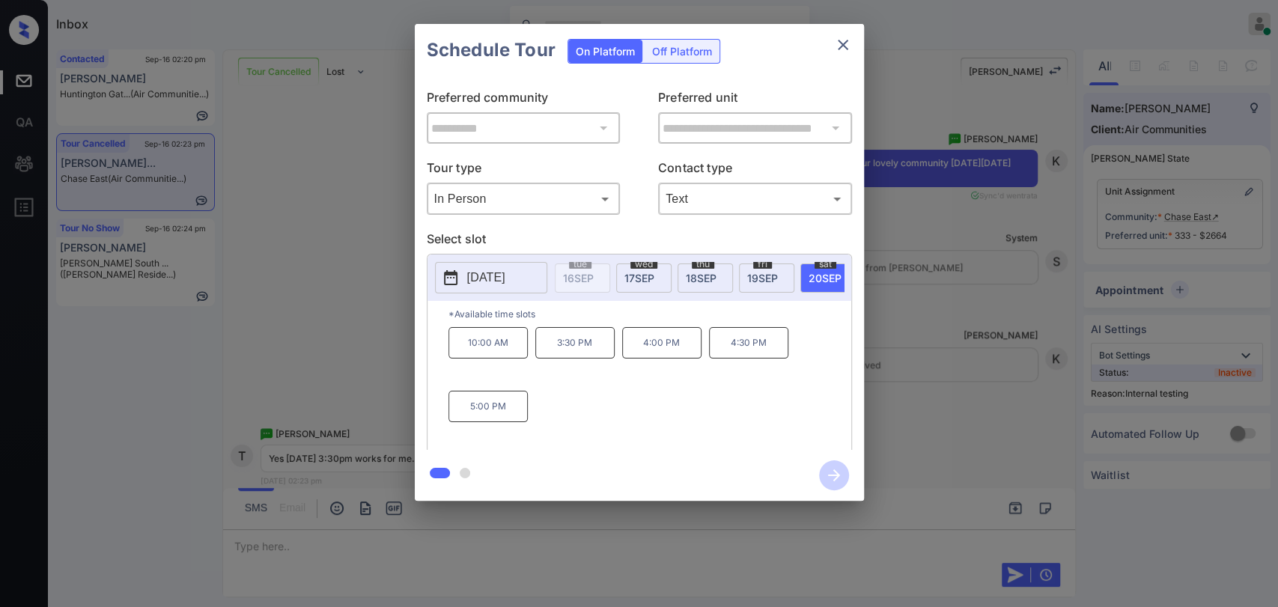
click at [587, 355] on p "3:30 PM" at bounding box center [574, 342] width 79 height 31
click at [826, 473] on icon "button" at bounding box center [834, 475] width 30 height 30
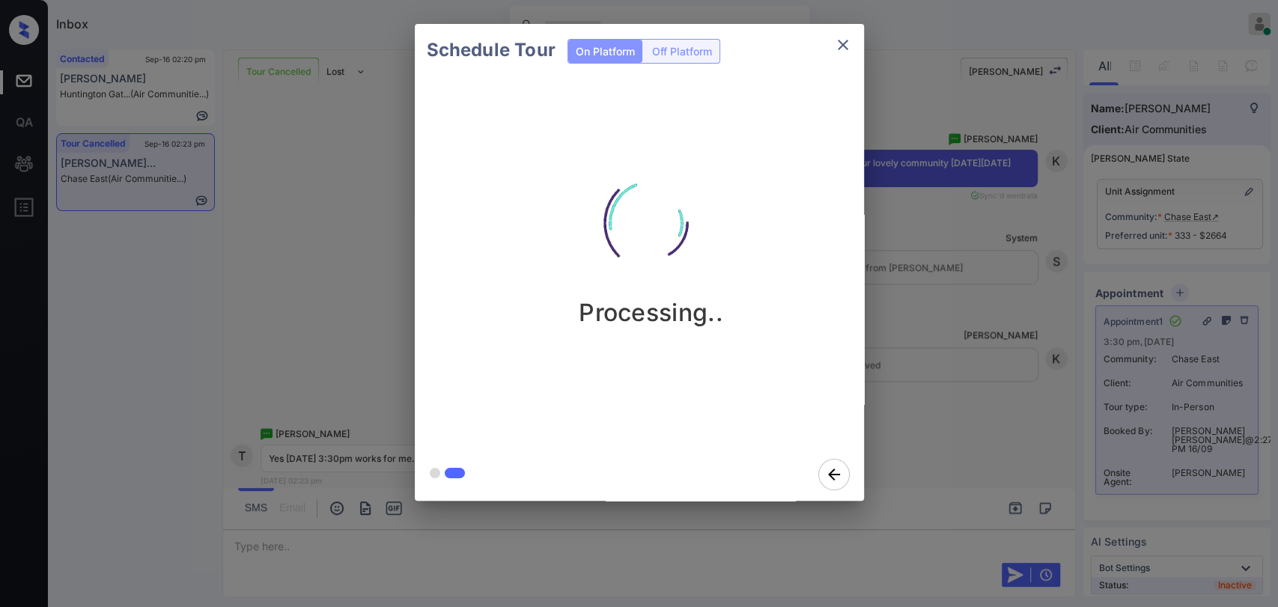
click at [273, 238] on div "Schedule Tour On Platform Off Platform Processing.." at bounding box center [639, 262] width 1278 height 525
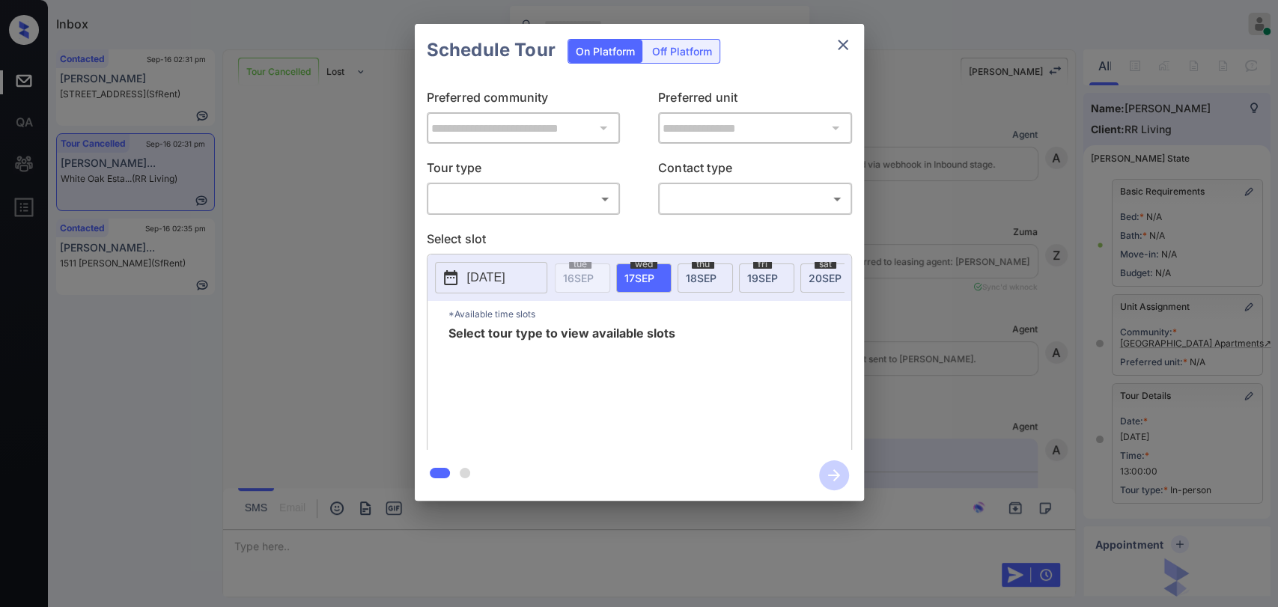
scroll to position [9782, 0]
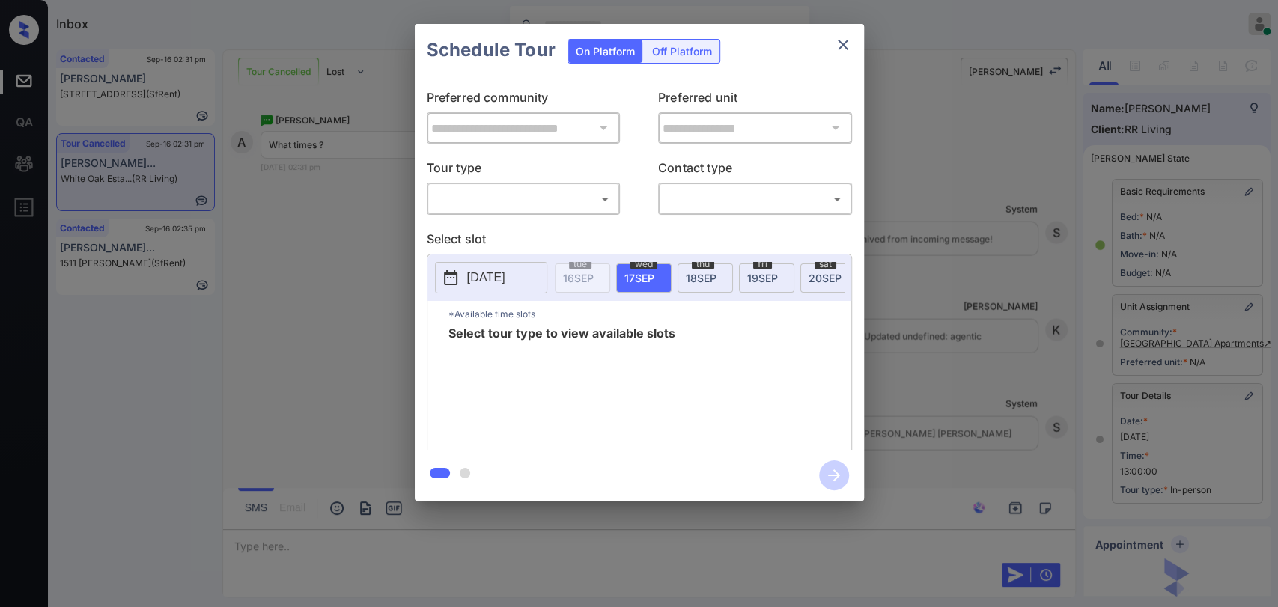
click at [530, 200] on body "Inbox [PERSON_NAME] [PERSON_NAME] Online Set yourself offline Set yourself on b…" at bounding box center [639, 303] width 1278 height 607
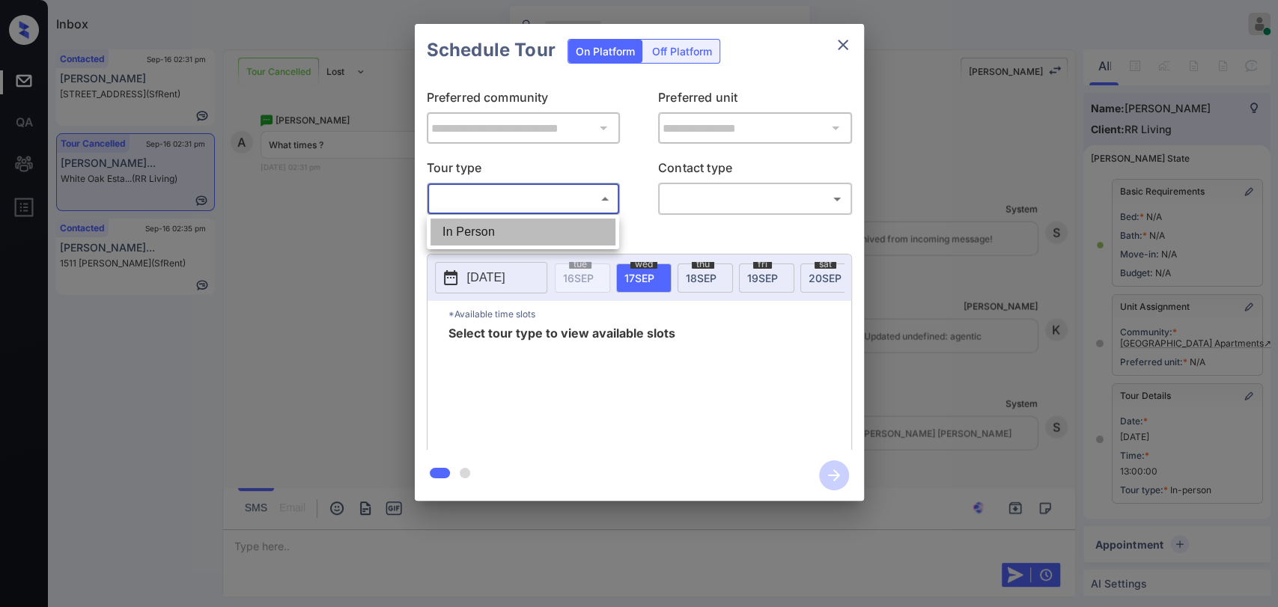
click at [473, 223] on li "In Person" at bounding box center [522, 232] width 185 height 27
type input "********"
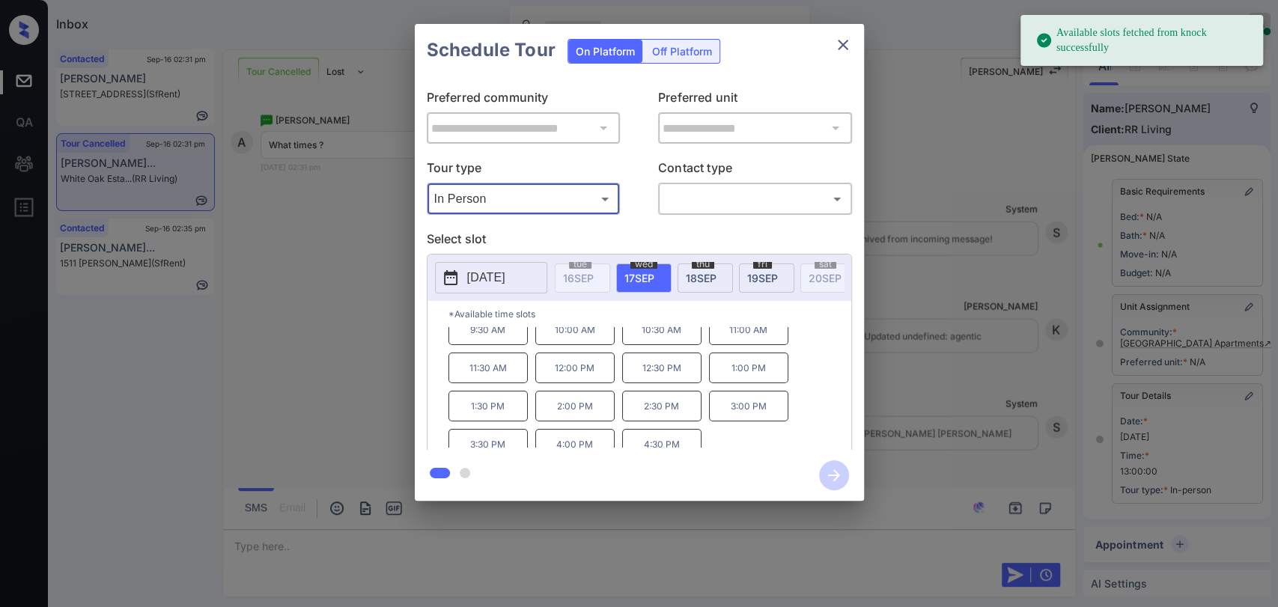
scroll to position [24, 0]
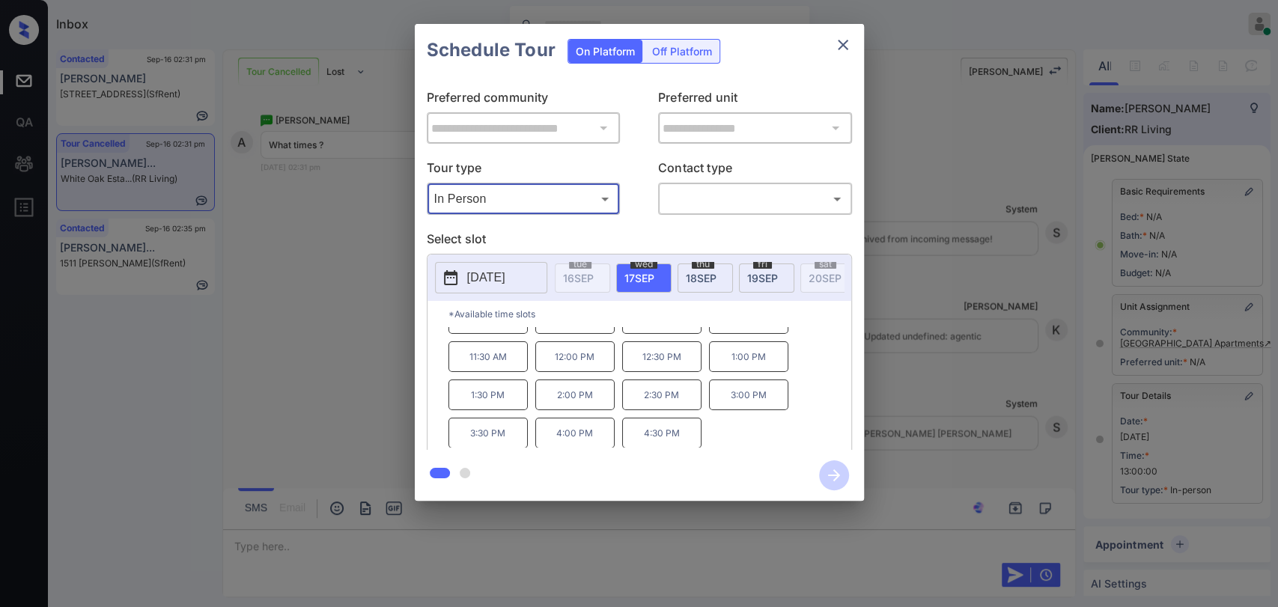
click at [838, 33] on button "close" at bounding box center [843, 45] width 30 height 30
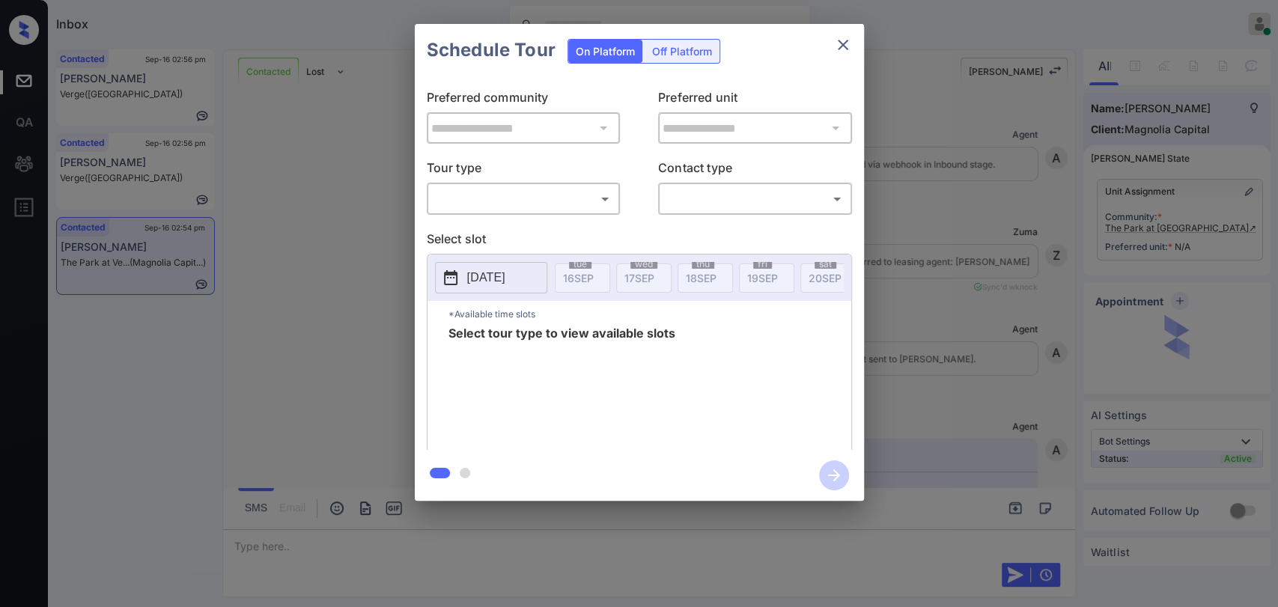
scroll to position [1275, 0]
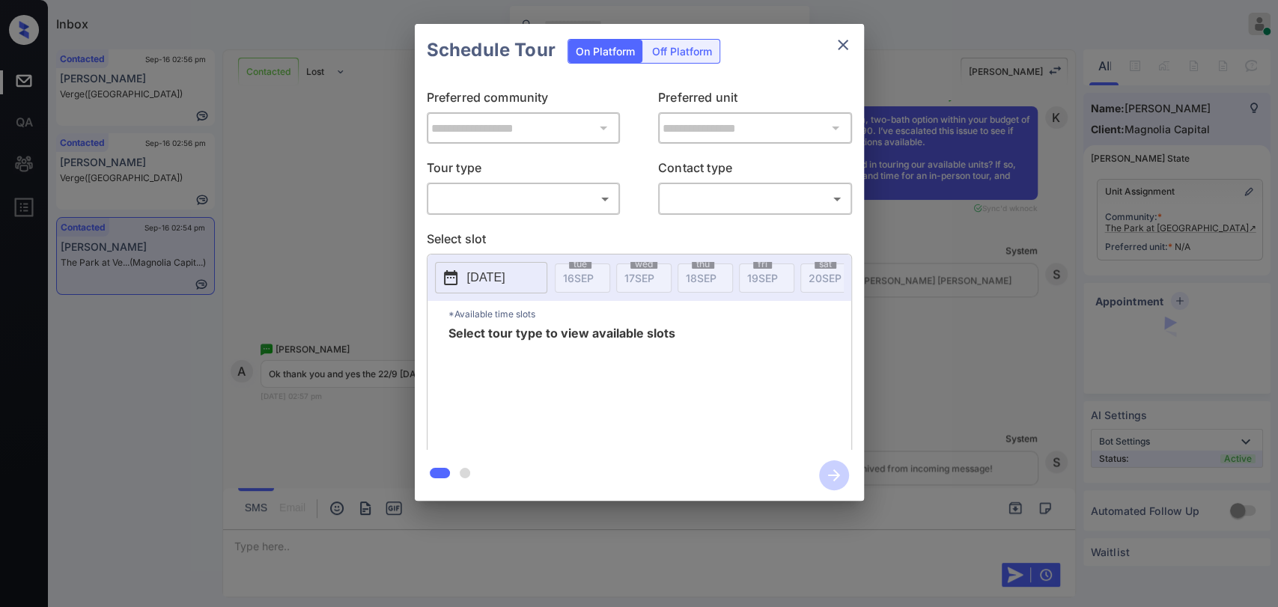
click at [460, 185] on div "​ ​" at bounding box center [524, 199] width 194 height 32
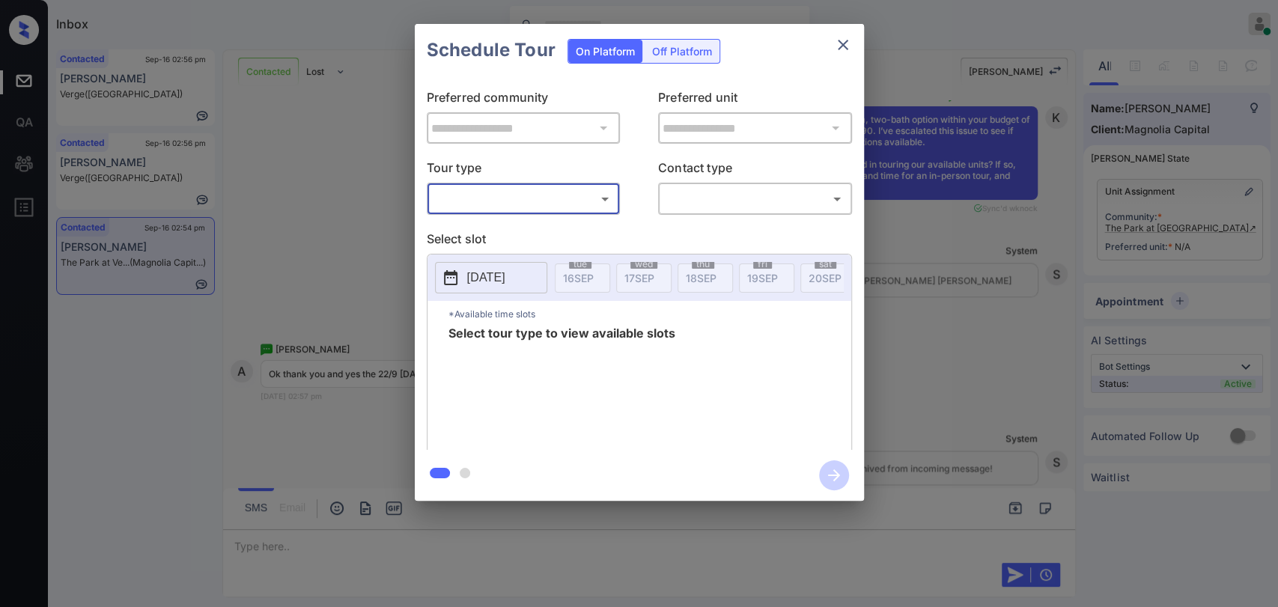
click at [469, 203] on body "Inbox Danielle Dela Cruz Online Set yourself offline Set yourself on break Prof…" at bounding box center [639, 303] width 1278 height 607
click at [473, 243] on li "In Person" at bounding box center [522, 232] width 185 height 27
type input "********"
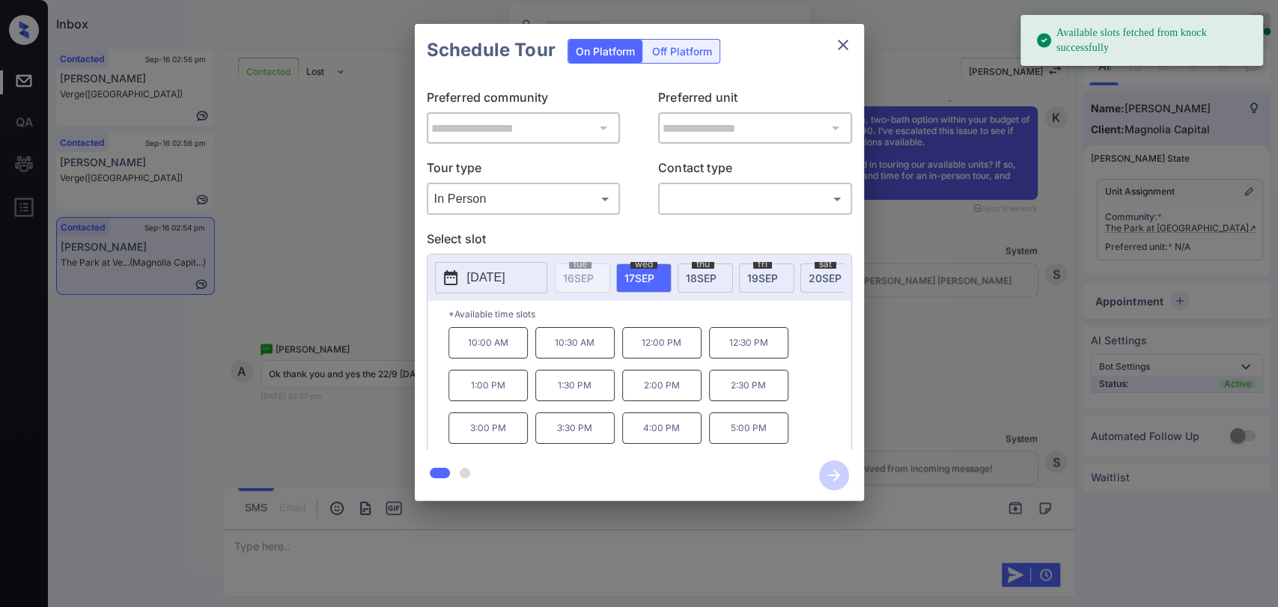
click at [482, 275] on p "[DATE]" at bounding box center [486, 278] width 38 height 18
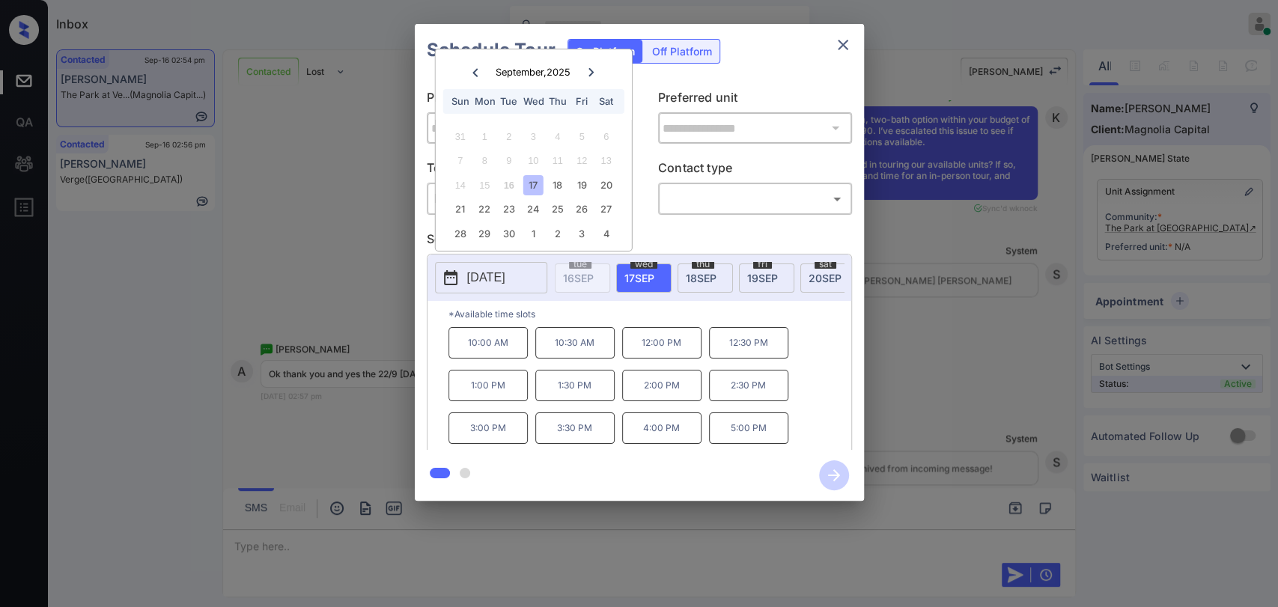
click at [487, 212] on div "22" at bounding box center [485, 209] width 20 height 20
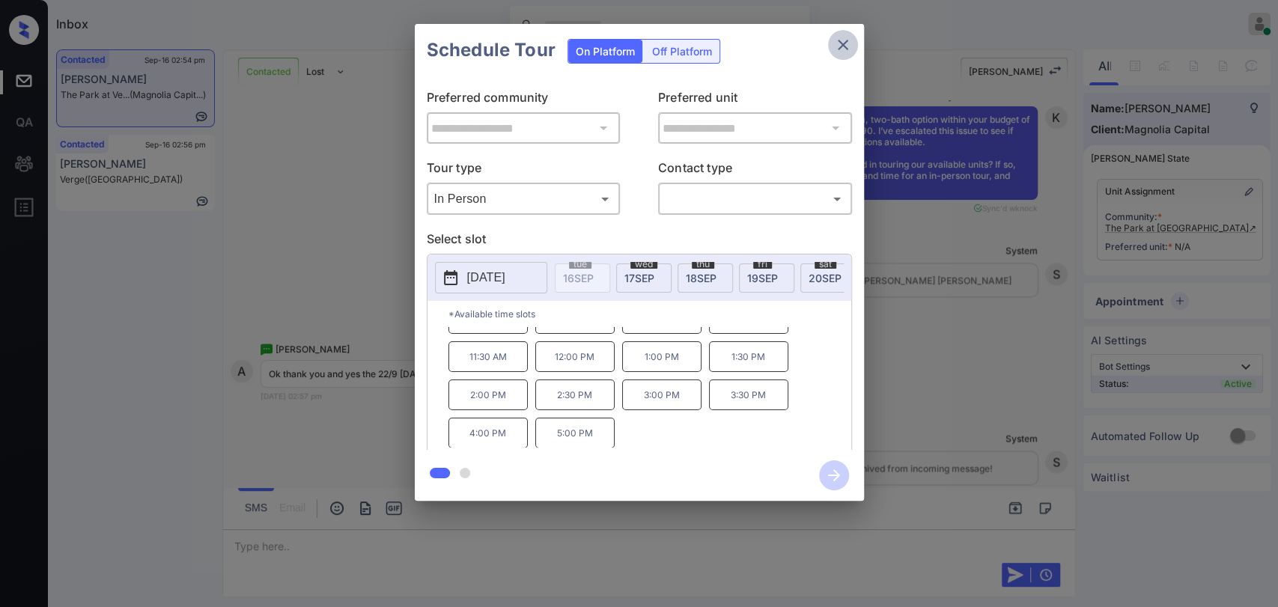
click at [838, 49] on icon "close" at bounding box center [843, 45] width 10 height 10
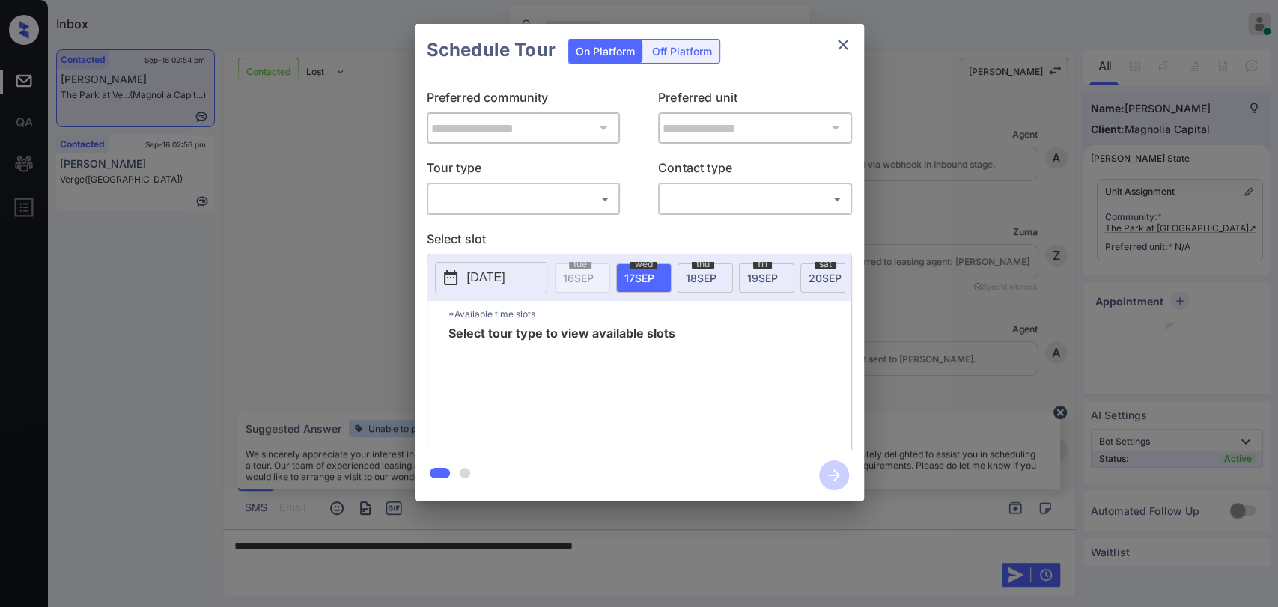
scroll to position [1441, 0]
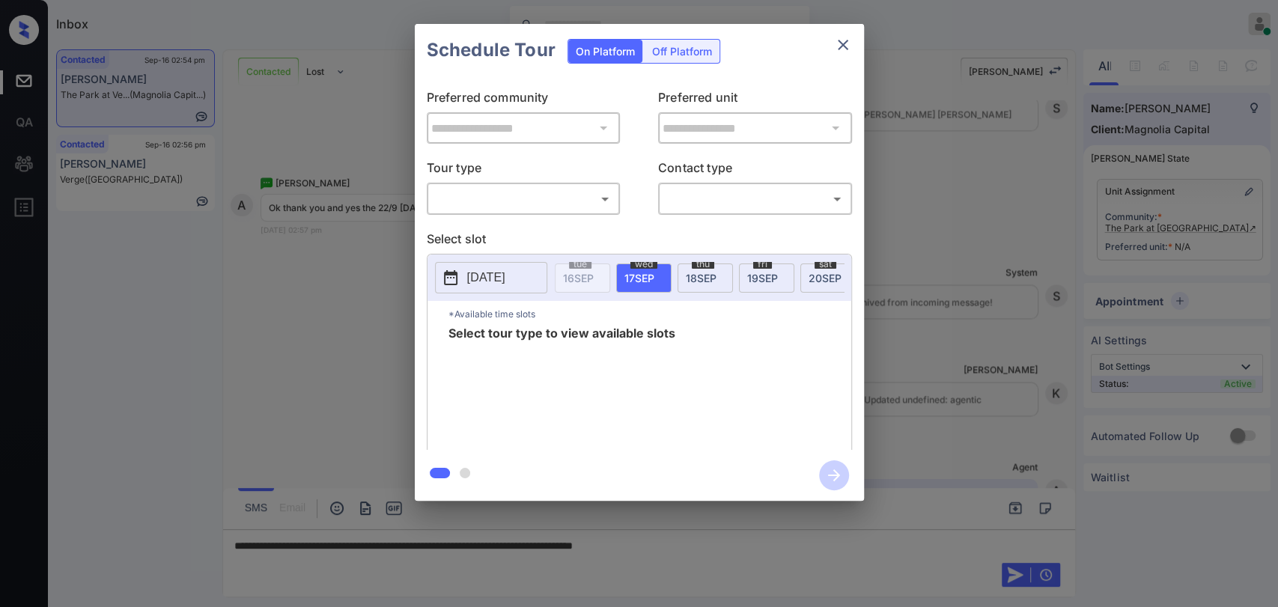
click at [484, 192] on body "Inbox [PERSON_NAME] [PERSON_NAME] Online Set yourself offline Set yourself on b…" at bounding box center [639, 303] width 1278 height 607
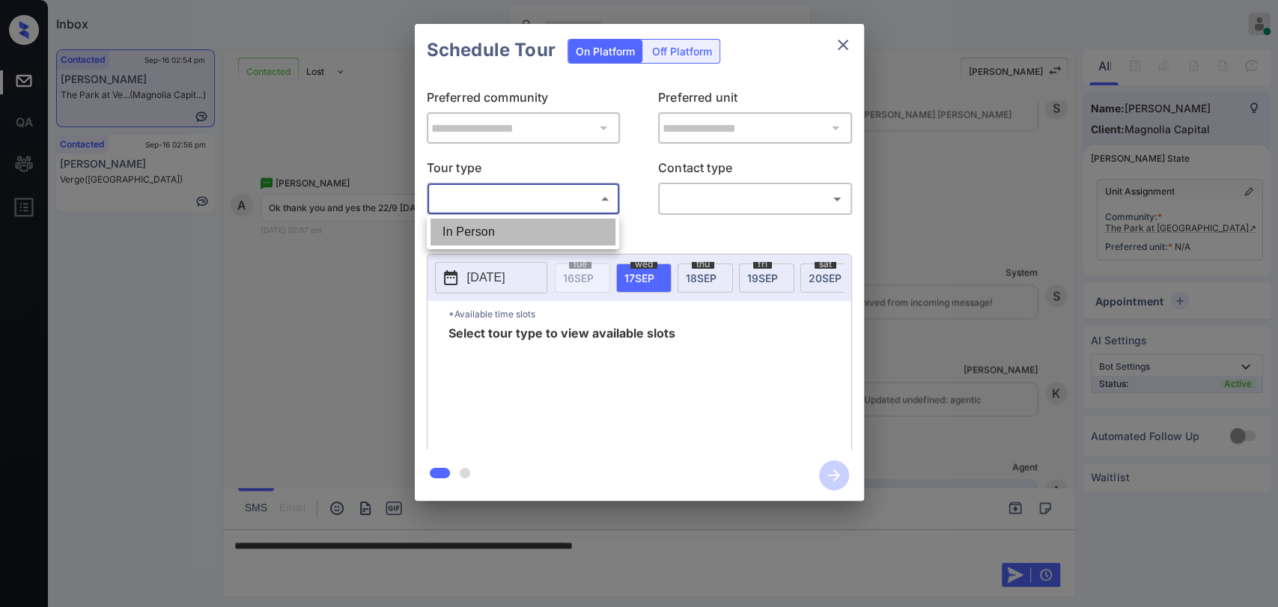
click at [494, 225] on li "In Person" at bounding box center [522, 232] width 185 height 27
type input "********"
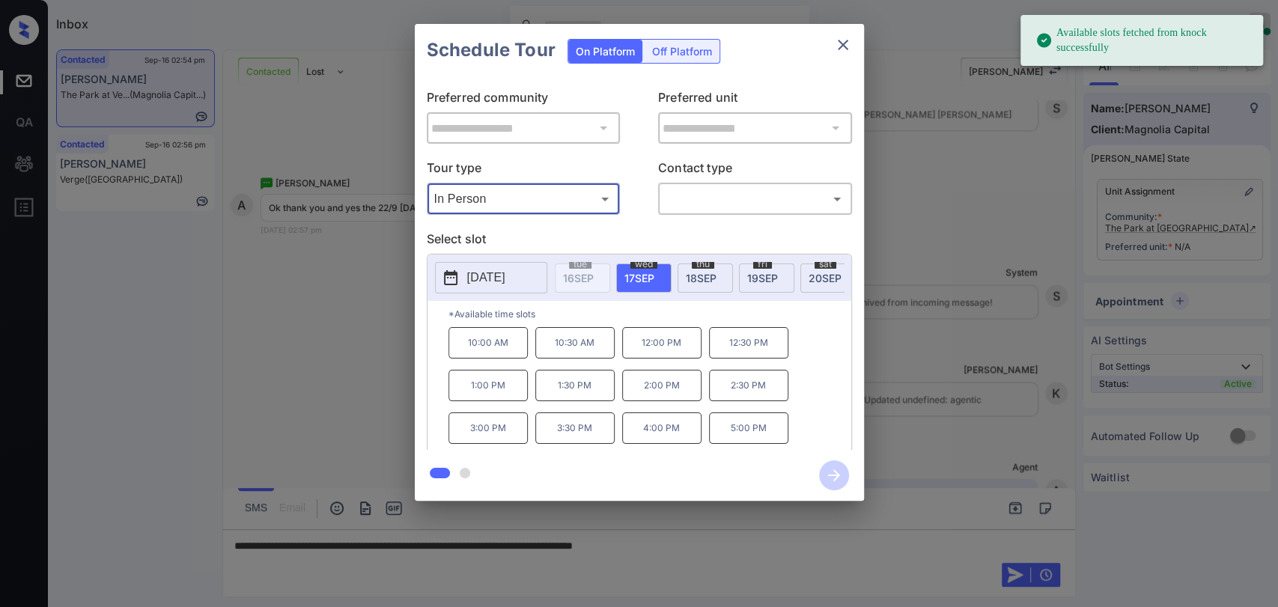
click at [490, 275] on p "[DATE]" at bounding box center [486, 278] width 38 height 18
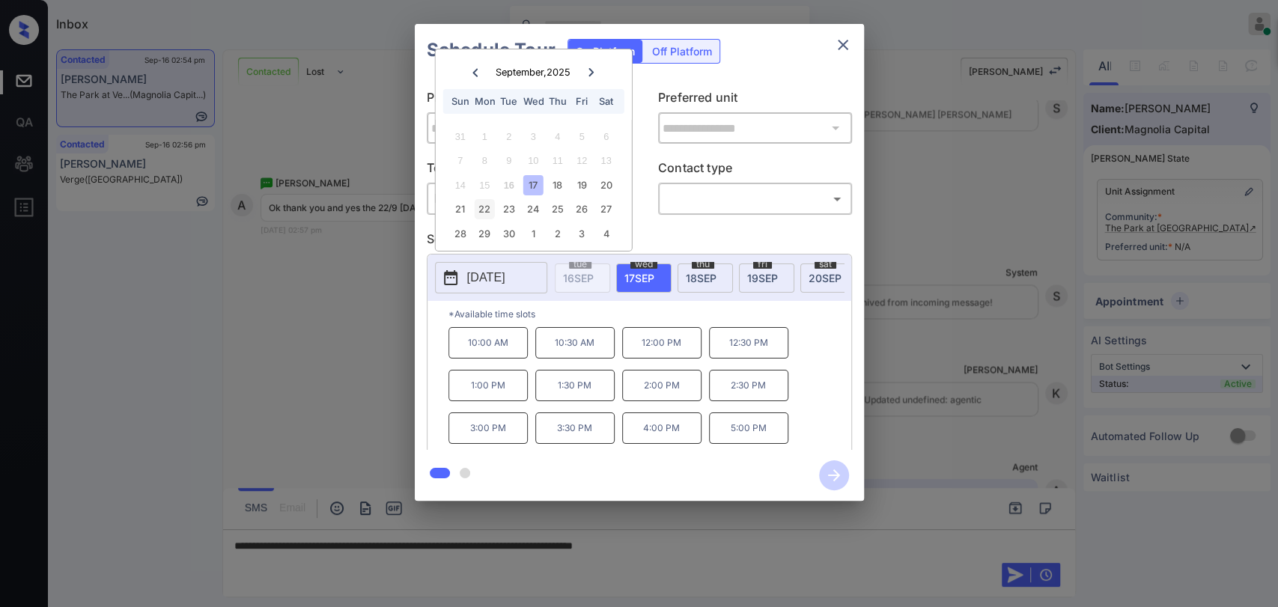
click at [486, 207] on div "22" at bounding box center [485, 209] width 20 height 20
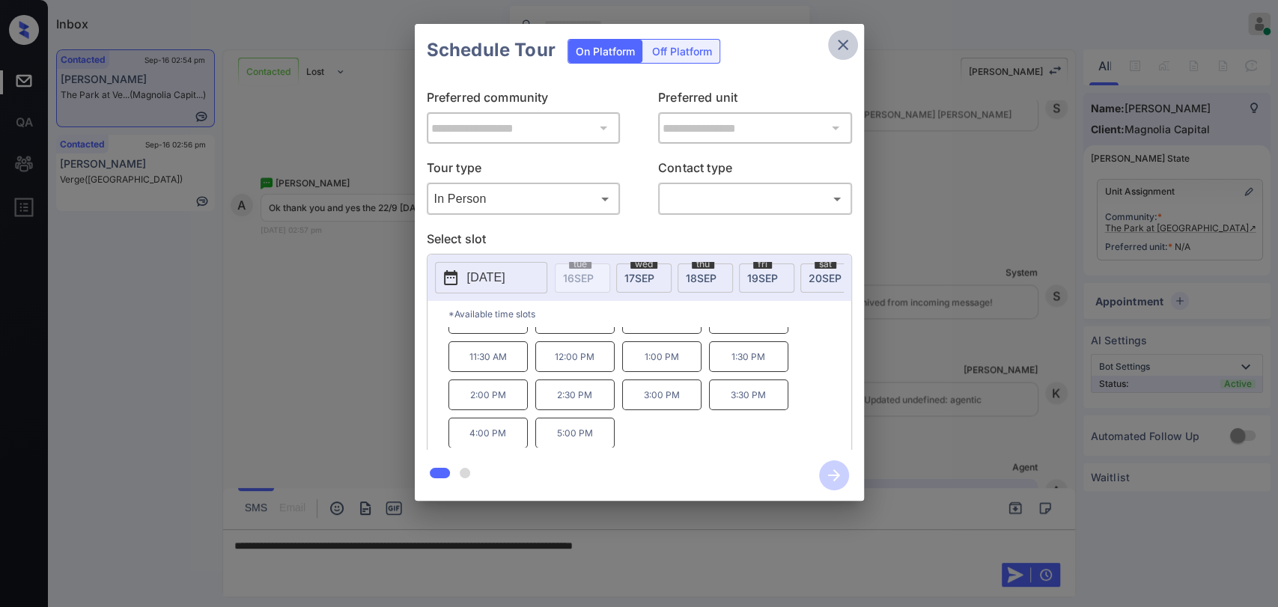
click at [835, 43] on icon "close" at bounding box center [843, 45] width 18 height 18
